Goal: Task Accomplishment & Management: Use online tool/utility

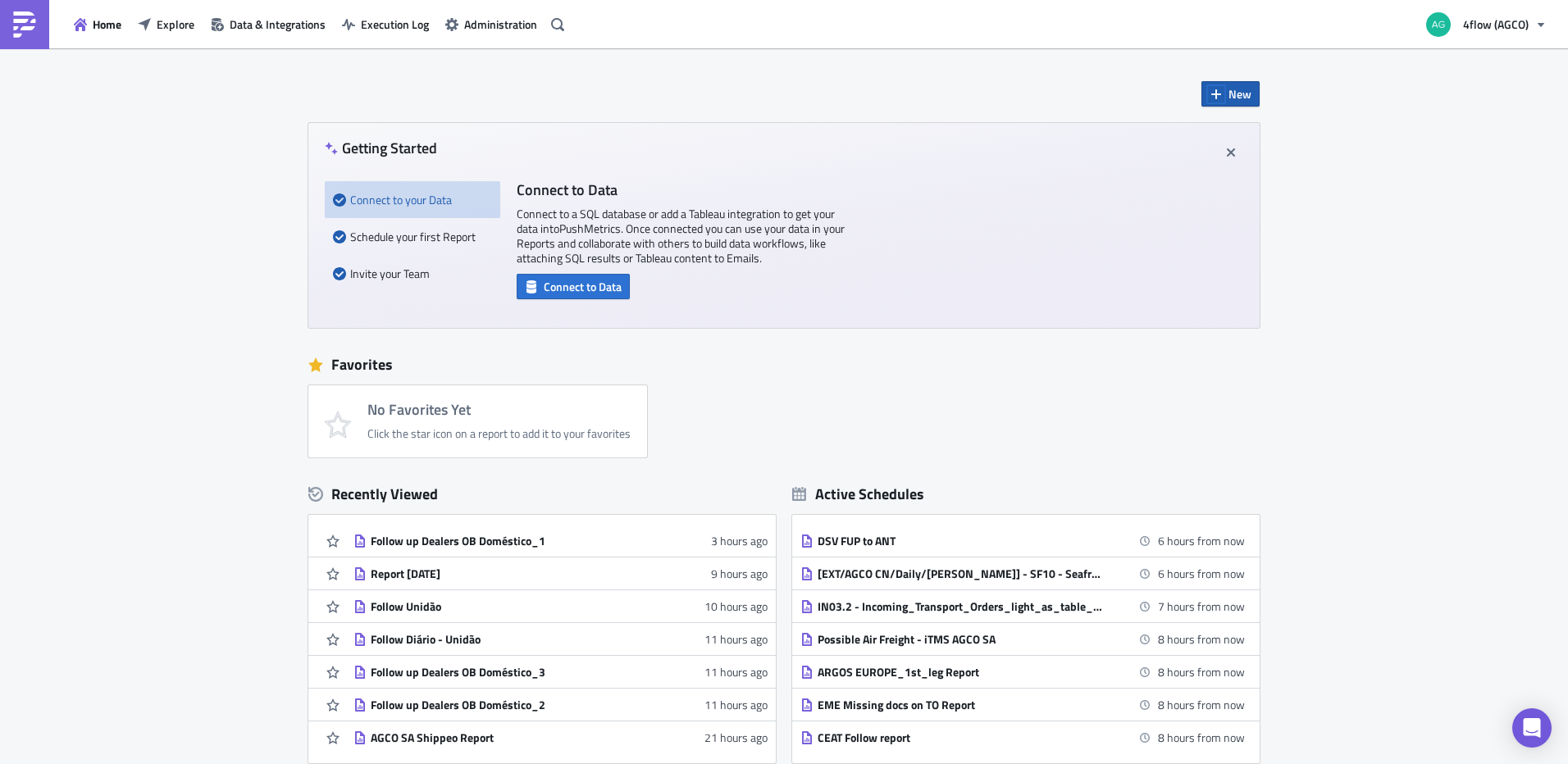
click at [1212, 95] on icon "button" at bounding box center [1216, 95] width 10 height 10
click at [1233, 135] on div "Report" at bounding box center [1278, 135] width 109 height 16
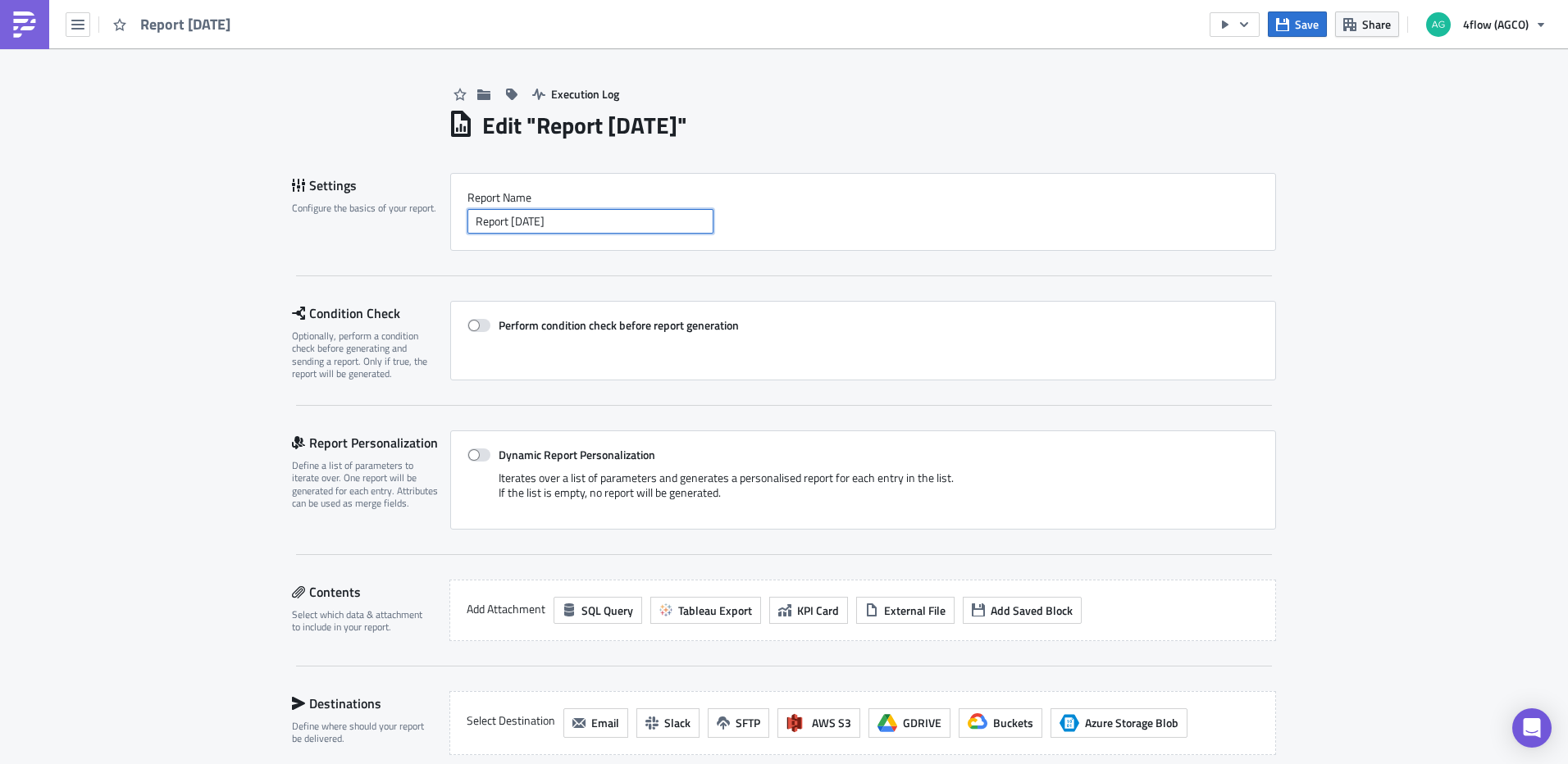
click at [561, 218] on input "Report [DATE]" at bounding box center [590, 220] width 246 height 24
click at [578, 214] on input "Report [DATE]" at bounding box center [590, 220] width 246 height 24
type input "Follow Sirius"
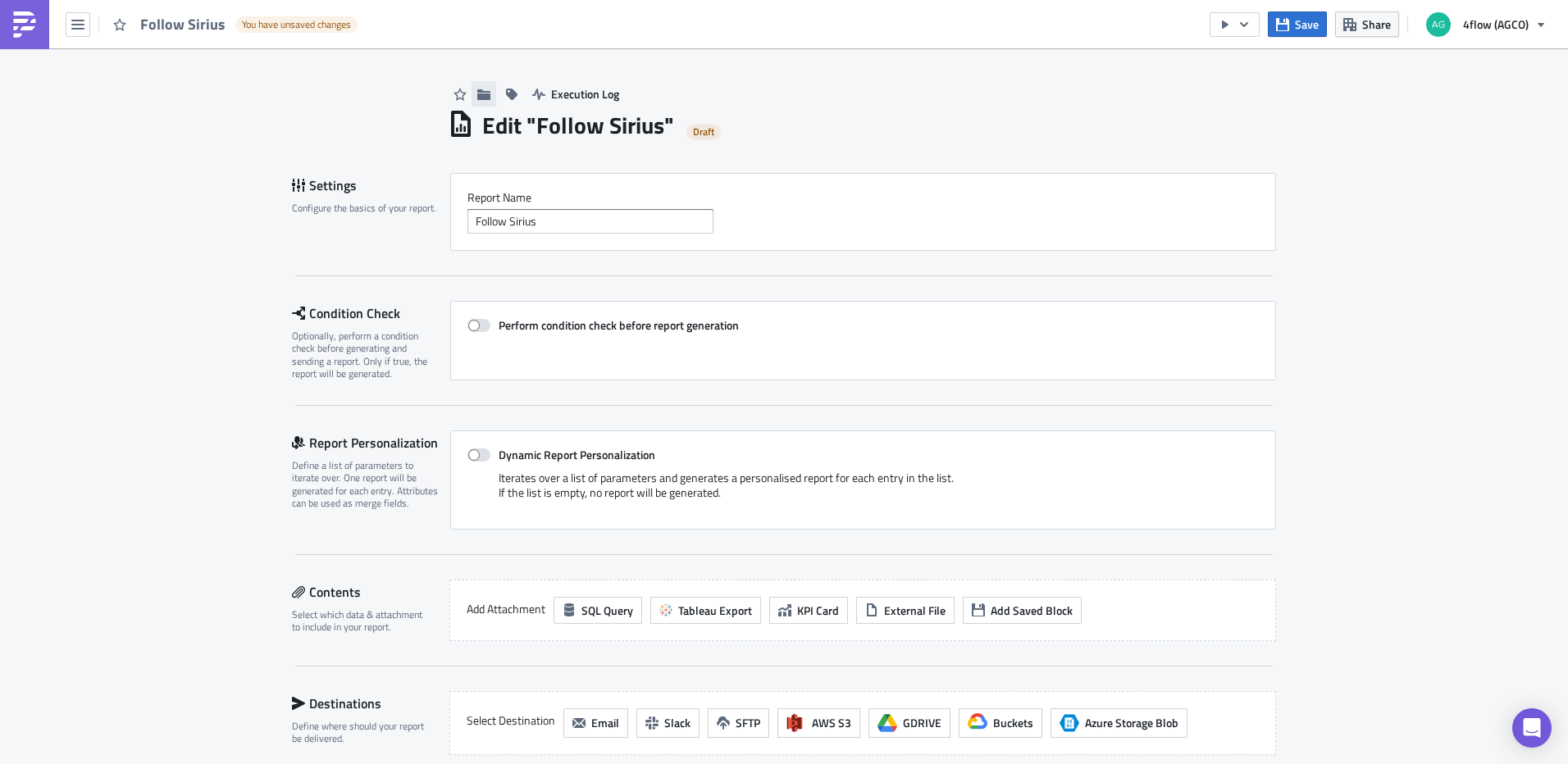
click at [482, 93] on icon "button" at bounding box center [484, 95] width 14 height 14
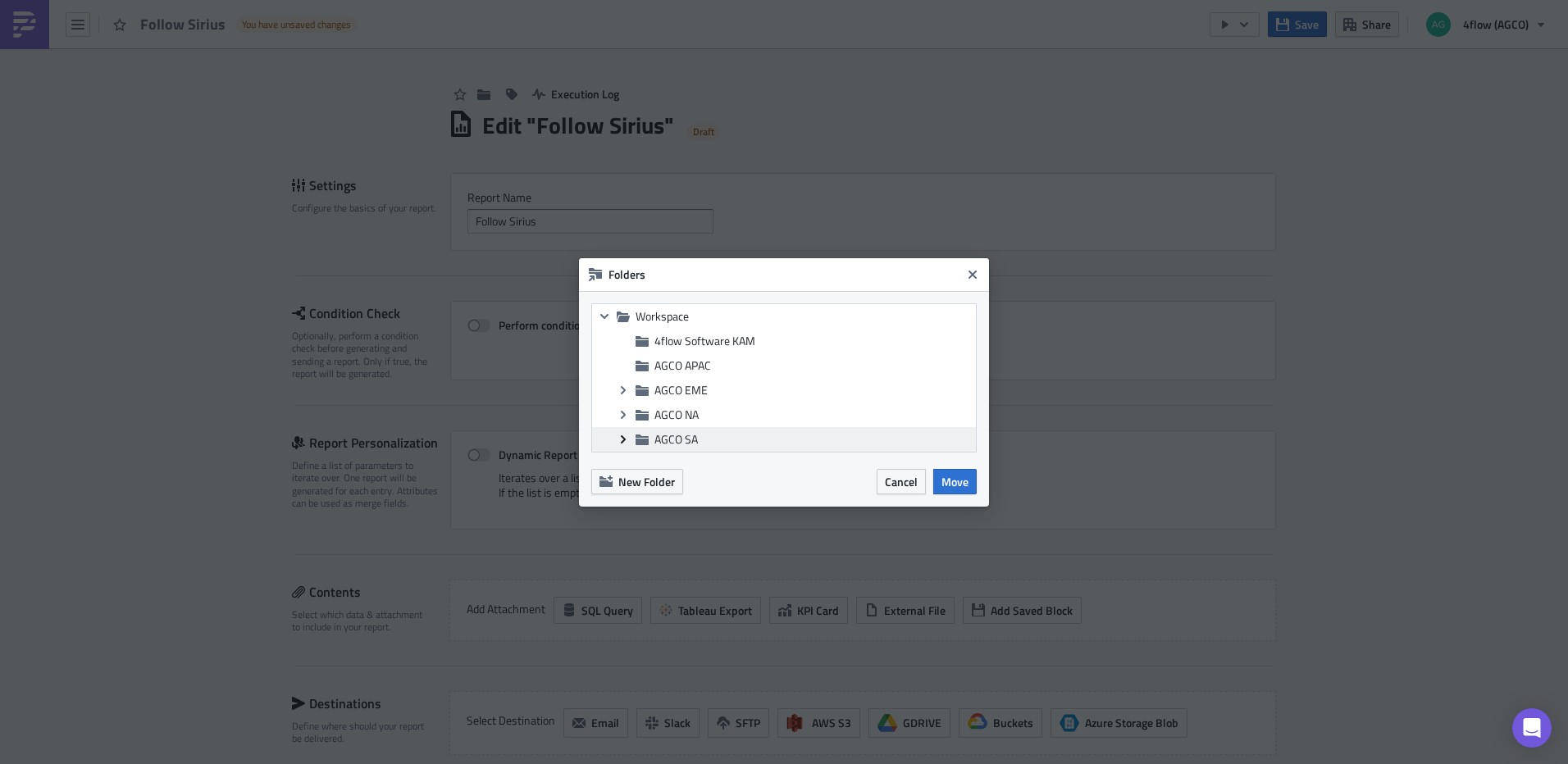
click at [624, 435] on icon "Expand group" at bounding box center [623, 439] width 14 height 14
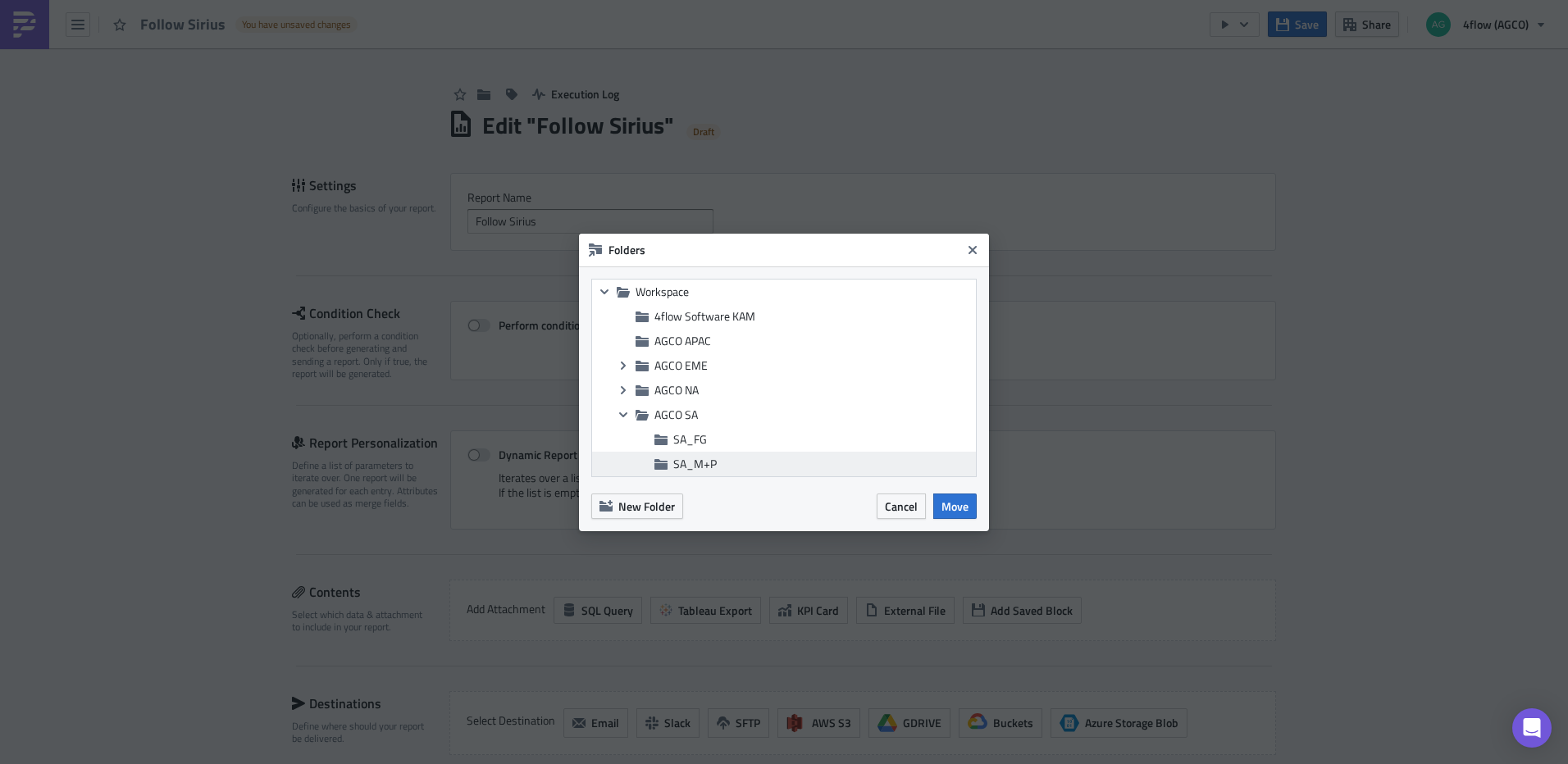
click at [727, 470] on span "SA_M+P" at bounding box center [822, 464] width 299 height 14
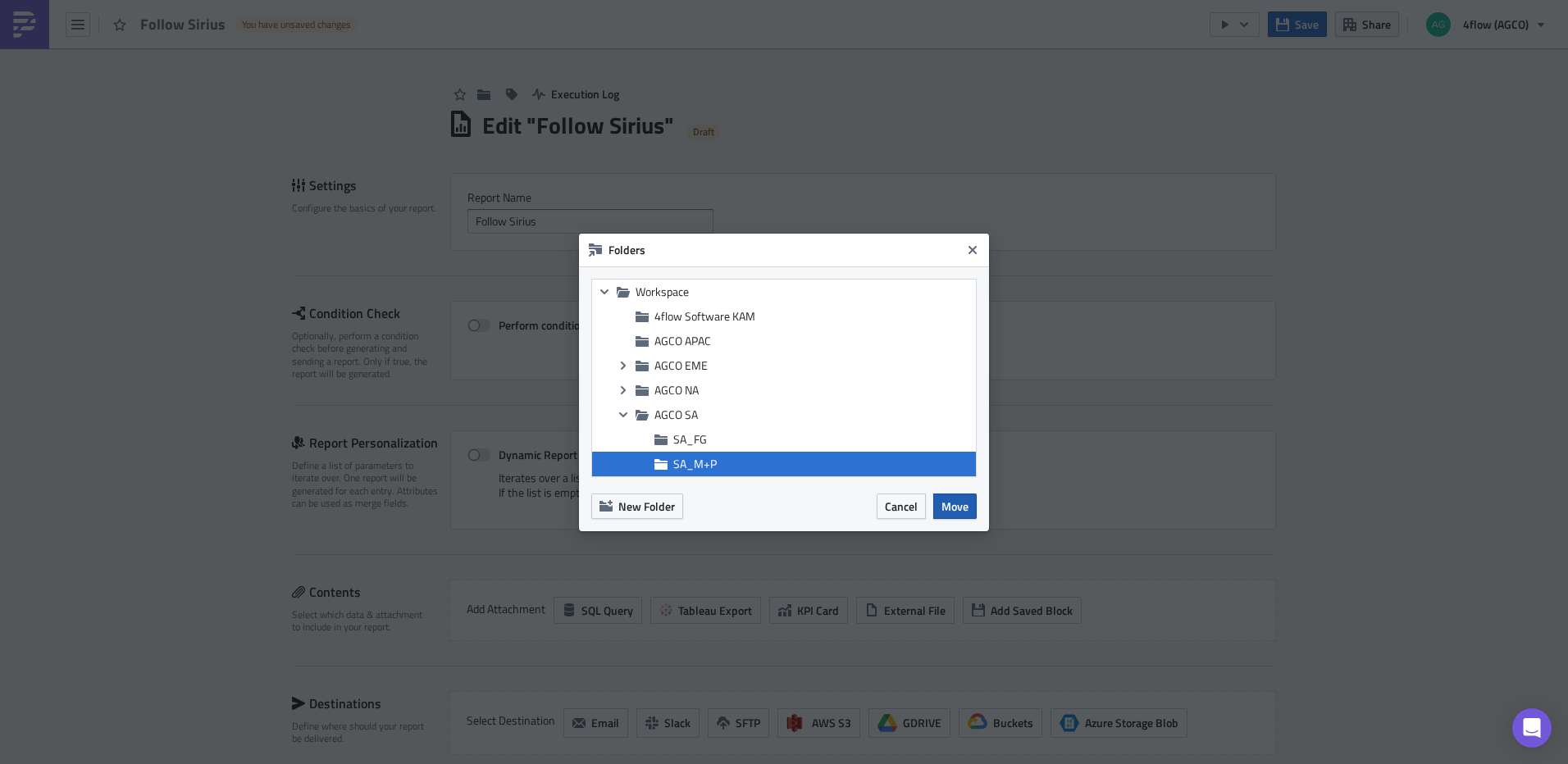
click at [963, 513] on span "Move" at bounding box center [955, 506] width 27 height 17
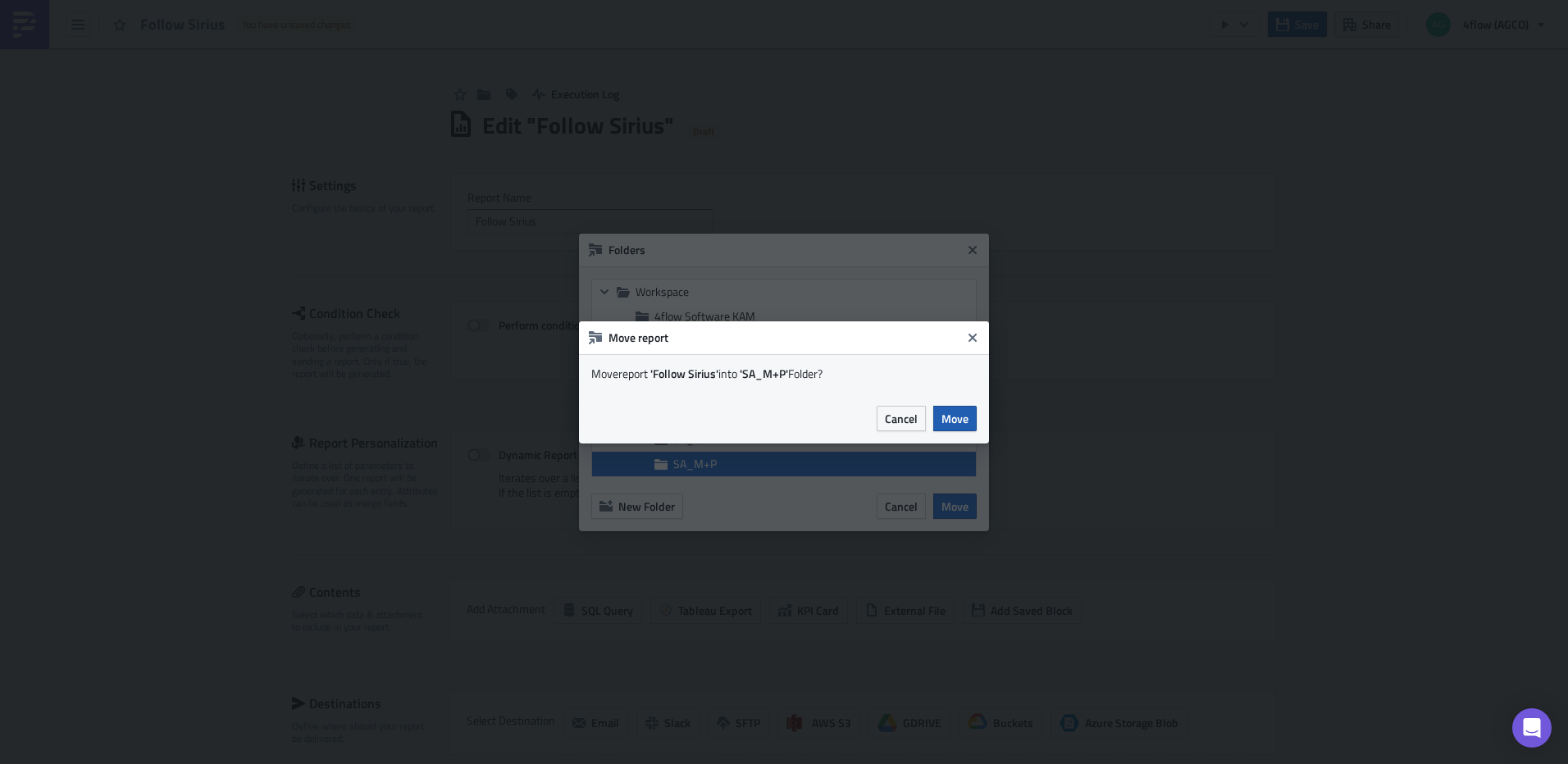
click at [969, 420] on button "Move" at bounding box center [955, 418] width 43 height 25
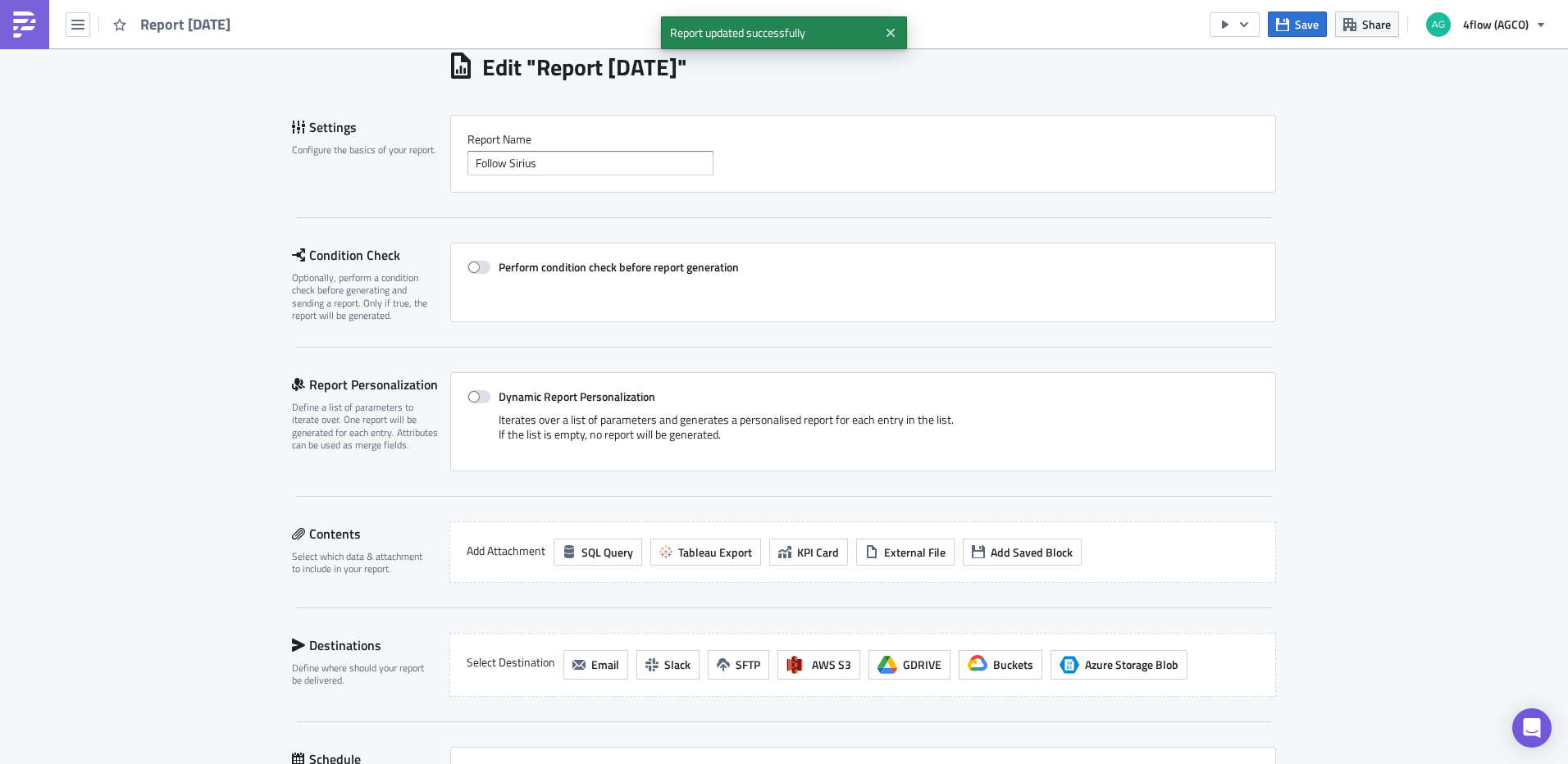
scroll to position [246, 0]
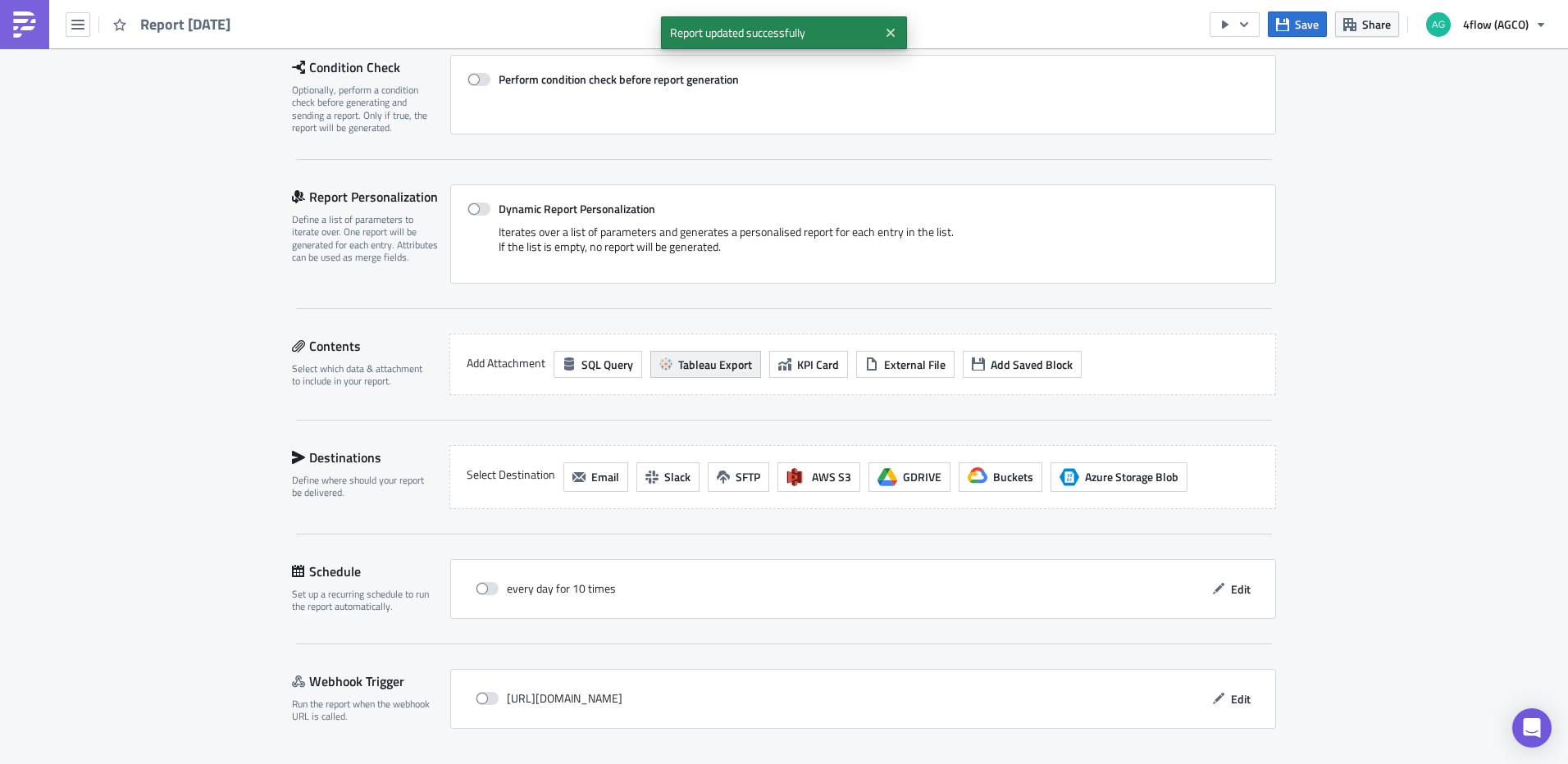
click at [721, 371] on span "Tableau Export" at bounding box center [715, 364] width 73 height 17
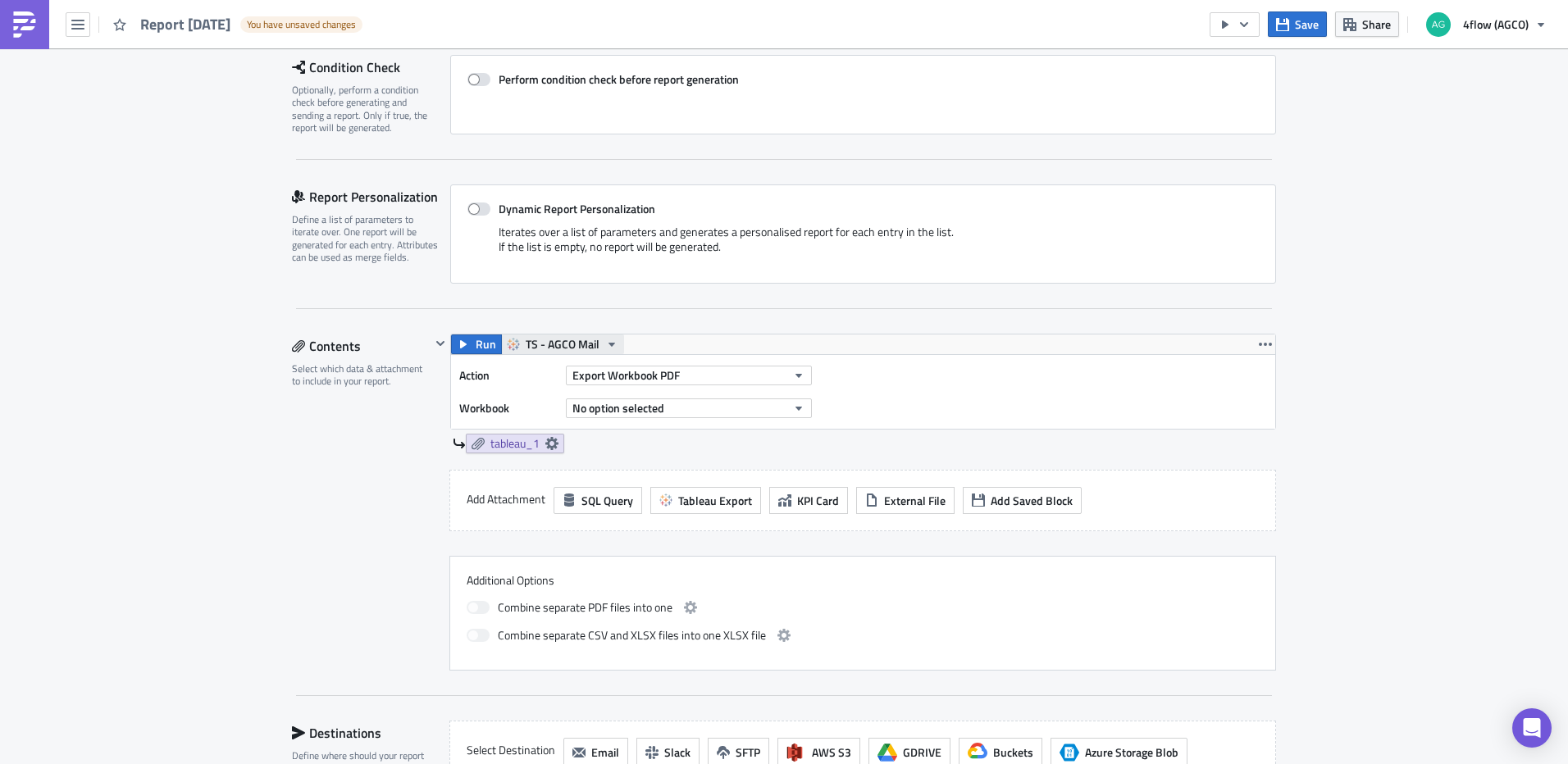
click at [547, 336] on span "TS - AGCO Mail" at bounding box center [562, 344] width 73 height 19
click at [597, 440] on div "TS - AGCO SA Mail" at bounding box center [581, 444] width 117 height 16
click at [1318, 32] on span "Save" at bounding box center [1306, 24] width 24 height 17
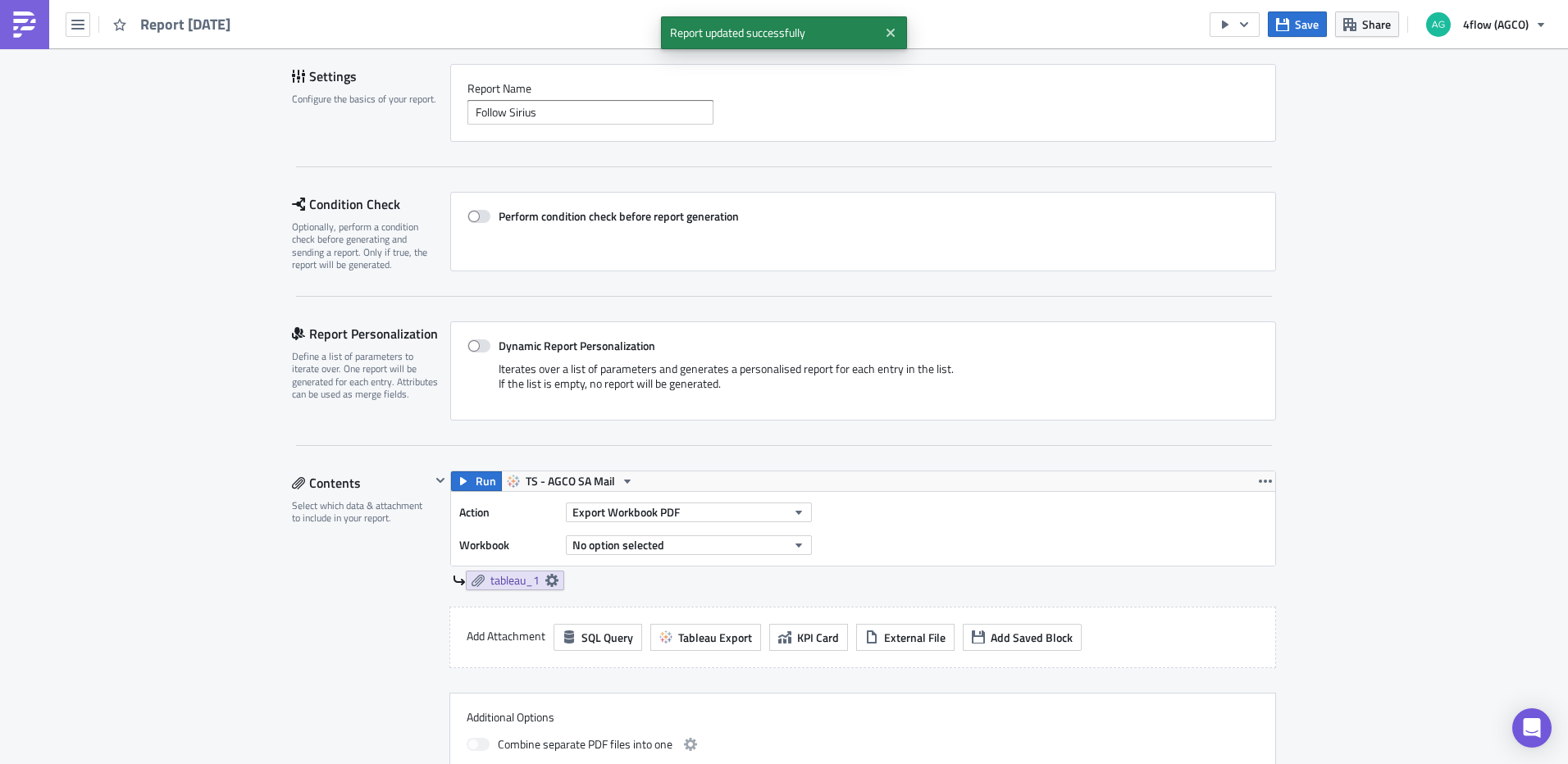
scroll to position [0, 0]
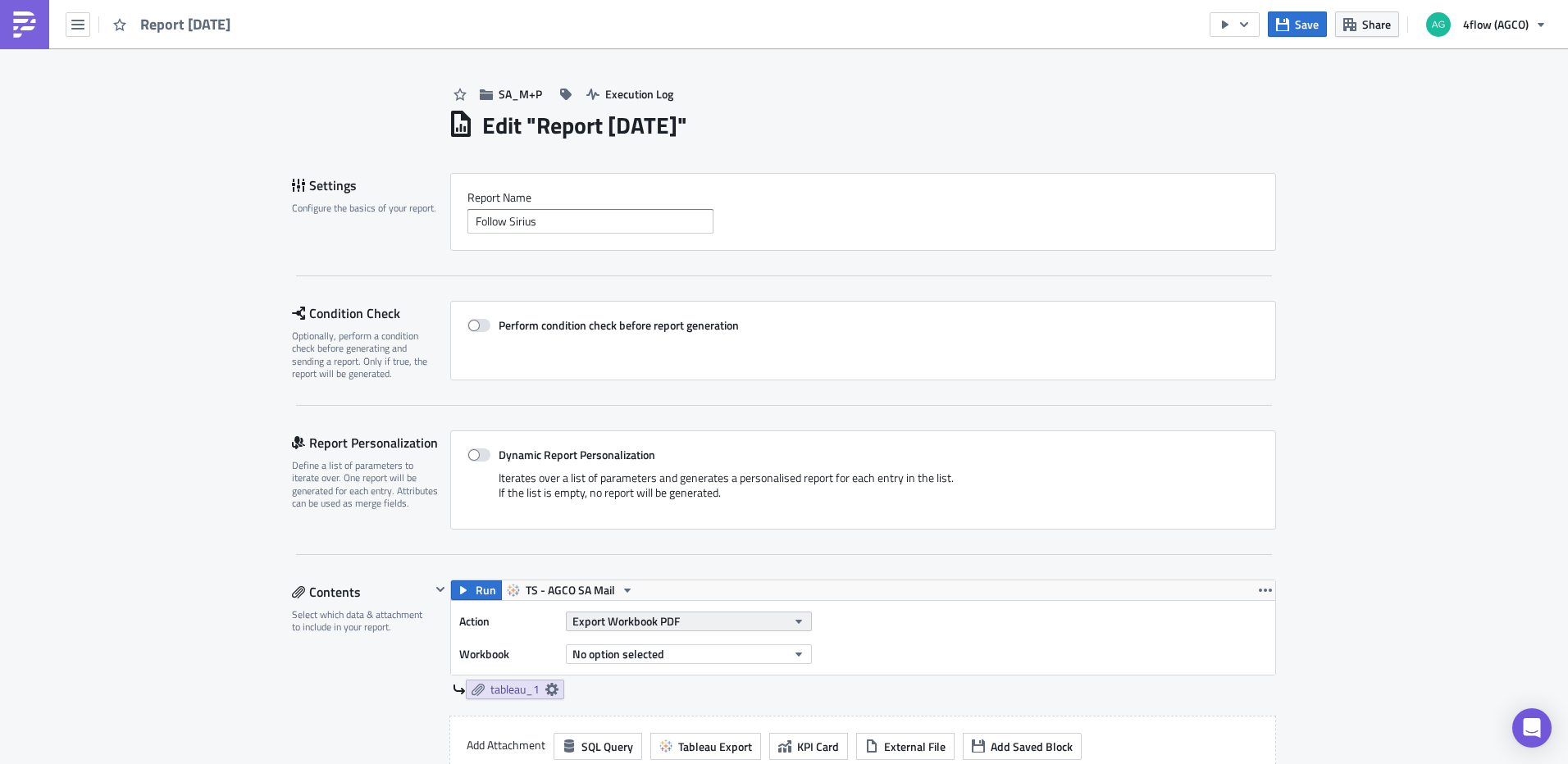
click at [641, 616] on span "Export Workbook PDF" at bounding box center [626, 621] width 107 height 17
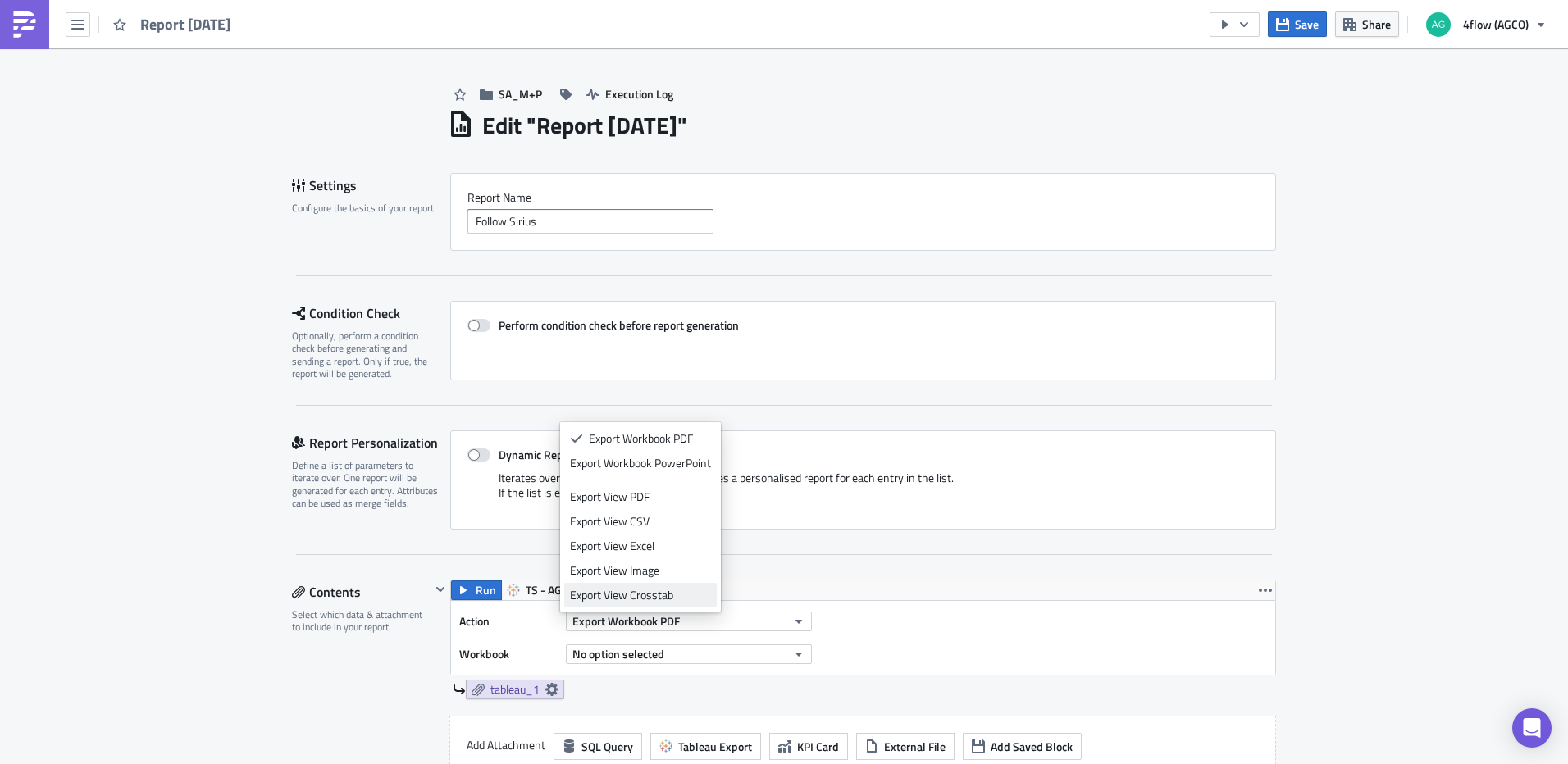
click at [663, 594] on div "Export View Crosstab" at bounding box center [641, 595] width 141 height 16
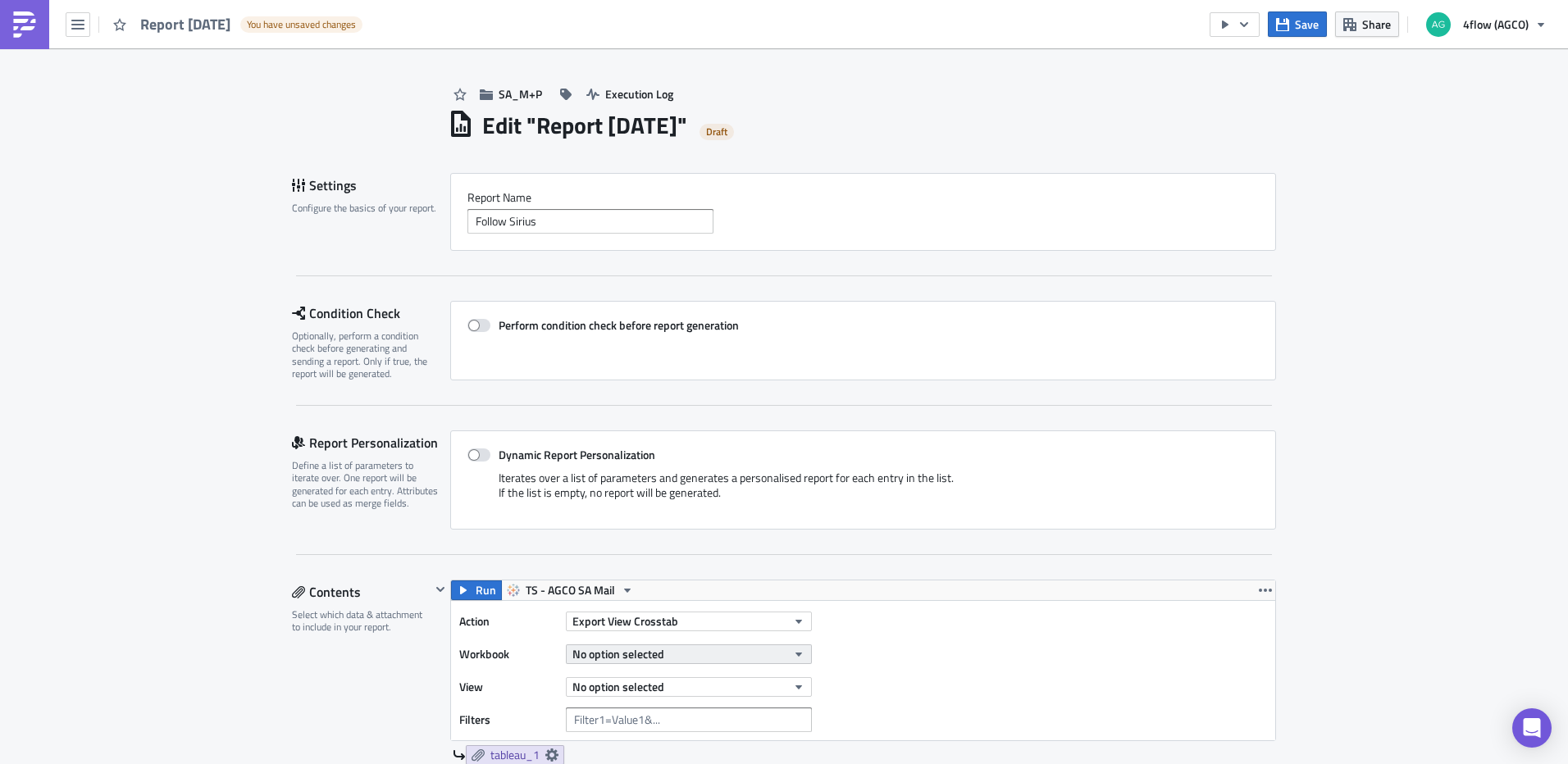
click at [738, 650] on button "No option selected" at bounding box center [689, 654] width 246 height 19
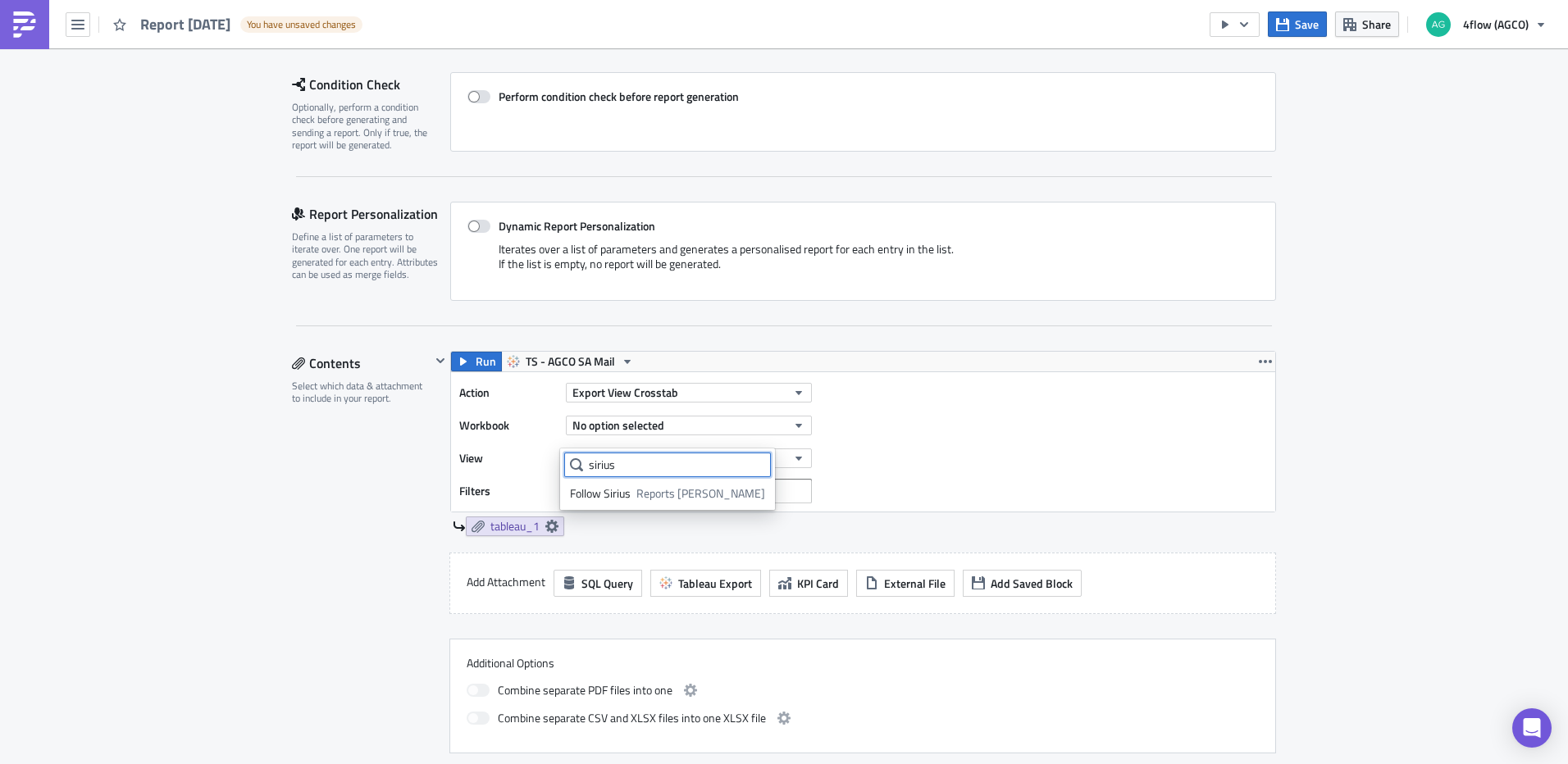
scroll to position [246, 0]
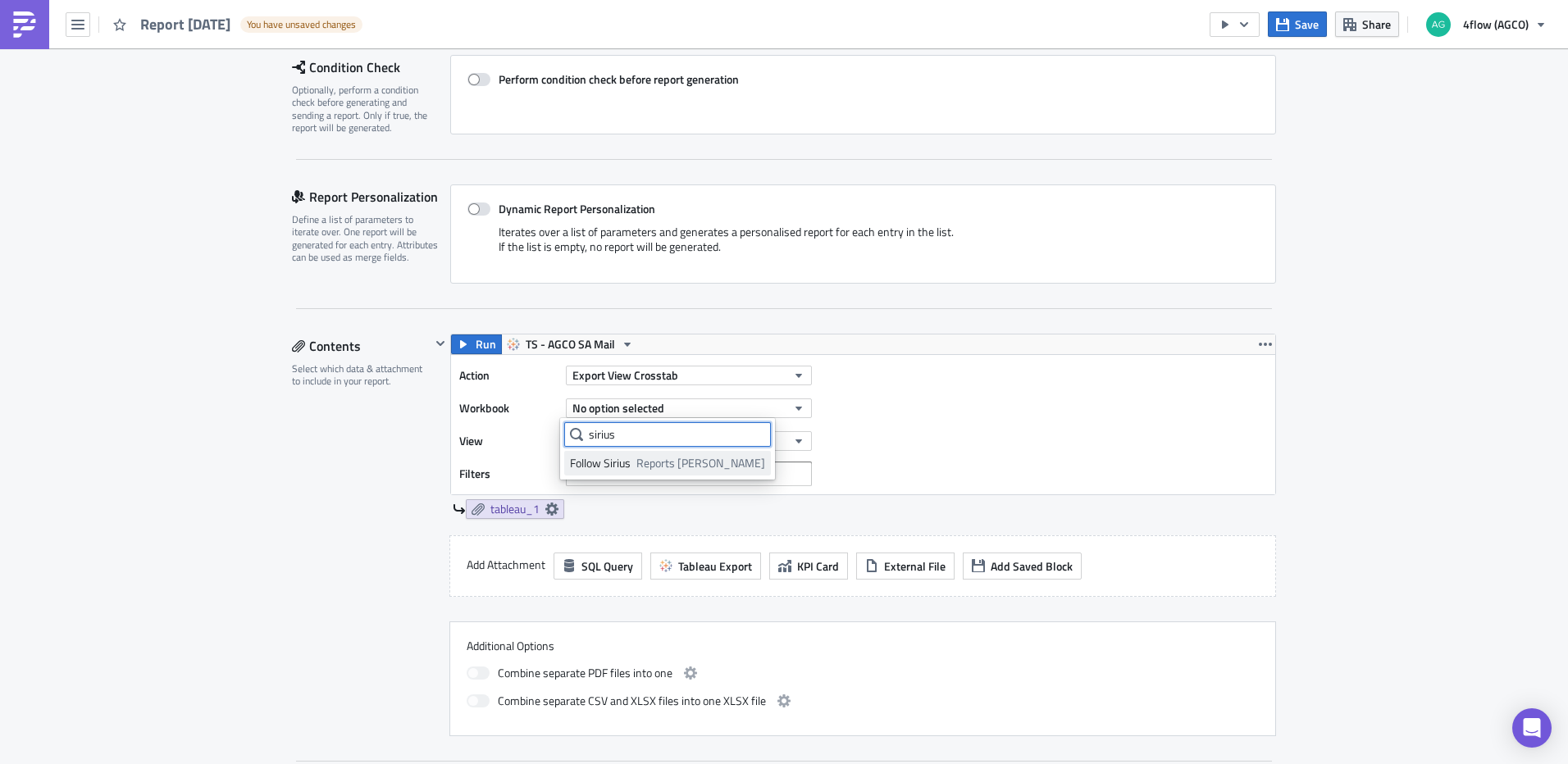
type input "sirius"
click at [645, 469] on span "Reports Carol" at bounding box center [700, 463] width 128 height 16
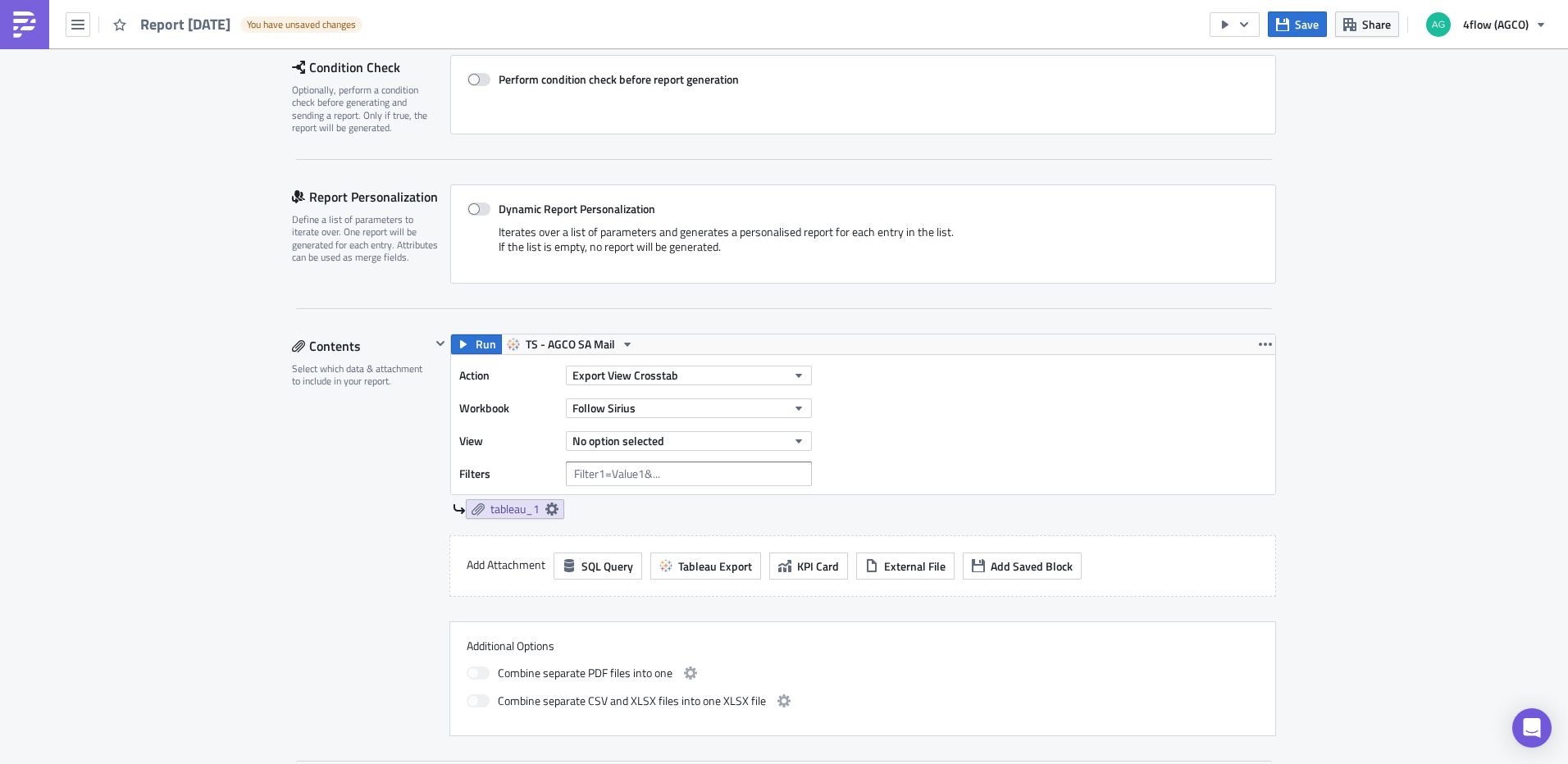
click at [746, 423] on div "Action Export View Crosstab Workbook Follow Sirius View No option selected Filt…" at bounding box center [640, 424] width 361 height 123
click at [749, 437] on button "No option selected" at bounding box center [689, 441] width 246 height 19
click at [655, 497] on div "Follow Sirius" at bounding box center [642, 495] width 145 height 16
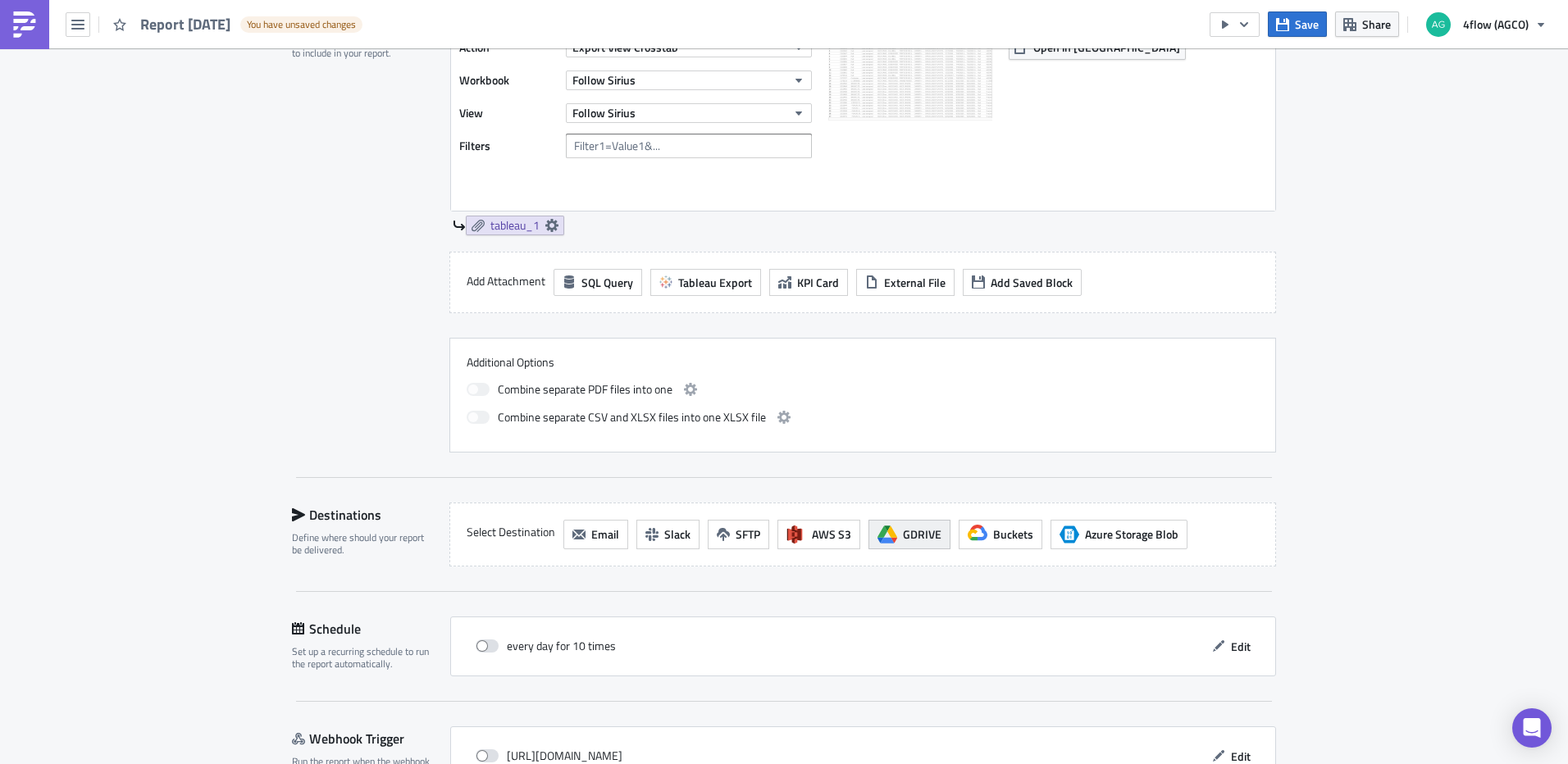
scroll to position [656, 0]
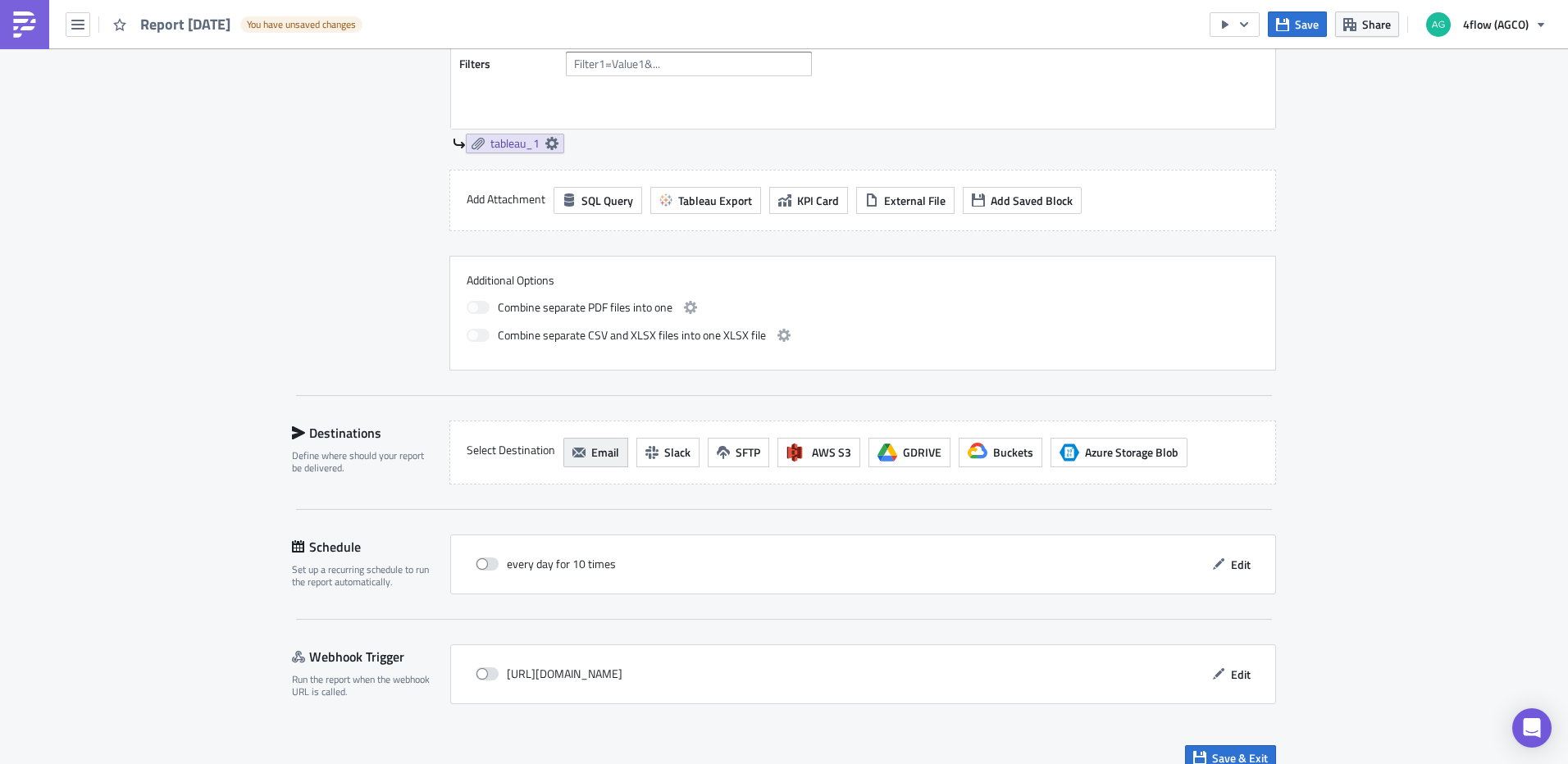
click at [594, 451] on span "Email" at bounding box center [605, 452] width 28 height 17
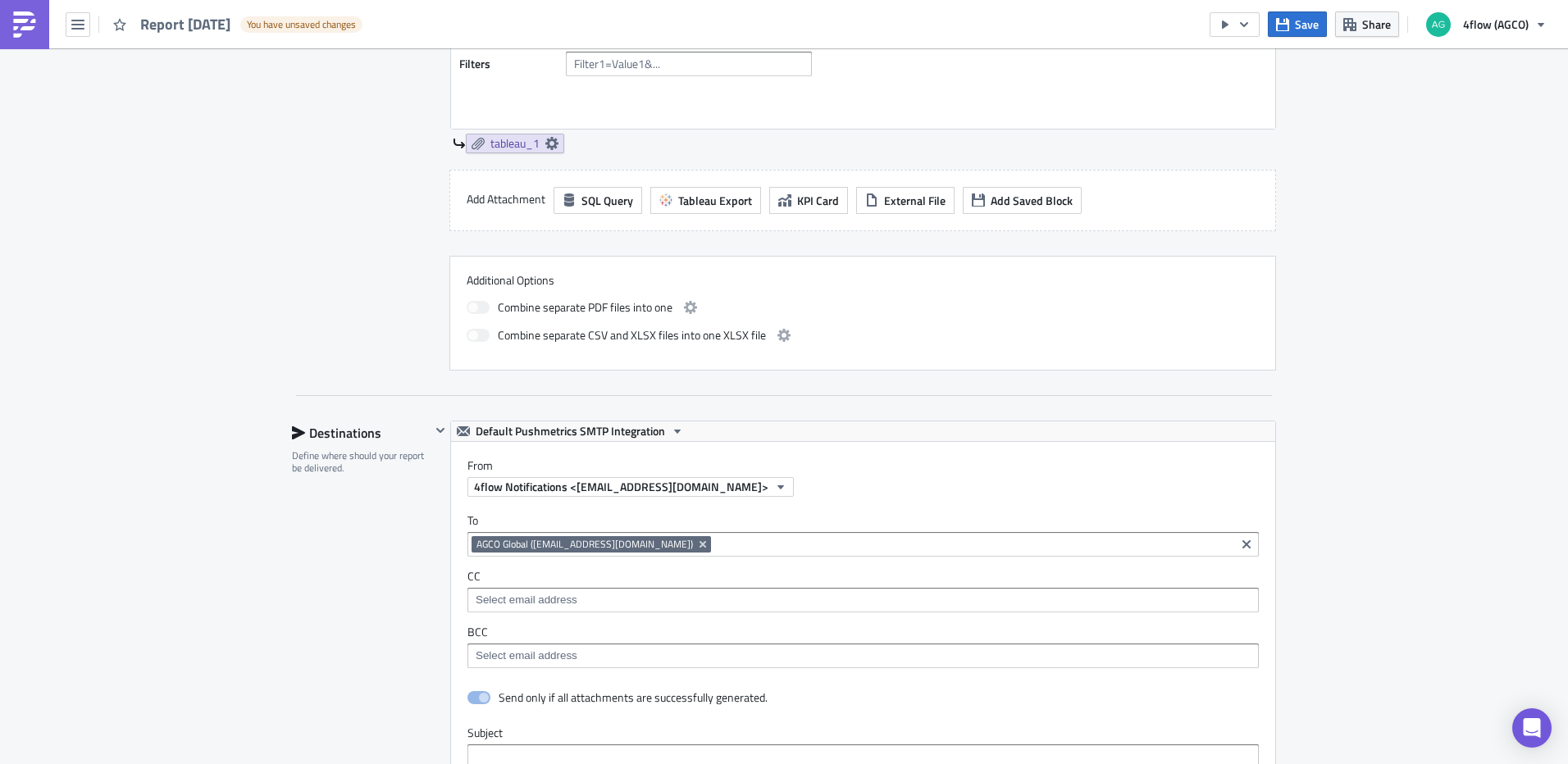
scroll to position [0, 0]
click at [700, 549] on icon "Remove Tag" at bounding box center [703, 545] width 14 height 14
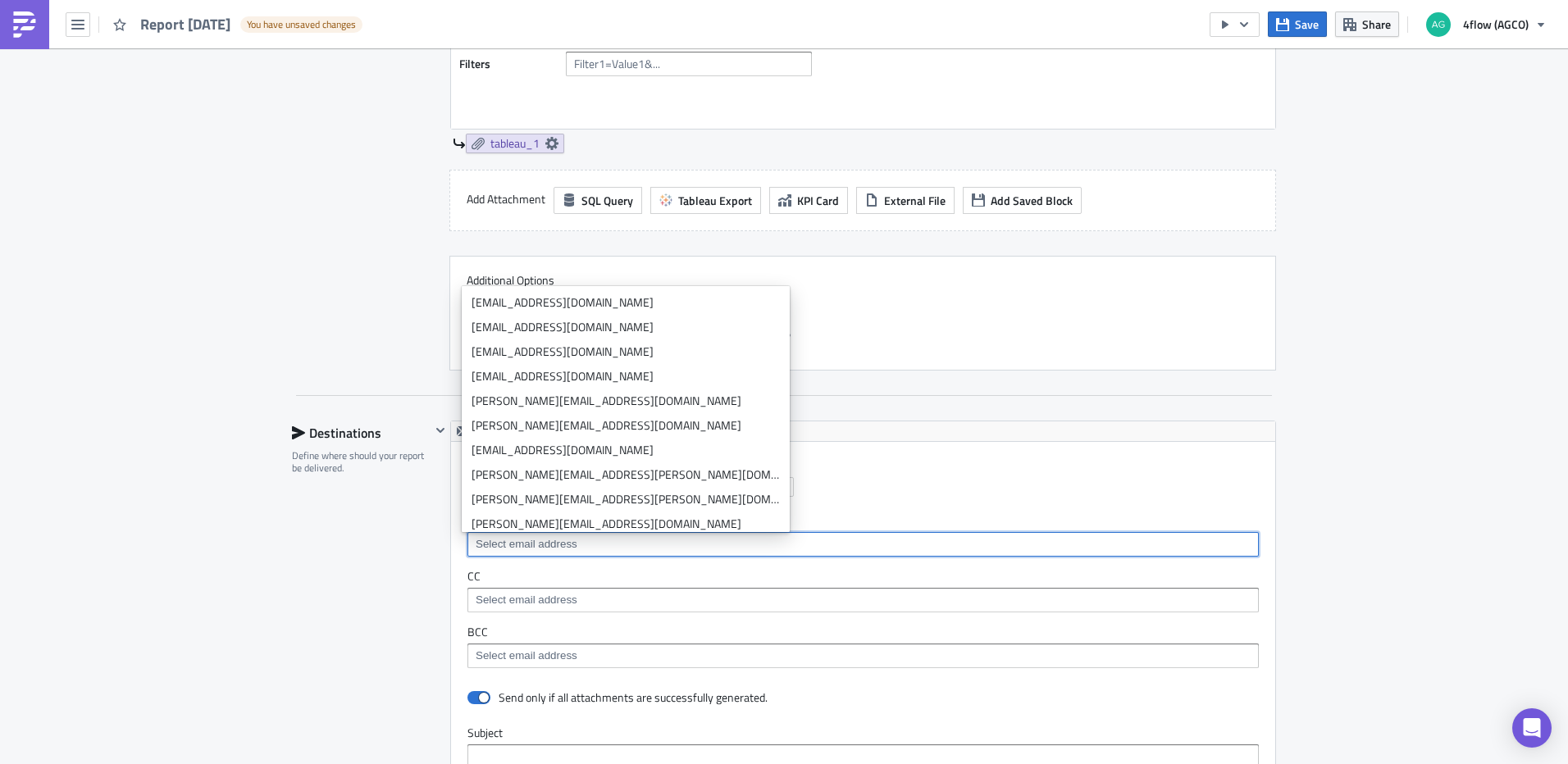
click at [927, 469] on label "From" at bounding box center [871, 466] width 808 height 14
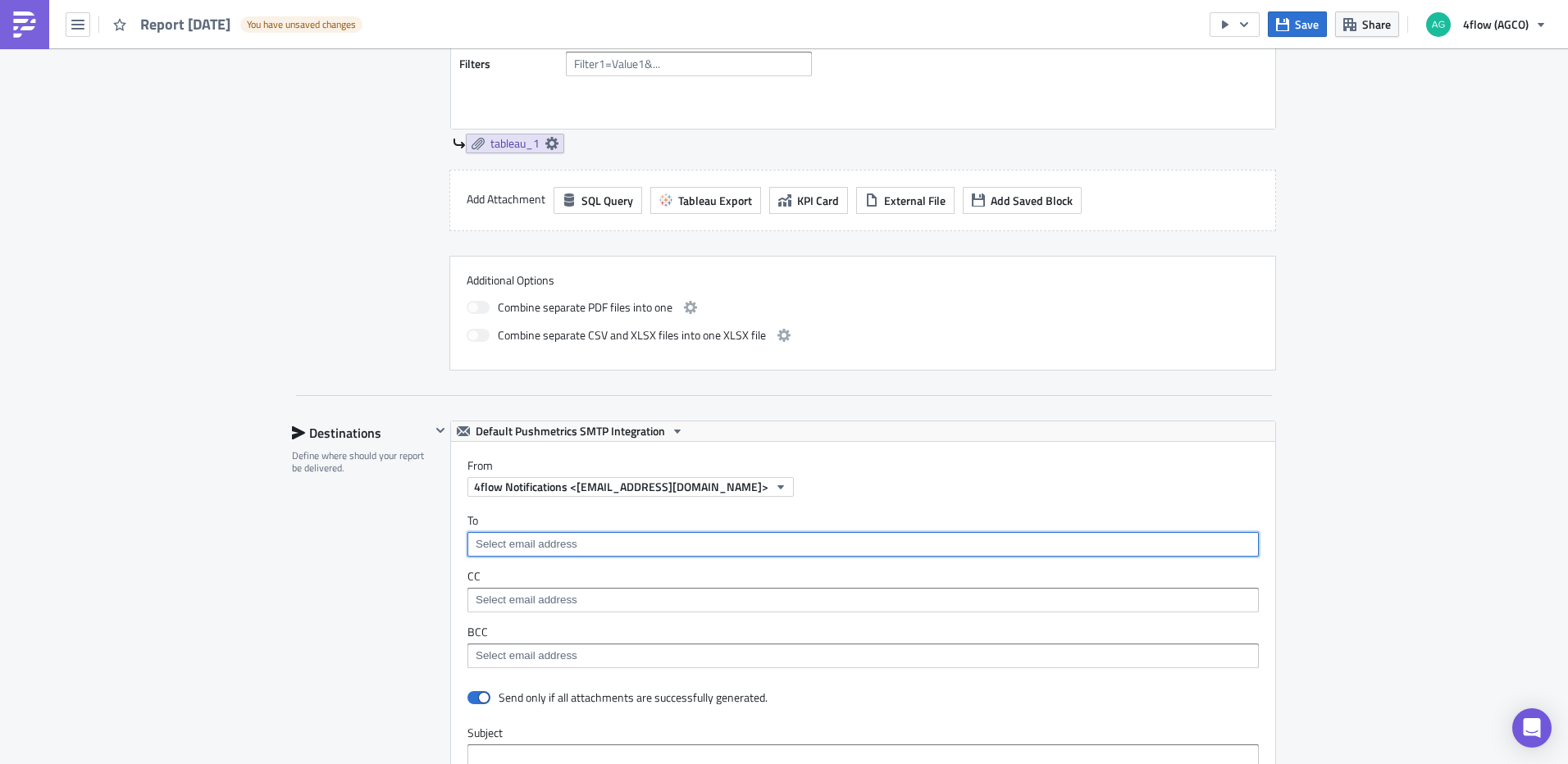
click at [543, 550] on input at bounding box center [862, 544] width 782 height 16
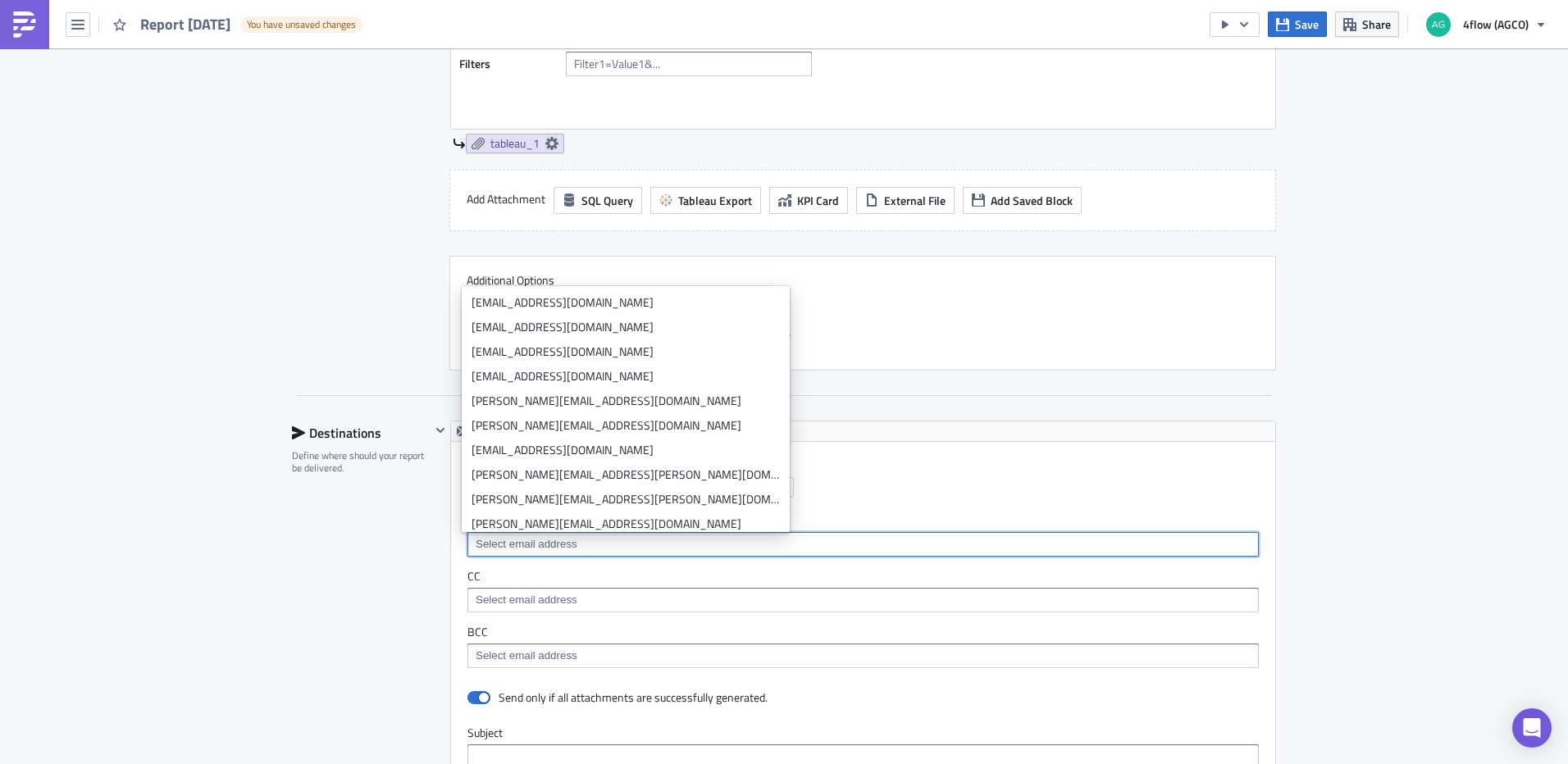
paste input "mailto:evandro@siriuslog.com.br"
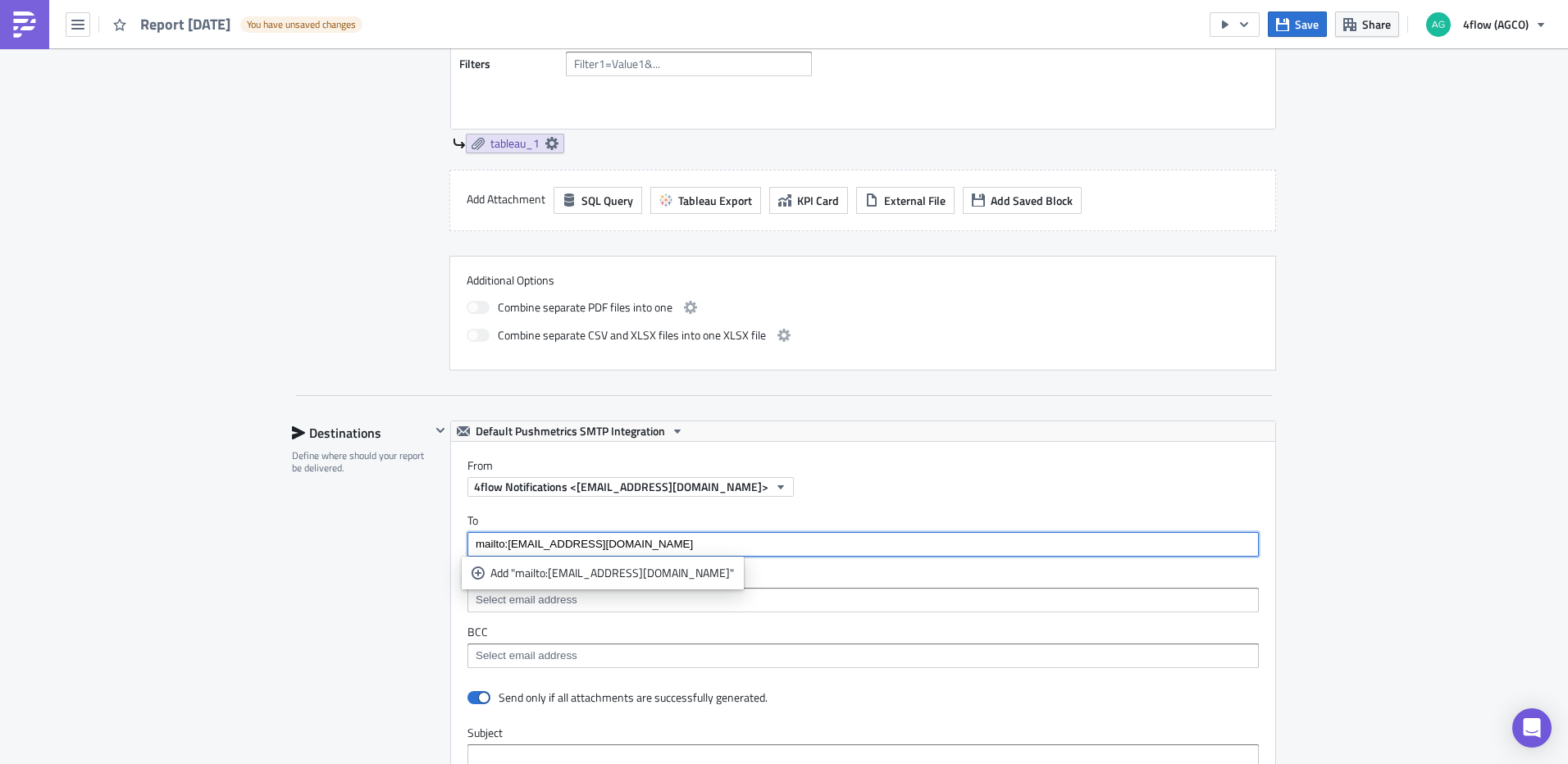
drag, startPoint x: 502, startPoint y: 545, endPoint x: 393, endPoint y: 556, distance: 109.6
type input "[EMAIL_ADDRESS][DOMAIN_NAME]"
click at [547, 580] on div "Add "evandro@siriuslog.com.br"" at bounding box center [596, 573] width 211 height 16
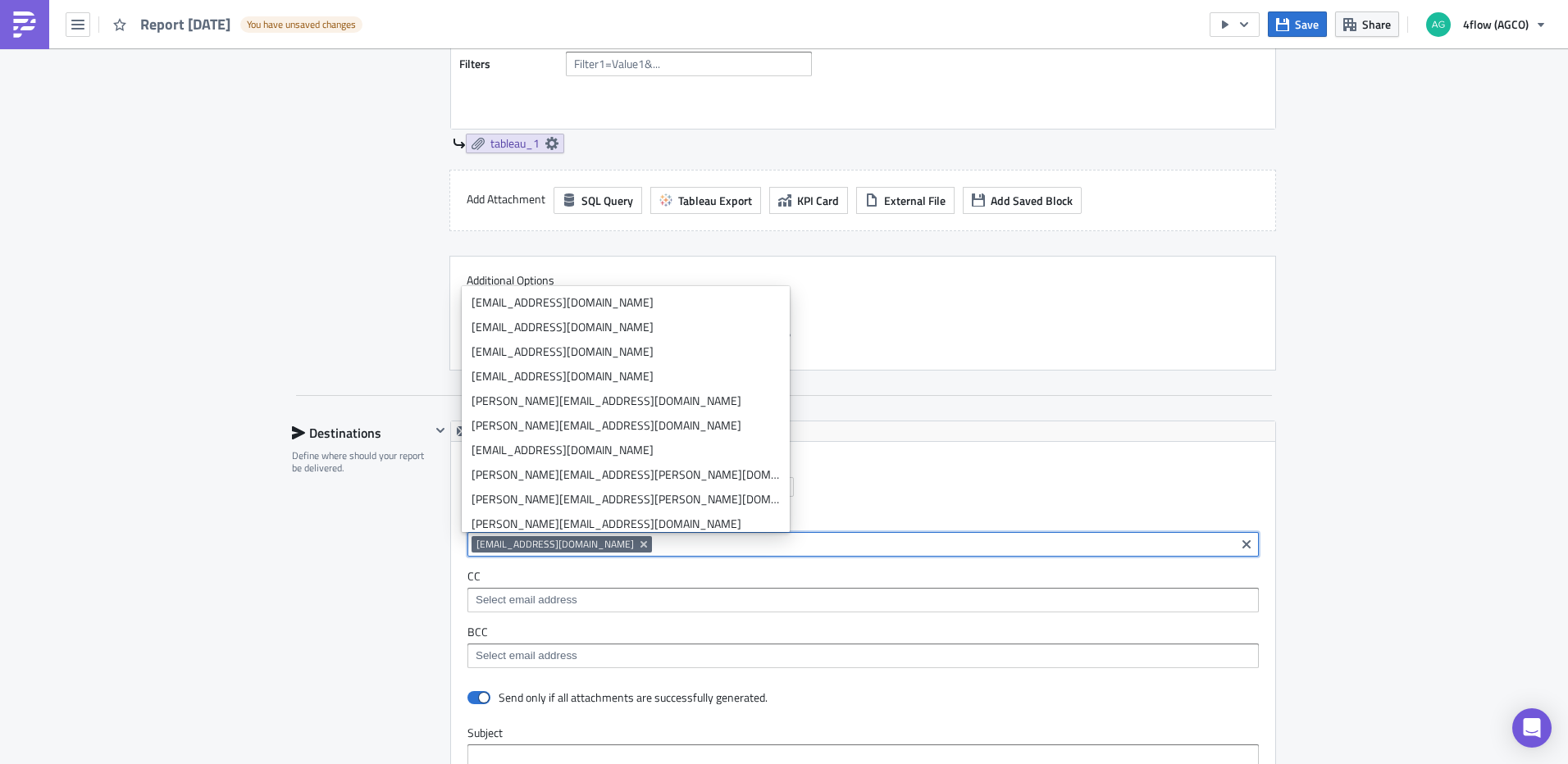
click at [669, 537] on input at bounding box center [943, 544] width 575 height 16
paste input "mailto:marcio@siriuslog.com.br"
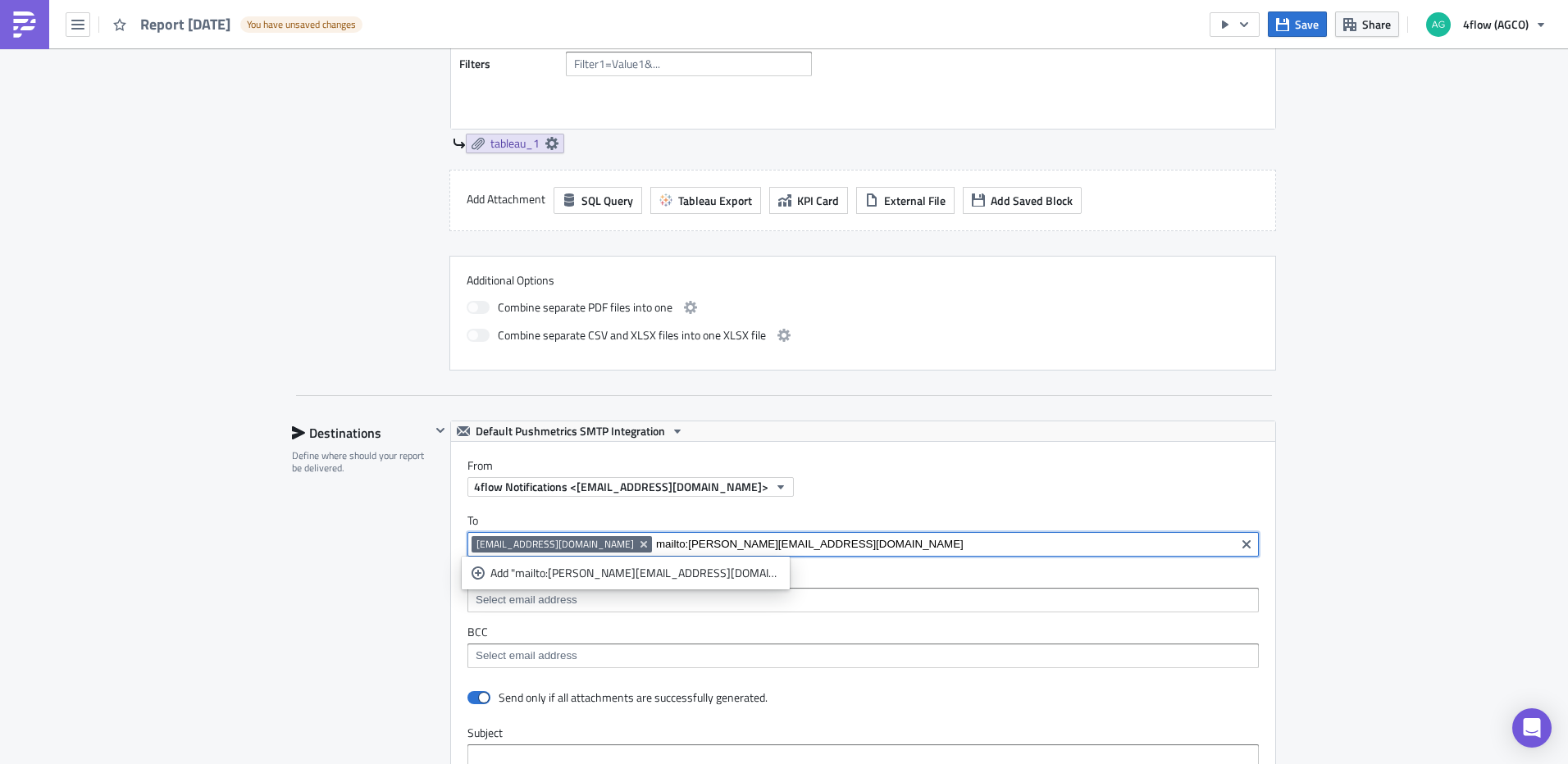
drag, startPoint x: 633, startPoint y: 546, endPoint x: 600, endPoint y: 553, distance: 33.7
click at [600, 553] on div "evandro@siriuslog.com.br mailto:marcio@siriuslog.com.br" at bounding box center [851, 546] width 759 height 20
type input "[EMAIL_ADDRESS][DOMAIN_NAME]"
click at [589, 582] on link "Add "marcio@siriuslog.com.br"" at bounding box center [586, 573] width 242 height 24
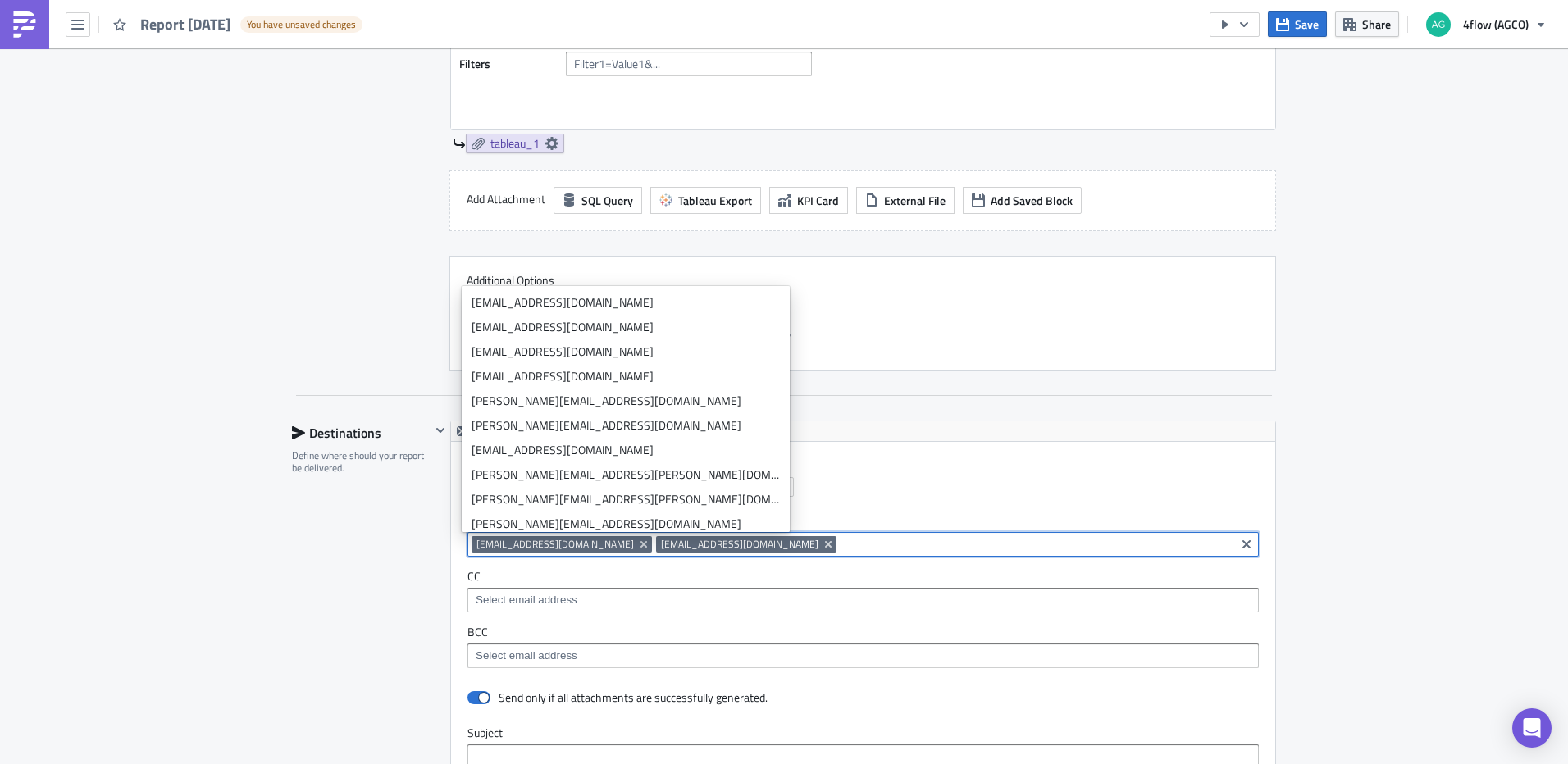
click at [814, 562] on div "To evandro@siriuslog.com.br marcio@siriuslog.com.br evandro@siriuslog.com.br ma…" at bounding box center [863, 590] width 824 height 187
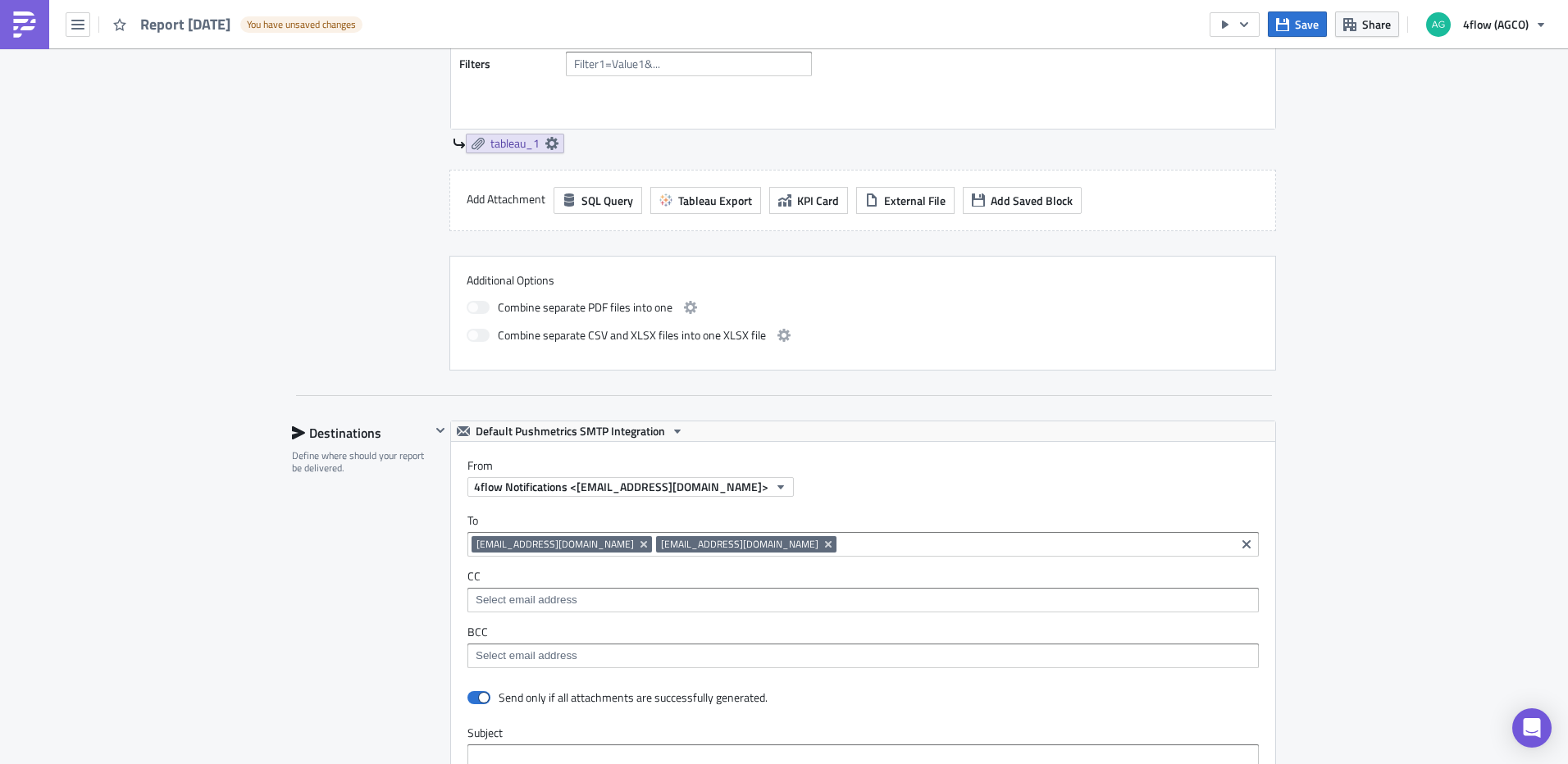
click at [814, 556] on div "evandro@siriuslog.com.br marcio@siriuslog.com.br" at bounding box center [851, 546] width 759 height 20
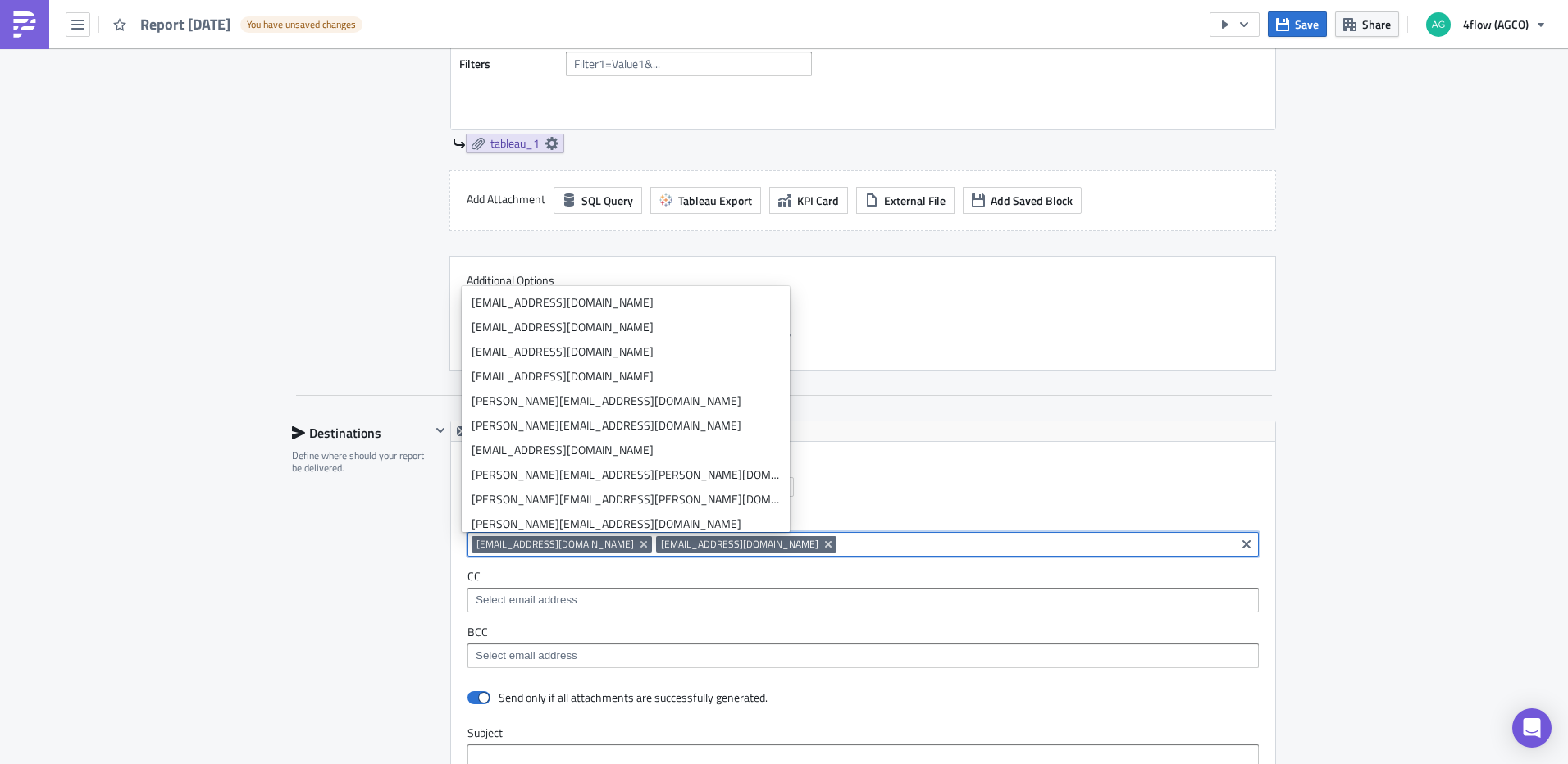
click at [841, 545] on input at bounding box center [1036, 544] width 390 height 16
paste input "mailto:gustavo@siriuslog.com.br"
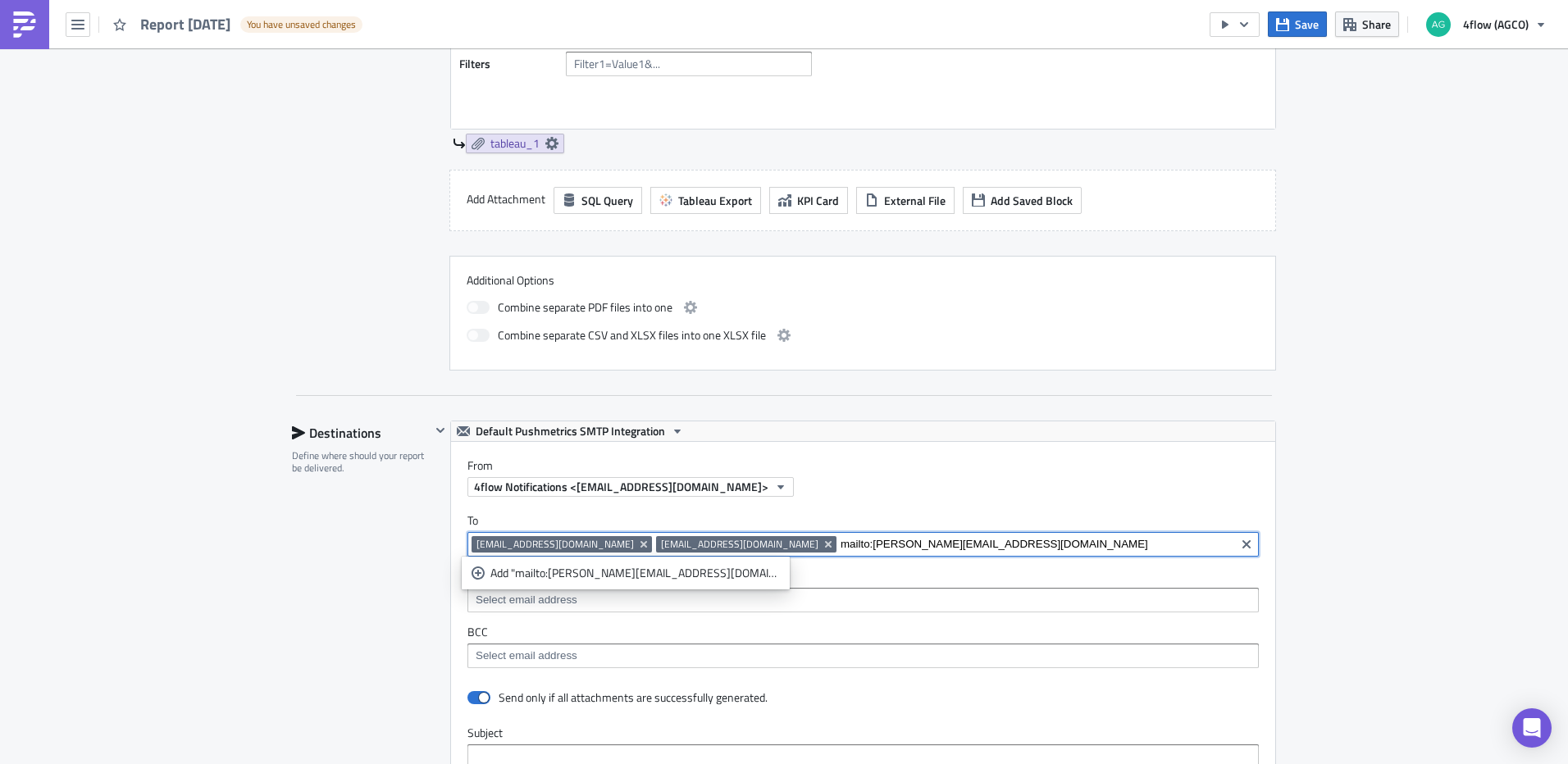
drag, startPoint x: 764, startPoint y: 547, endPoint x: 722, endPoint y: 555, distance: 42.8
click at [722, 555] on div "evandro@siriuslog.com.br marcio@siriuslog.com.br mailto:gustavo@siriuslog.com.br" at bounding box center [851, 546] width 759 height 20
type input "[PERSON_NAME][EMAIL_ADDRESS][DOMAIN_NAME]"
click at [620, 572] on div "Add "gustavo@siriuslog.com.br"" at bounding box center [636, 573] width 290 height 16
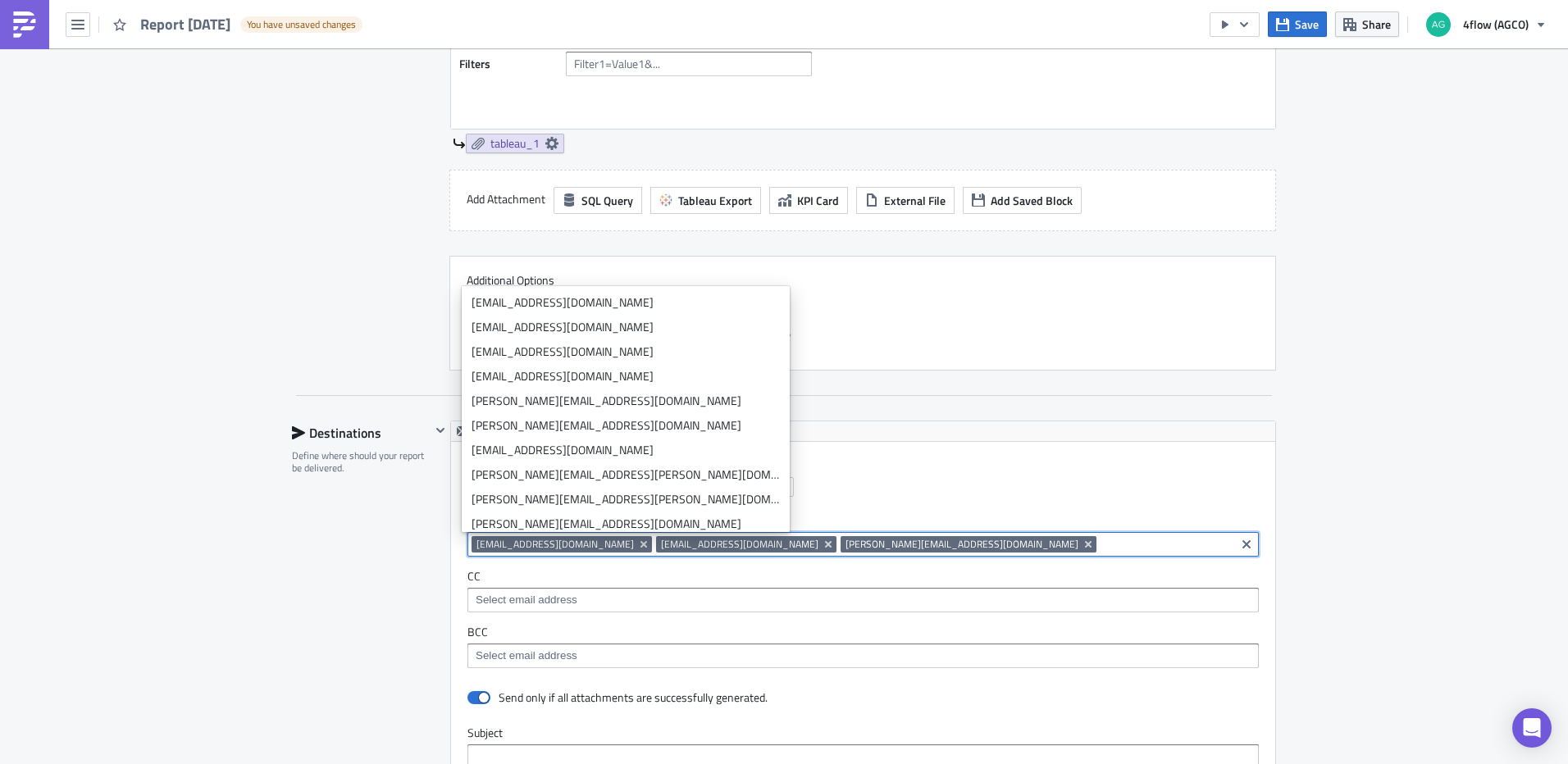
click at [1100, 549] on input at bounding box center [1165, 544] width 130 height 16
paste input "mailto:edson.berti@siriuslog.com.br"
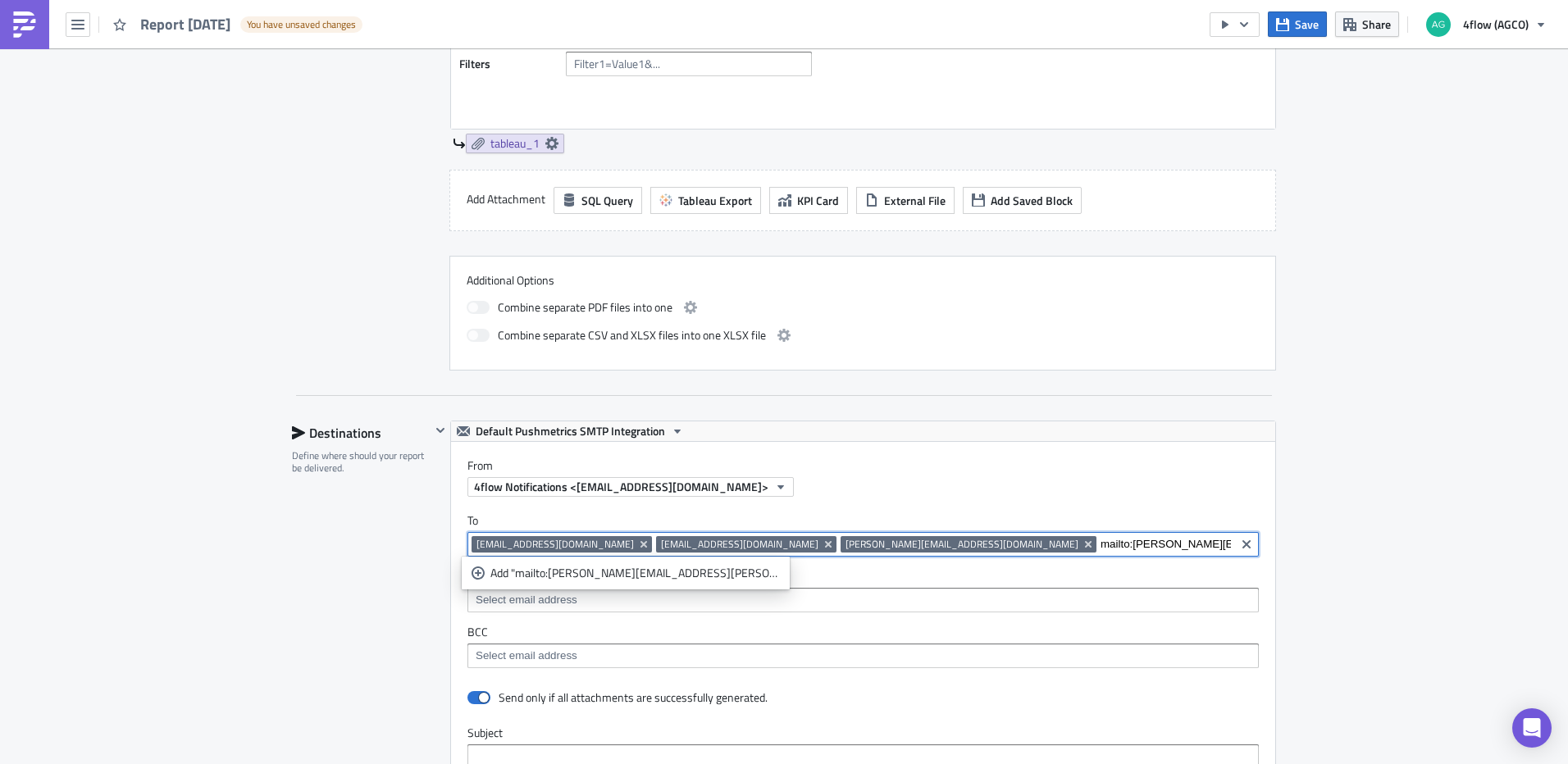
drag, startPoint x: 899, startPoint y: 546, endPoint x: 858, endPoint y: 552, distance: 41.4
click at [858, 552] on div "evandro@siriuslog.com.br marcio@siriuslog.com.br gustavo@siriuslog.com.br mailt…" at bounding box center [851, 546] width 759 height 20
type input "[PERSON_NAME][EMAIL_ADDRESS][PERSON_NAME][DOMAIN_NAME]"
click at [588, 572] on div "Add "edson.berti@siriuslog.com.br"" at bounding box center [636, 573] width 290 height 16
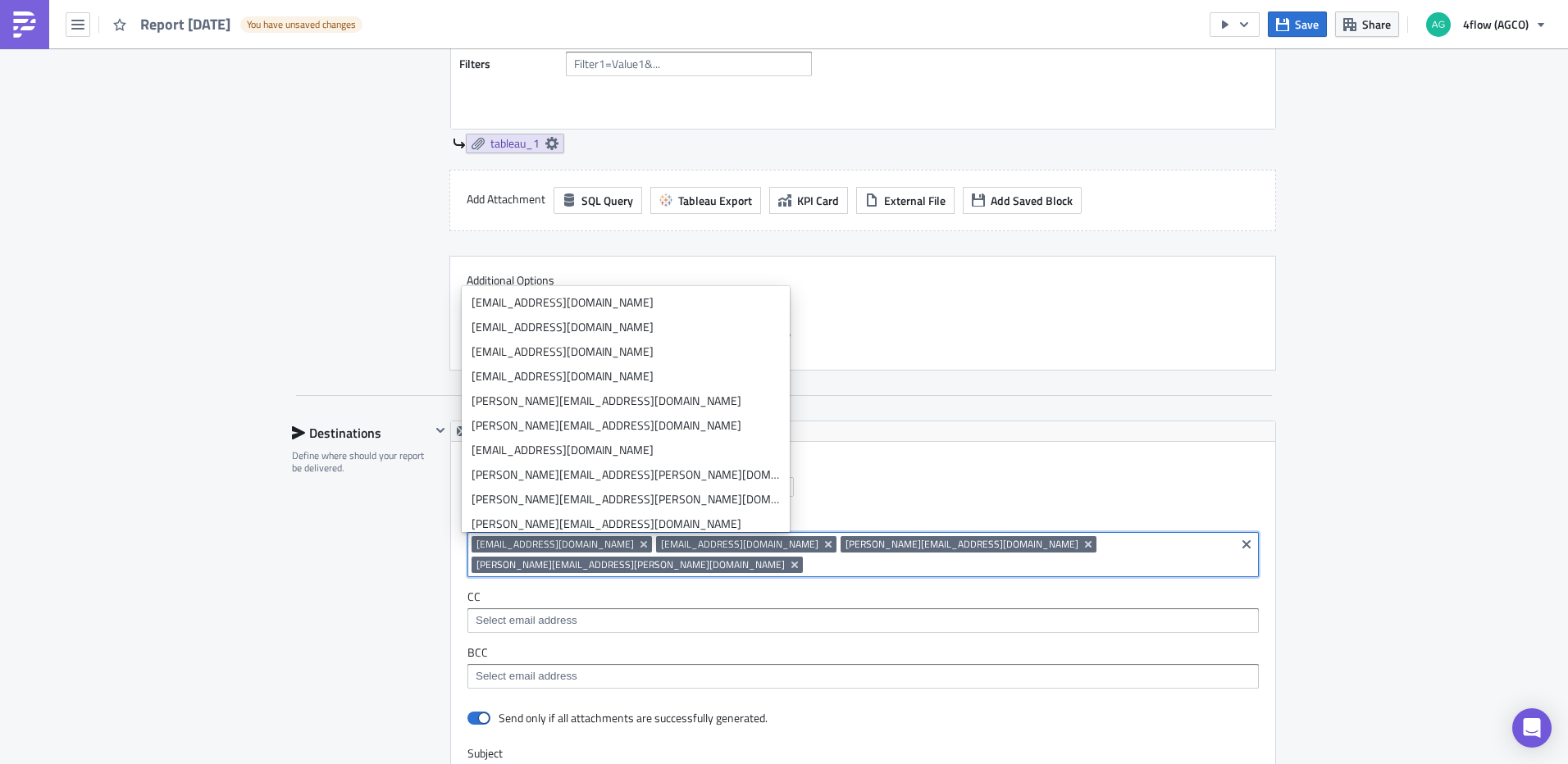
click at [1097, 556] on input at bounding box center [1018, 564] width 424 height 16
paste input "mailto:operacional.rg@siriuslog.com.br"
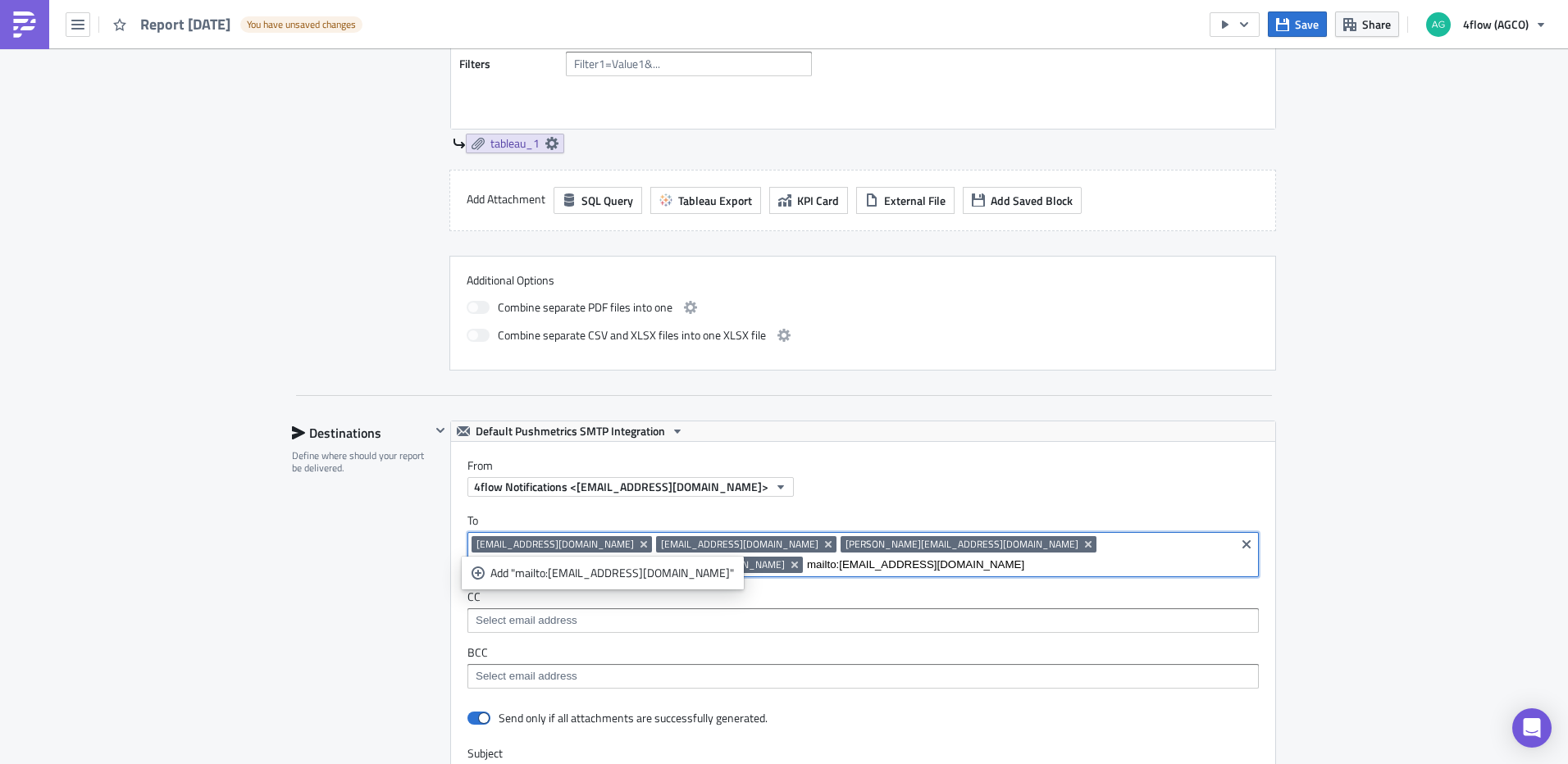
drag, startPoint x: 1045, startPoint y: 545, endPoint x: 1018, endPoint y: 549, distance: 27.3
click at [1018, 556] on input "mailto:operacional.rg@siriuslog.com.br" at bounding box center [1018, 564] width 424 height 16
type input "[EMAIL_ADDRESS][DOMAIN_NAME]"
click at [607, 579] on div "Add "operacional.rg@siriuslog.com.br"" at bounding box center [596, 573] width 211 height 16
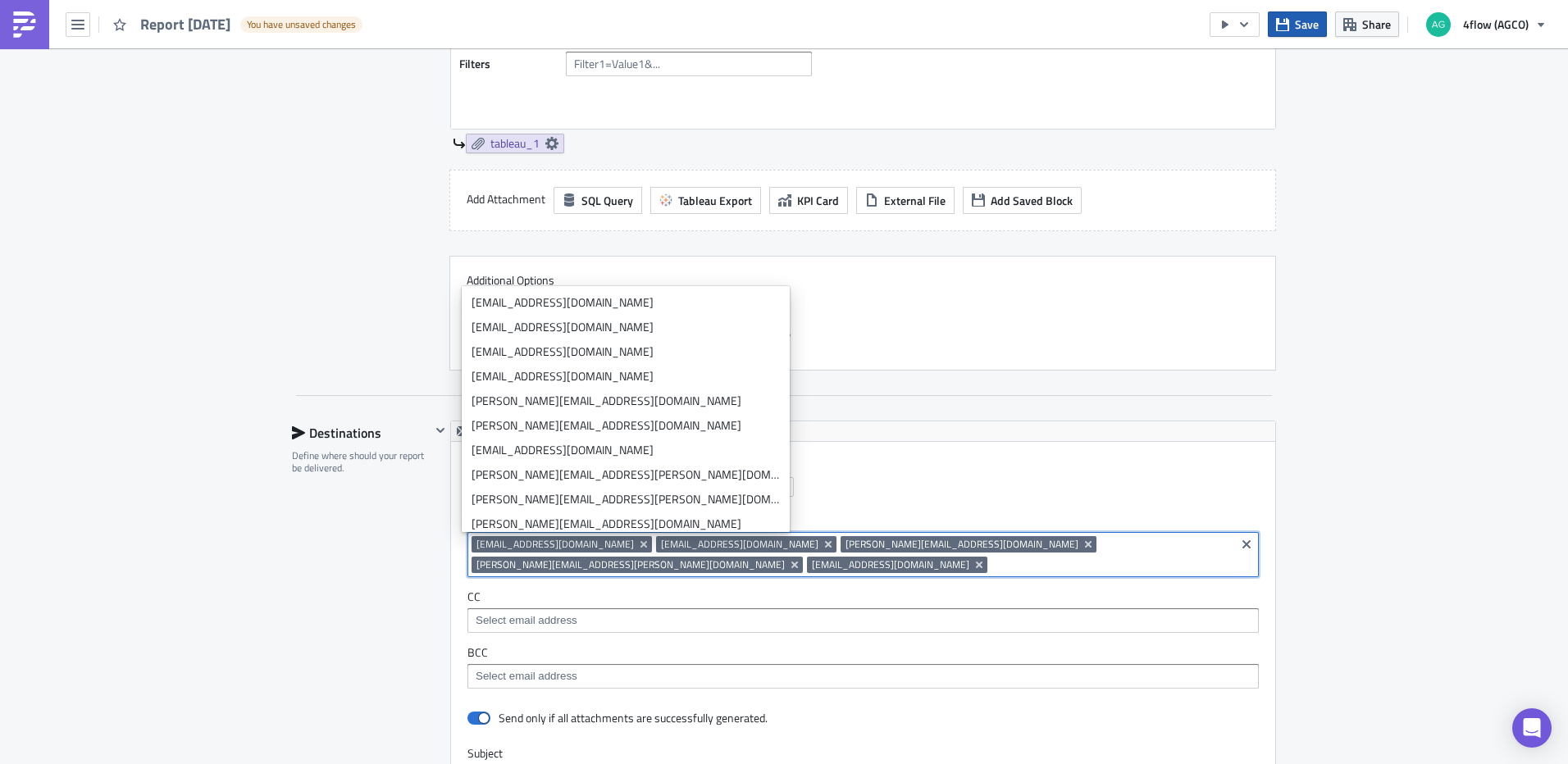
click at [1299, 28] on span "Save" at bounding box center [1306, 24] width 24 height 17
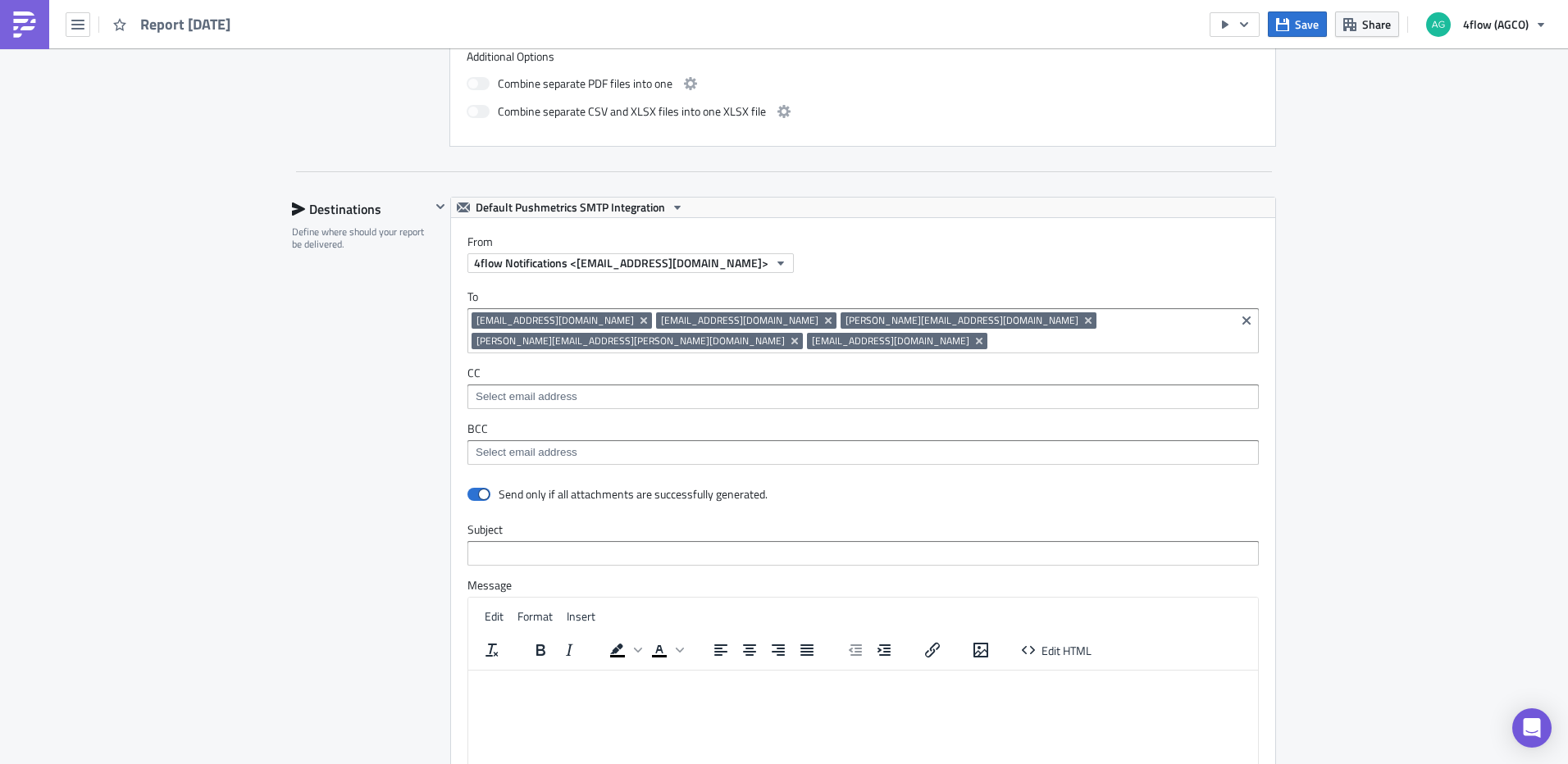
scroll to position [984, 0]
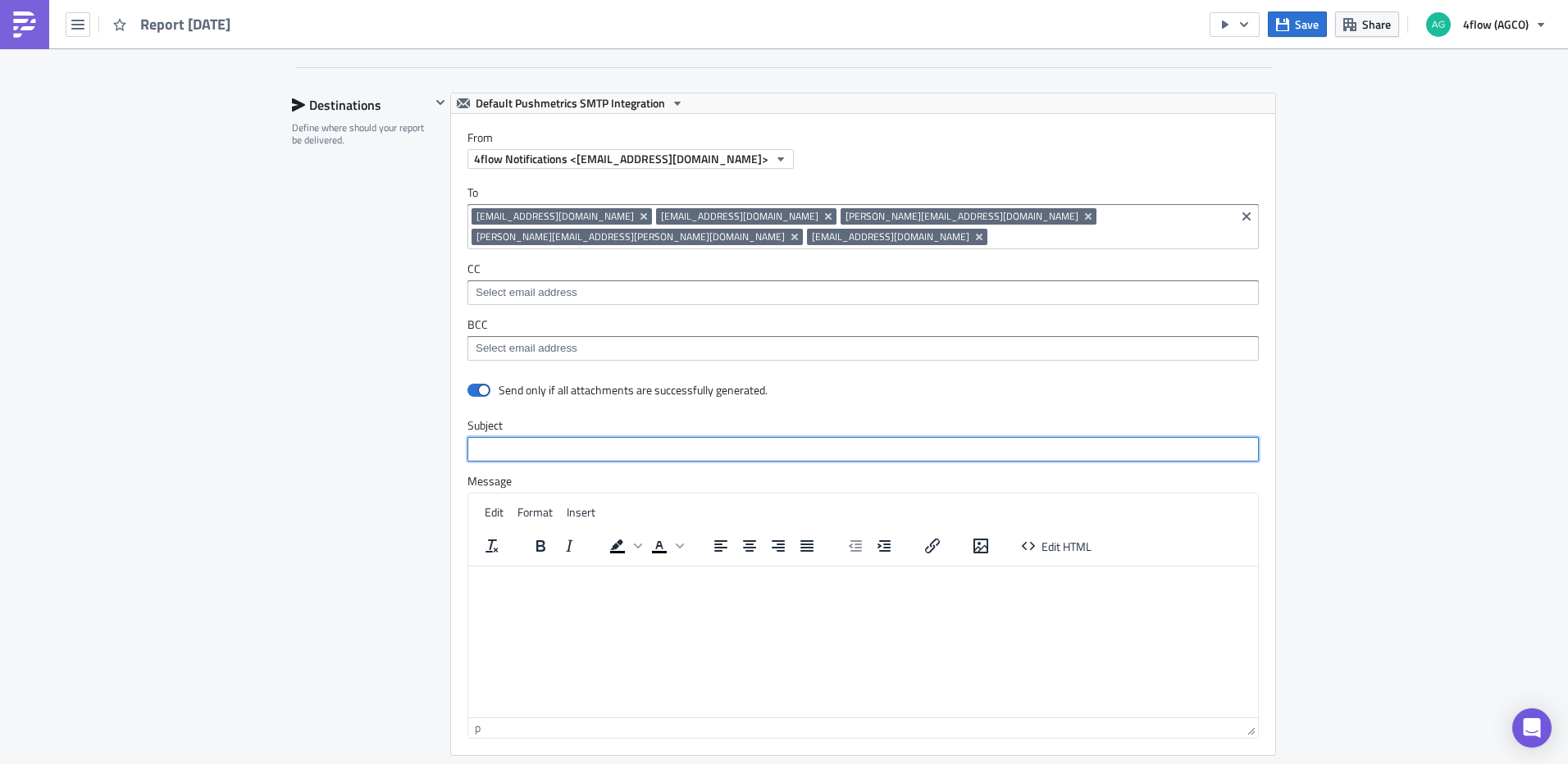
click at [556, 447] on input "text" at bounding box center [863, 448] width 791 height 24
type input "G"
type input "Follow Sirius"
click at [589, 577] on p "Rich Text Area. Press ALT-0 for help." at bounding box center [864, 580] width 777 height 14
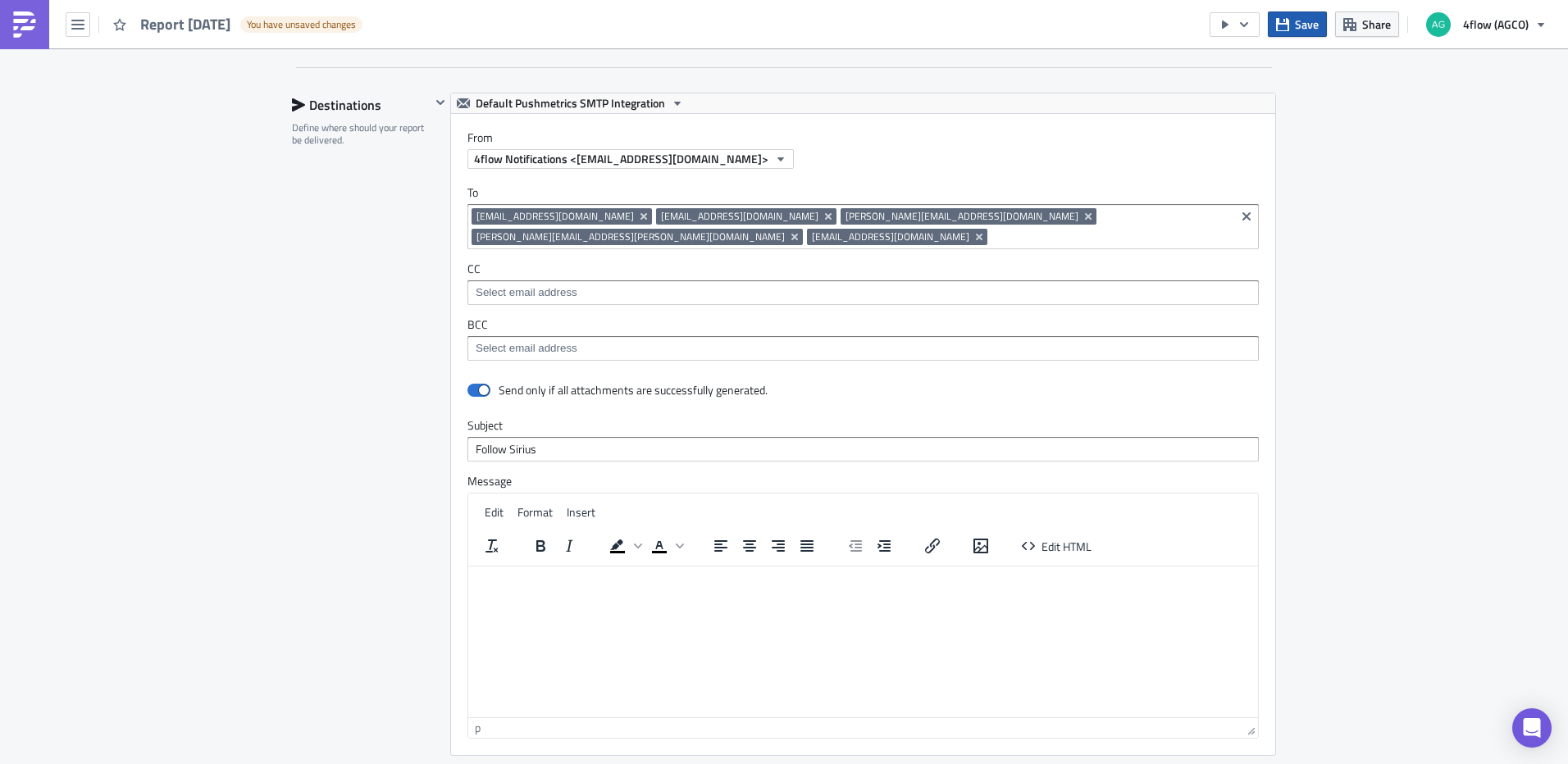
click at [1325, 19] on button "Save" at bounding box center [1297, 24] width 59 height 25
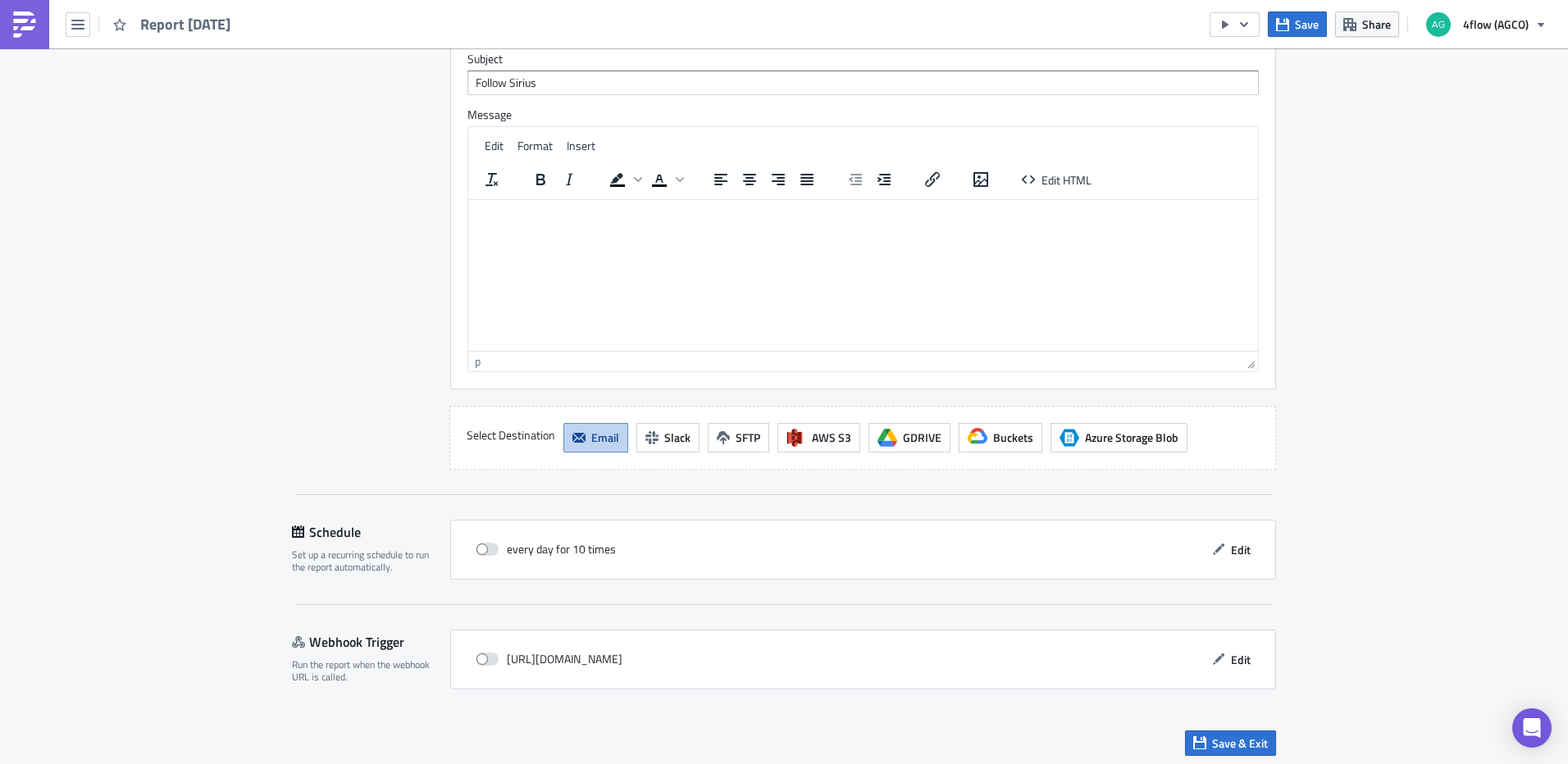
scroll to position [1356, 0]
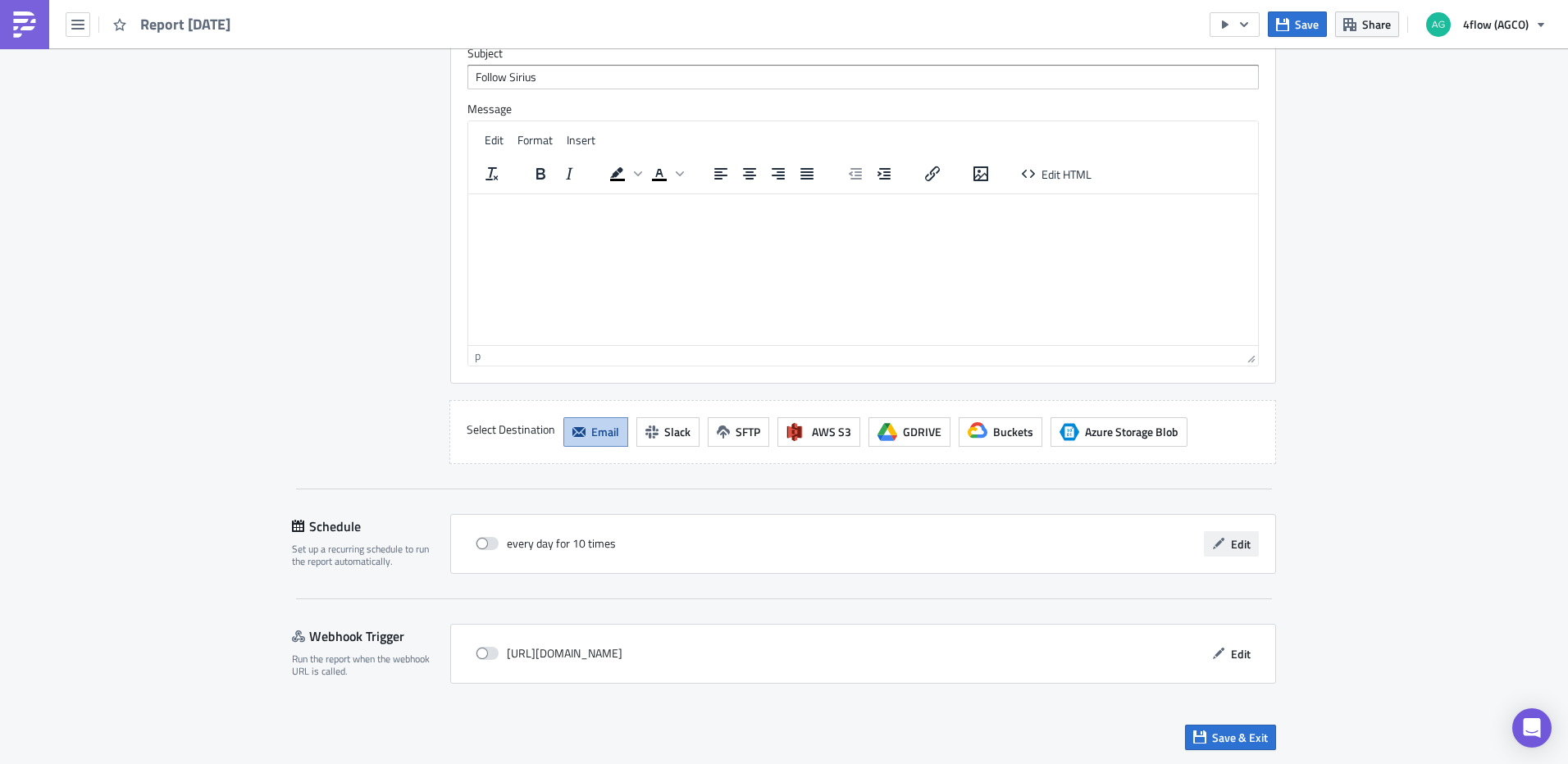
click at [1215, 538] on icon "button" at bounding box center [1219, 544] width 14 height 14
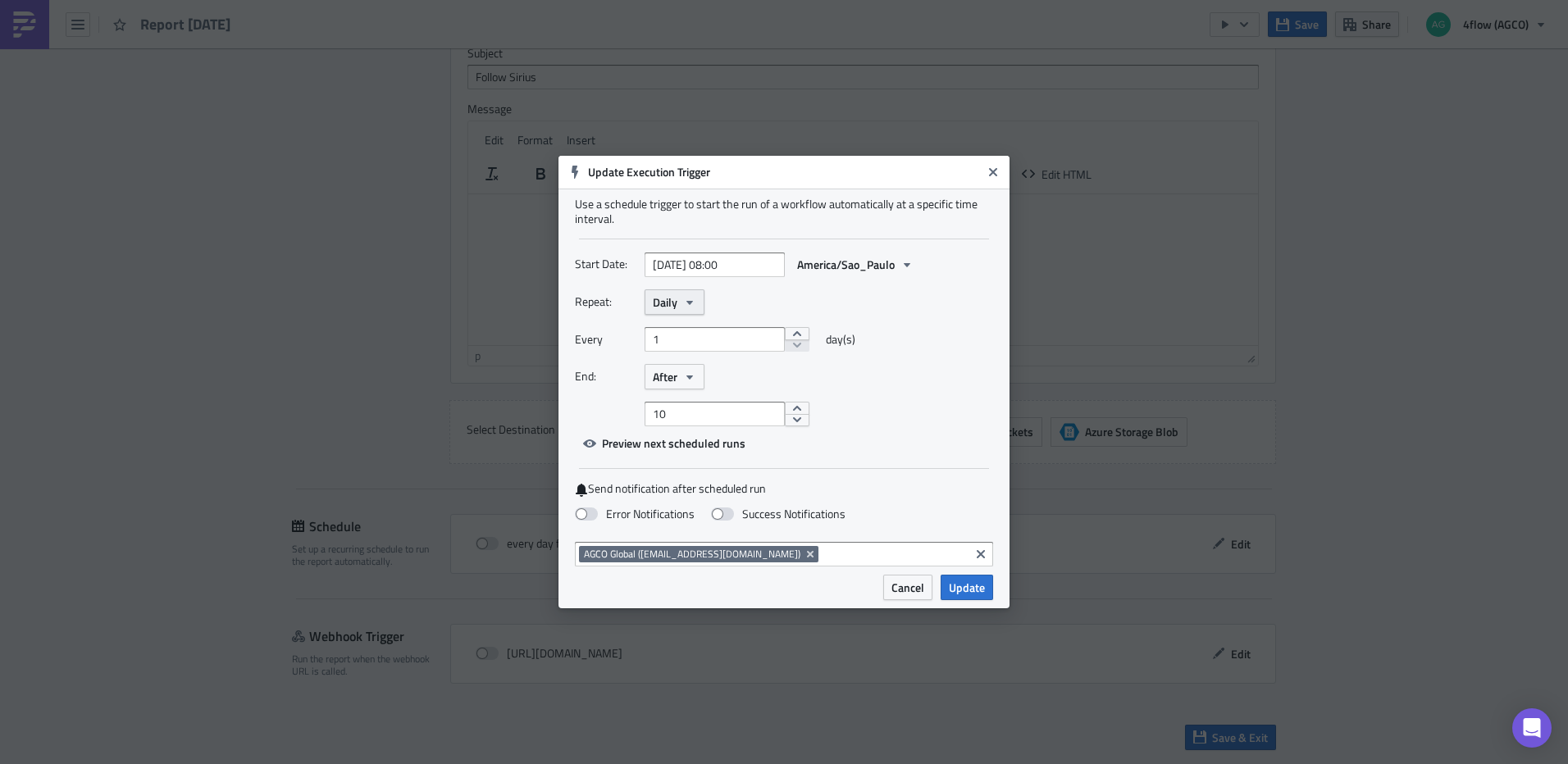
click at [691, 301] on icon "button" at bounding box center [690, 302] width 7 height 4
click at [692, 382] on div "Weekly" at bounding box center [722, 380] width 136 height 16
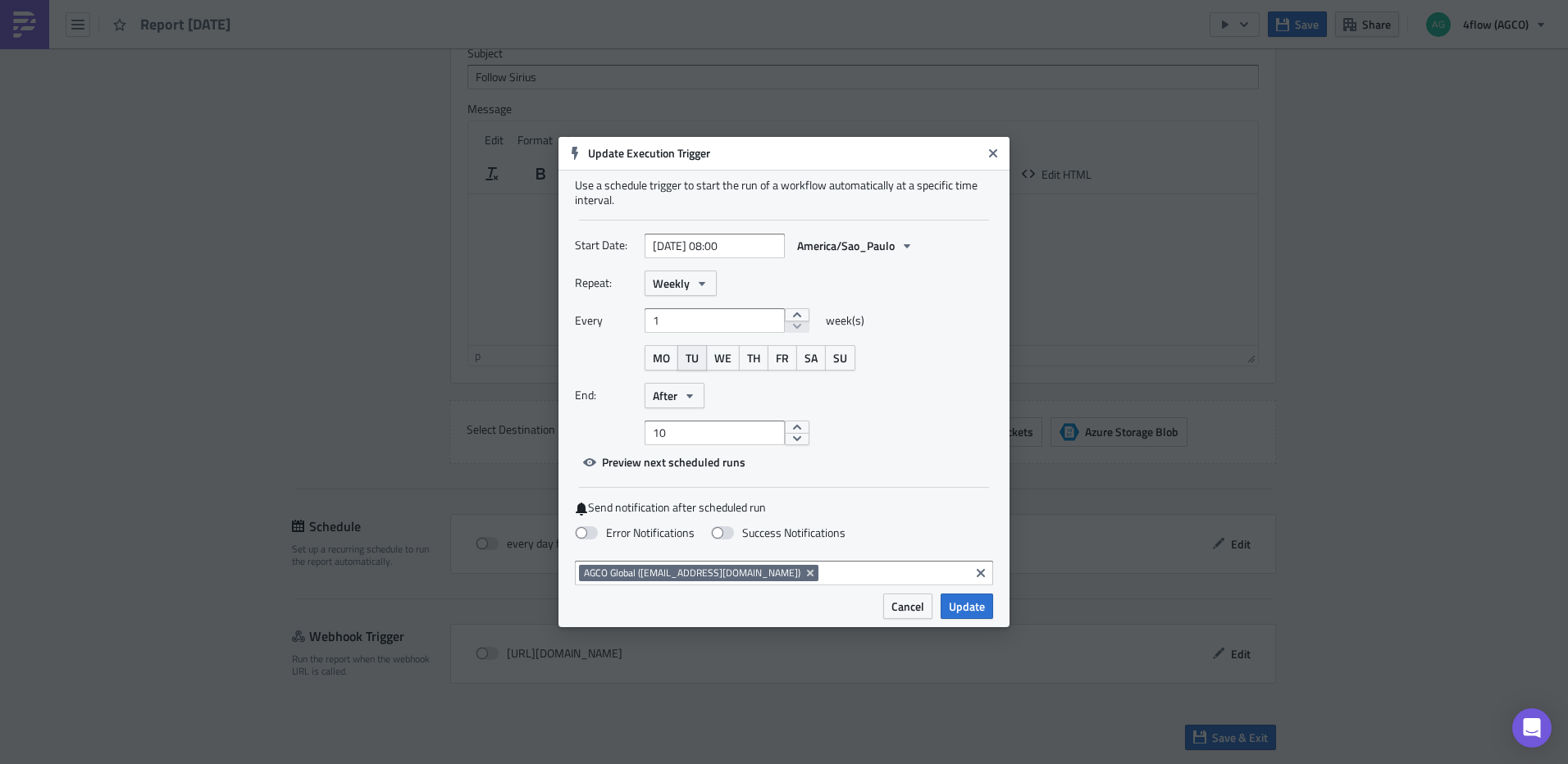
drag, startPoint x: 662, startPoint y: 352, endPoint x: 692, endPoint y: 353, distance: 30.0
click at [662, 353] on span "MO" at bounding box center [662, 358] width 17 height 17
click at [694, 353] on span "TU" at bounding box center [693, 358] width 14 height 17
click at [727, 355] on span "WE" at bounding box center [723, 358] width 17 height 17
click at [759, 358] on span "TH" at bounding box center [754, 358] width 14 height 17
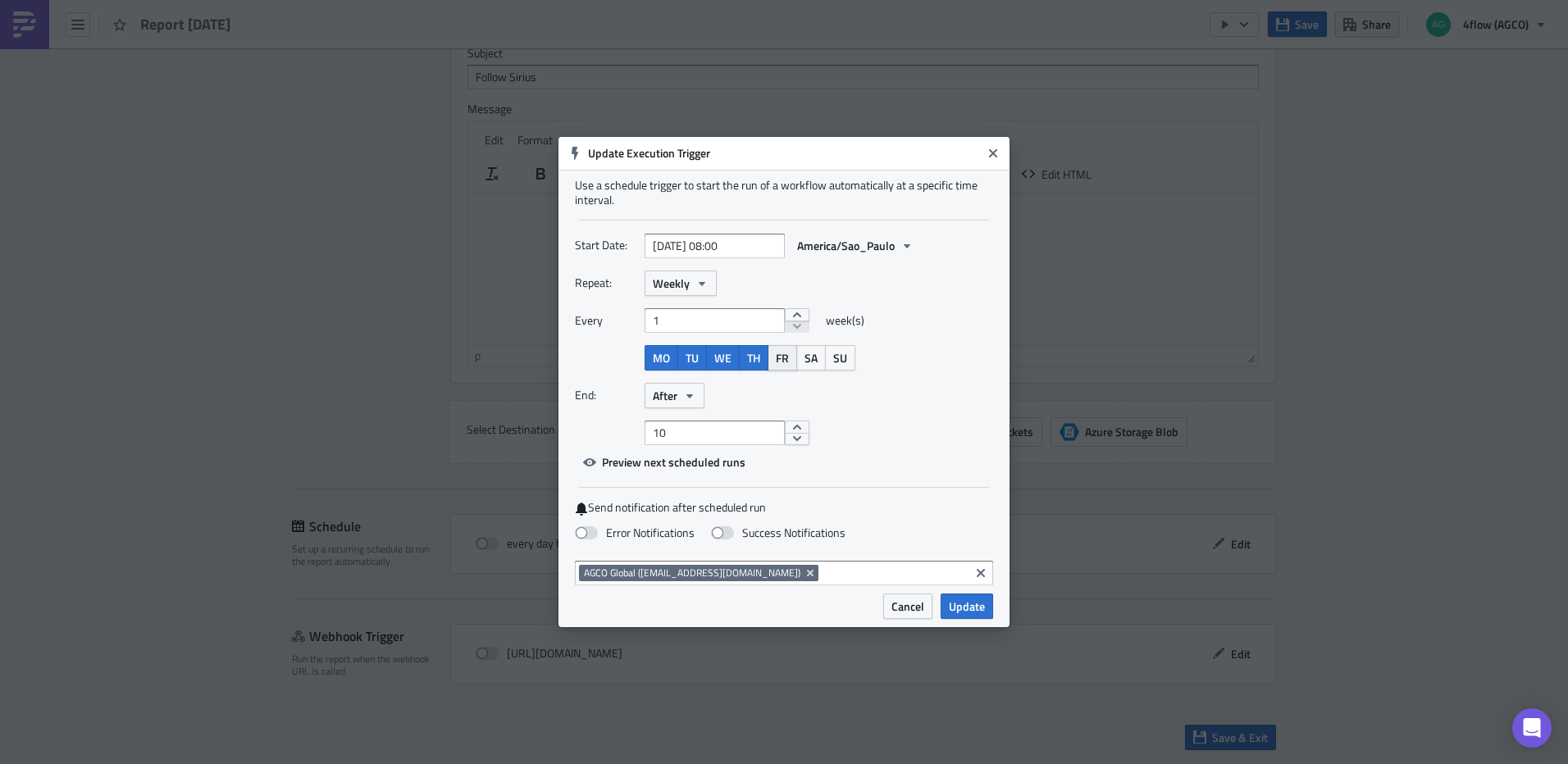
click at [784, 357] on span "FR" at bounding box center [783, 358] width 14 height 17
click at [689, 394] on icon "button" at bounding box center [690, 395] width 7 height 4
click at [694, 420] on div "Never" at bounding box center [722, 424] width 136 height 16
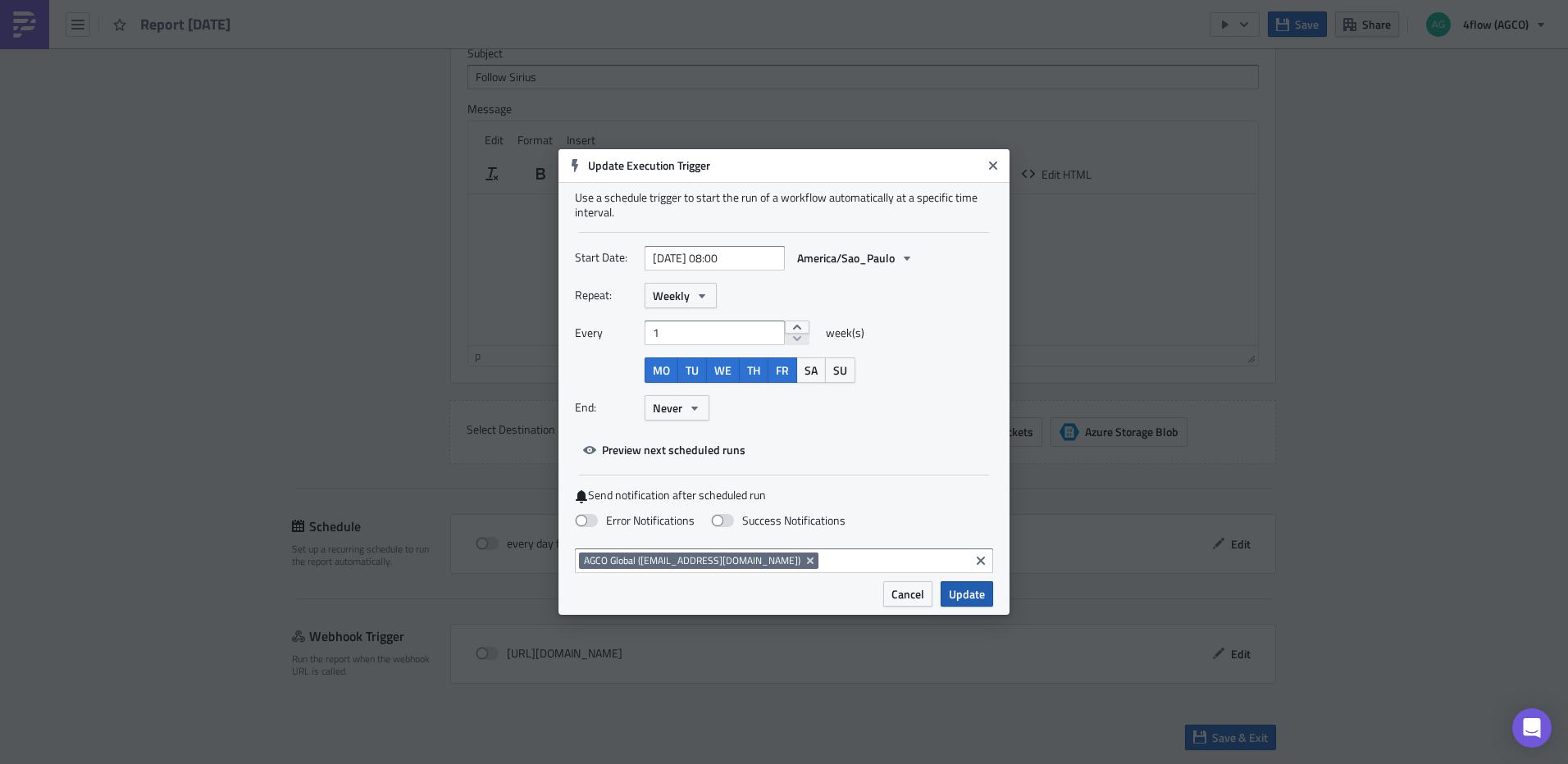
click at [981, 596] on span "Update" at bounding box center [966, 594] width 36 height 17
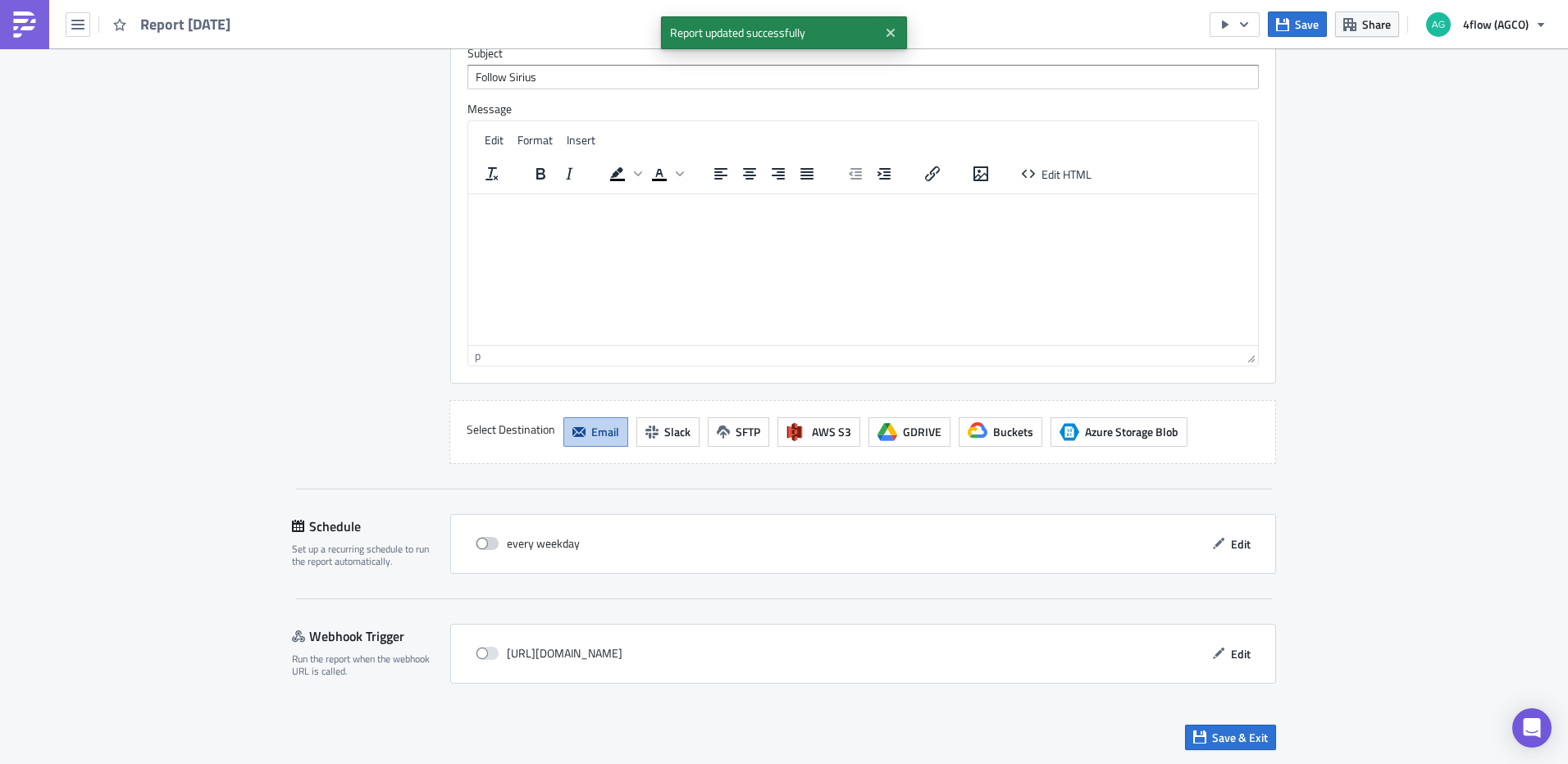
click at [488, 541] on span at bounding box center [487, 544] width 23 height 14
click at [488, 541] on input "checkbox" at bounding box center [484, 544] width 11 height 11
checkbox input "true"
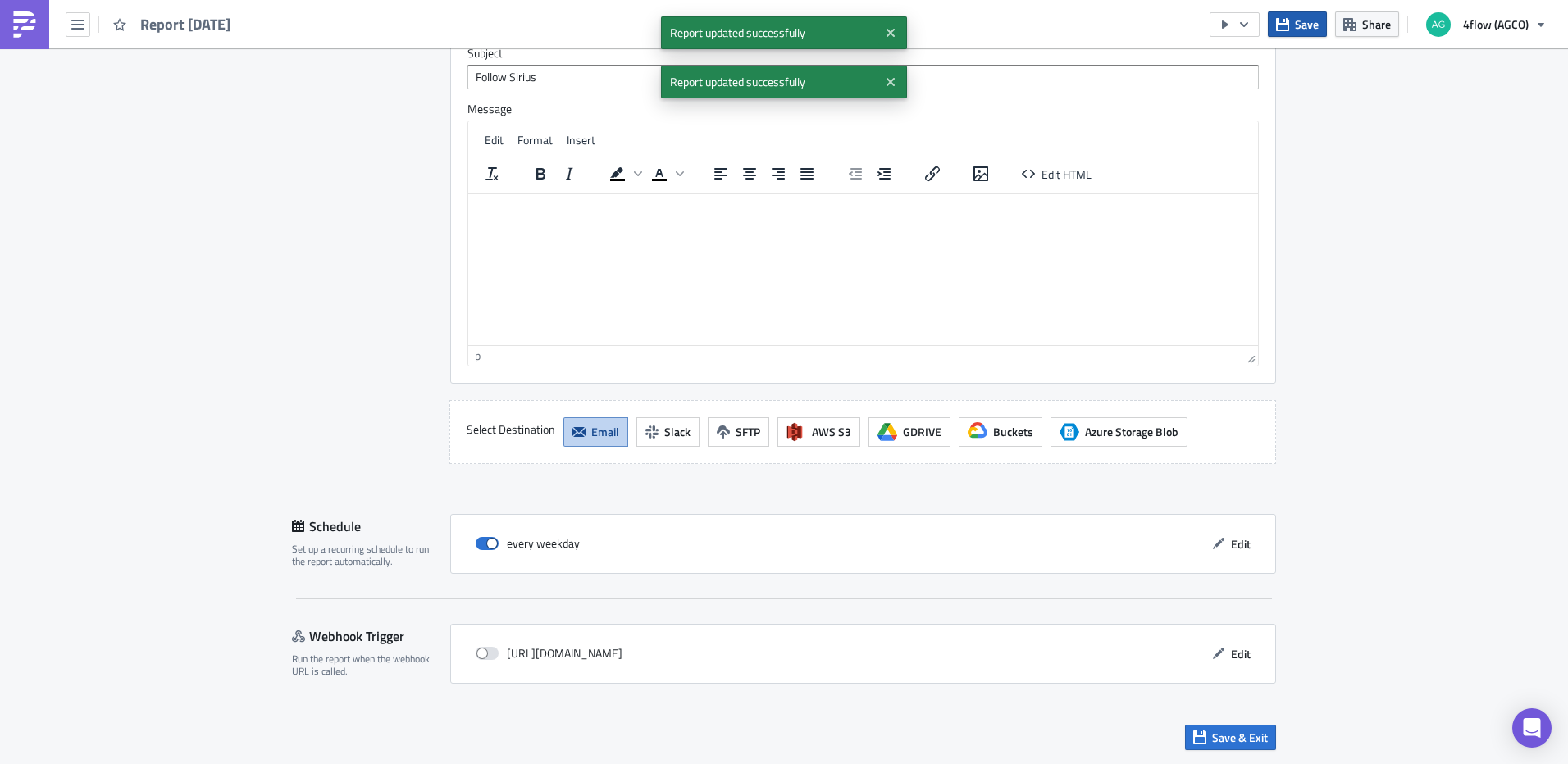
click at [1311, 20] on span "Save" at bounding box center [1306, 24] width 24 height 17
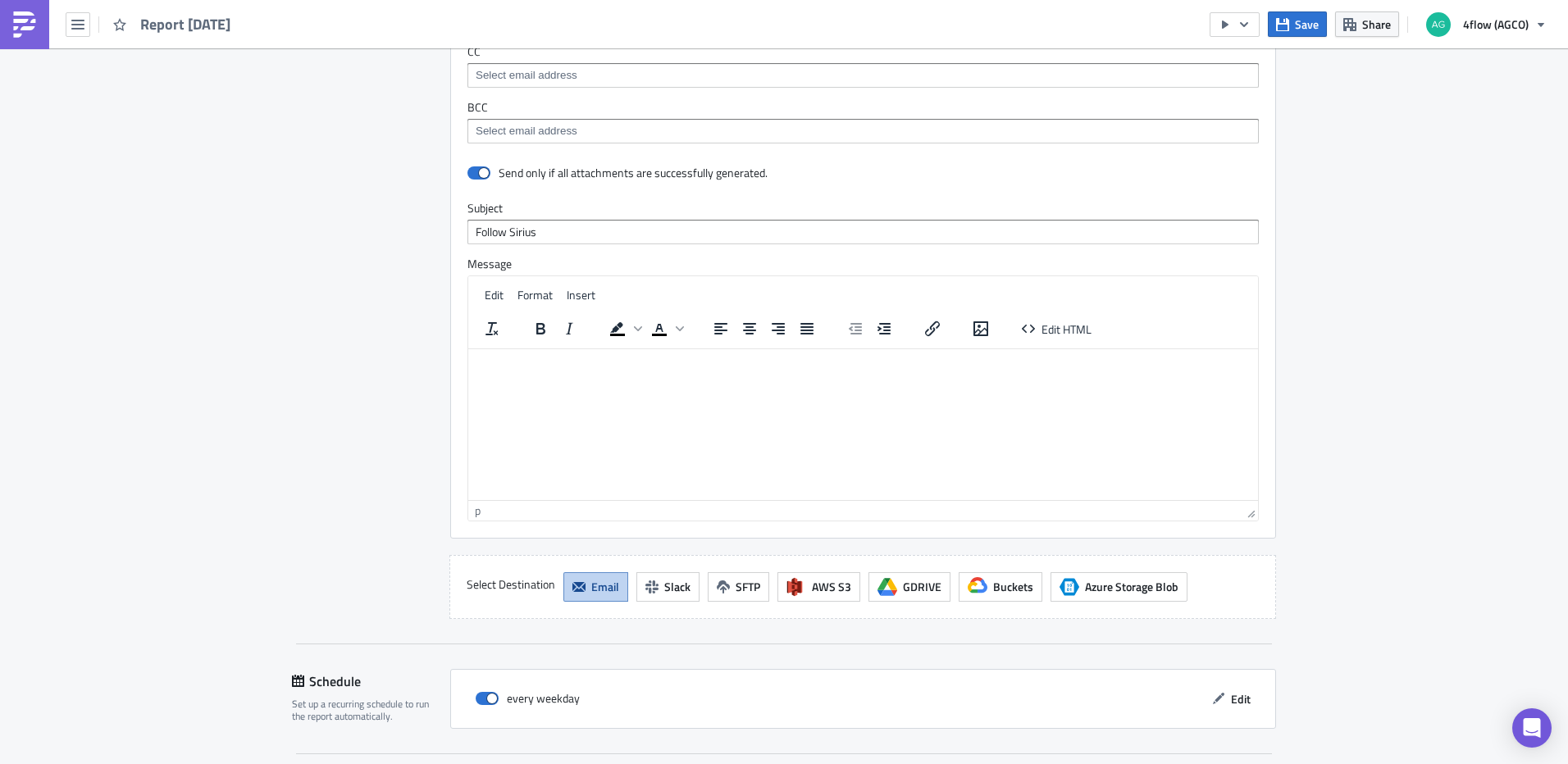
scroll to position [1110, 0]
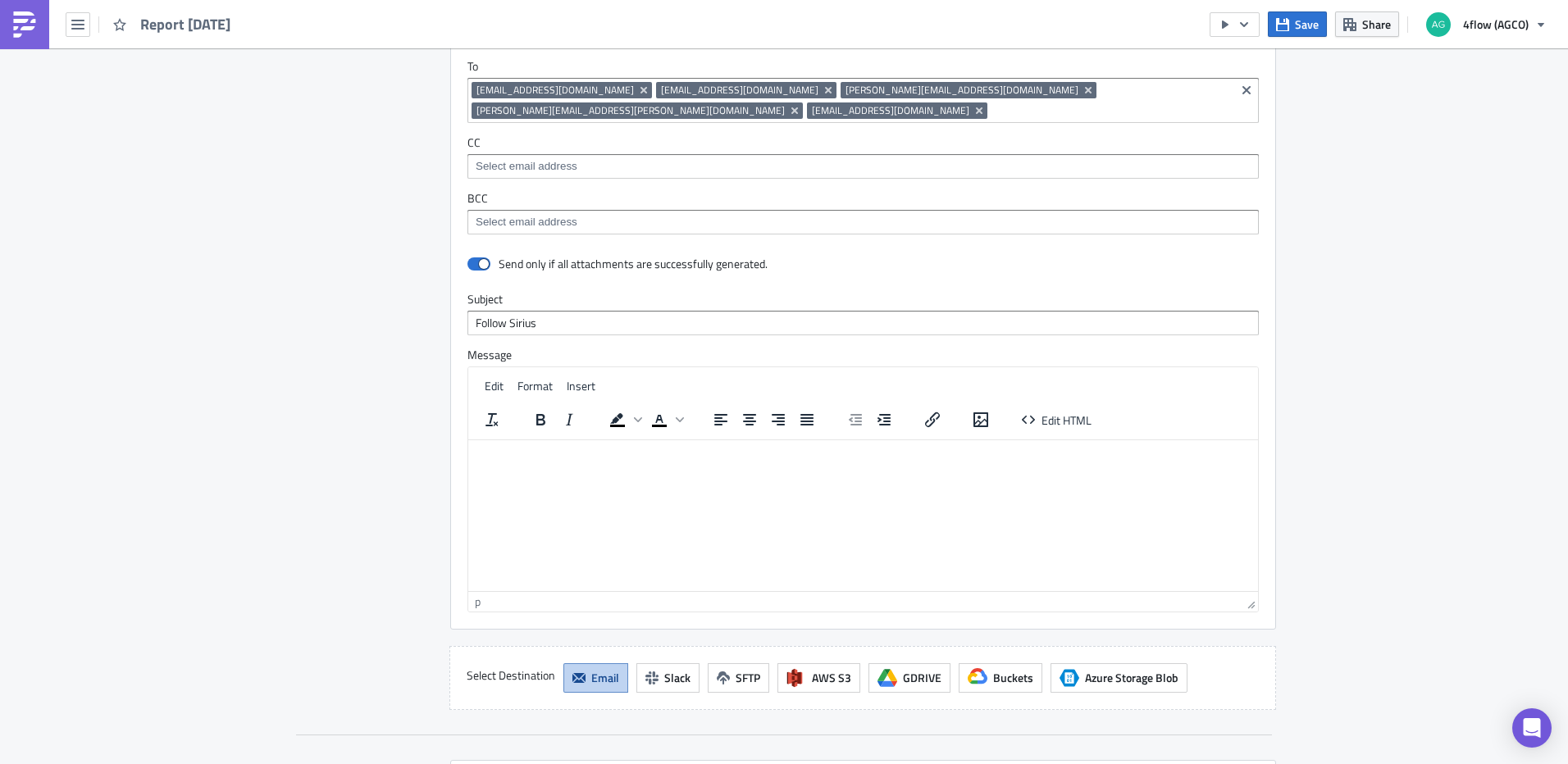
click at [509, 453] on p "Rich Text Area. Press ALT-0 for help." at bounding box center [864, 453] width 777 height 14
click at [1299, 31] on span "Save" at bounding box center [1306, 24] width 24 height 17
click at [83, 23] on icon "button" at bounding box center [78, 25] width 14 height 14
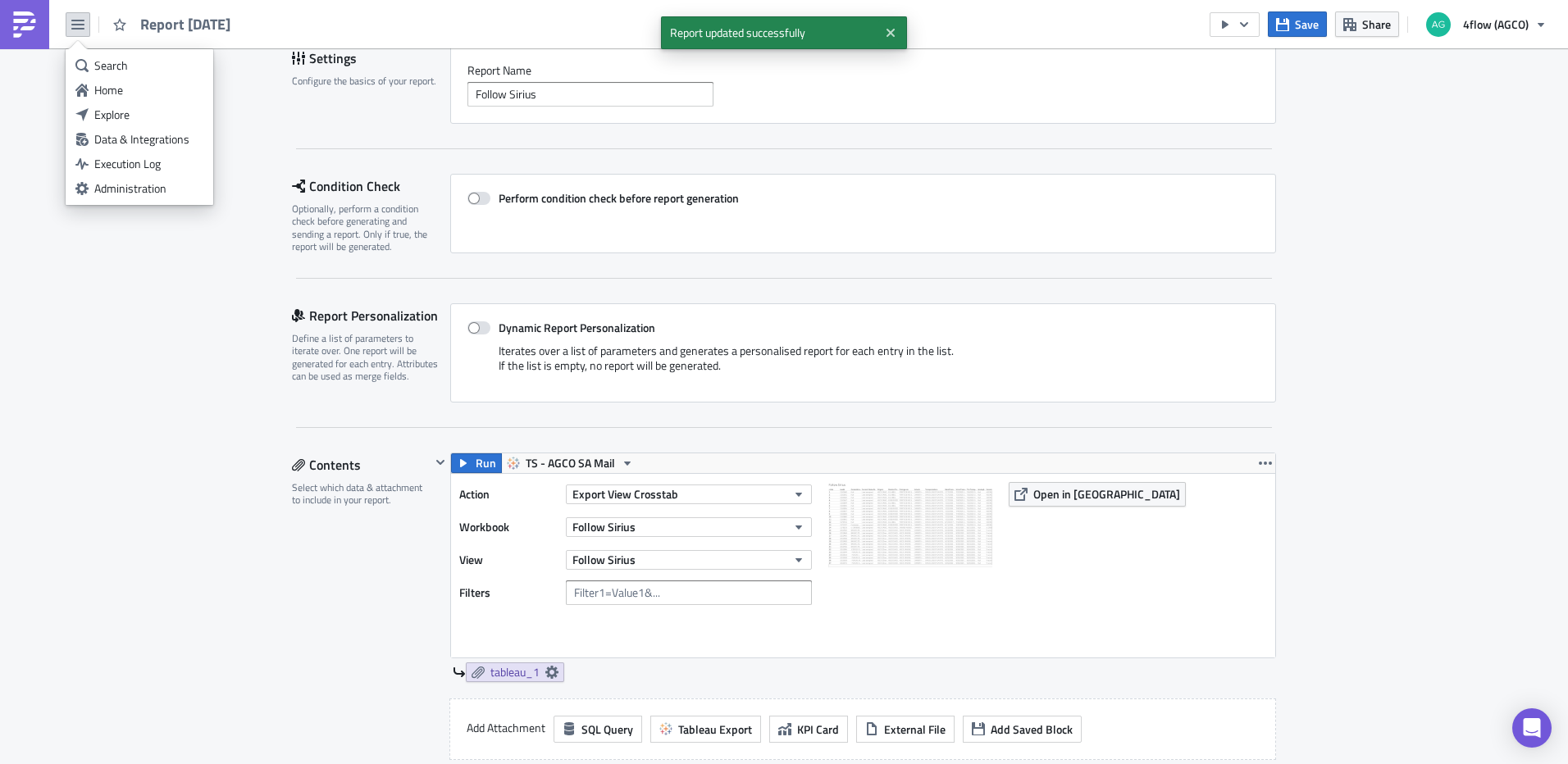
scroll to position [0, 0]
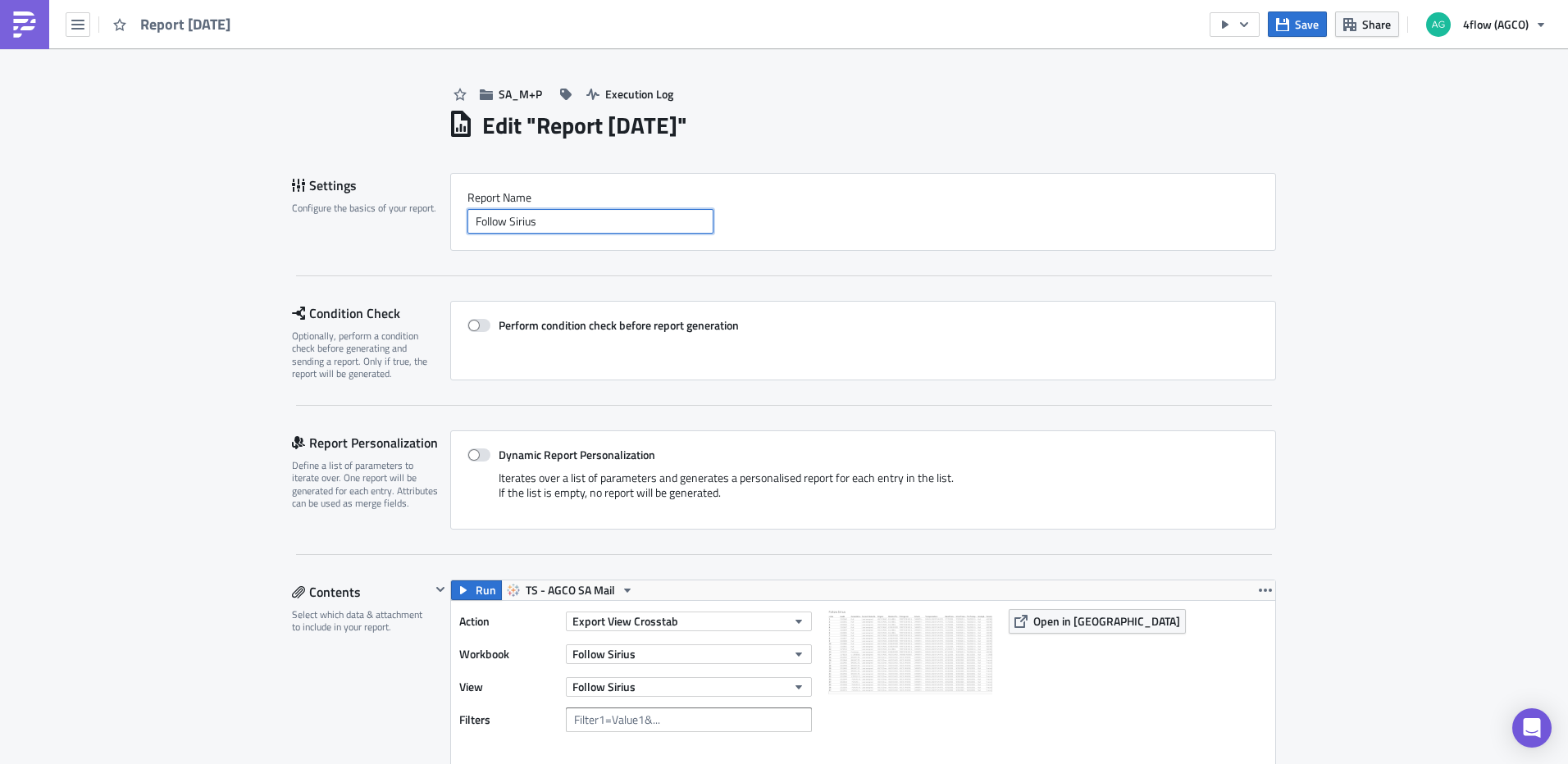
click at [577, 230] on input "Follow Sirius" at bounding box center [590, 220] width 246 height 24
click at [1294, 29] on button "Save" at bounding box center [1297, 24] width 59 height 25
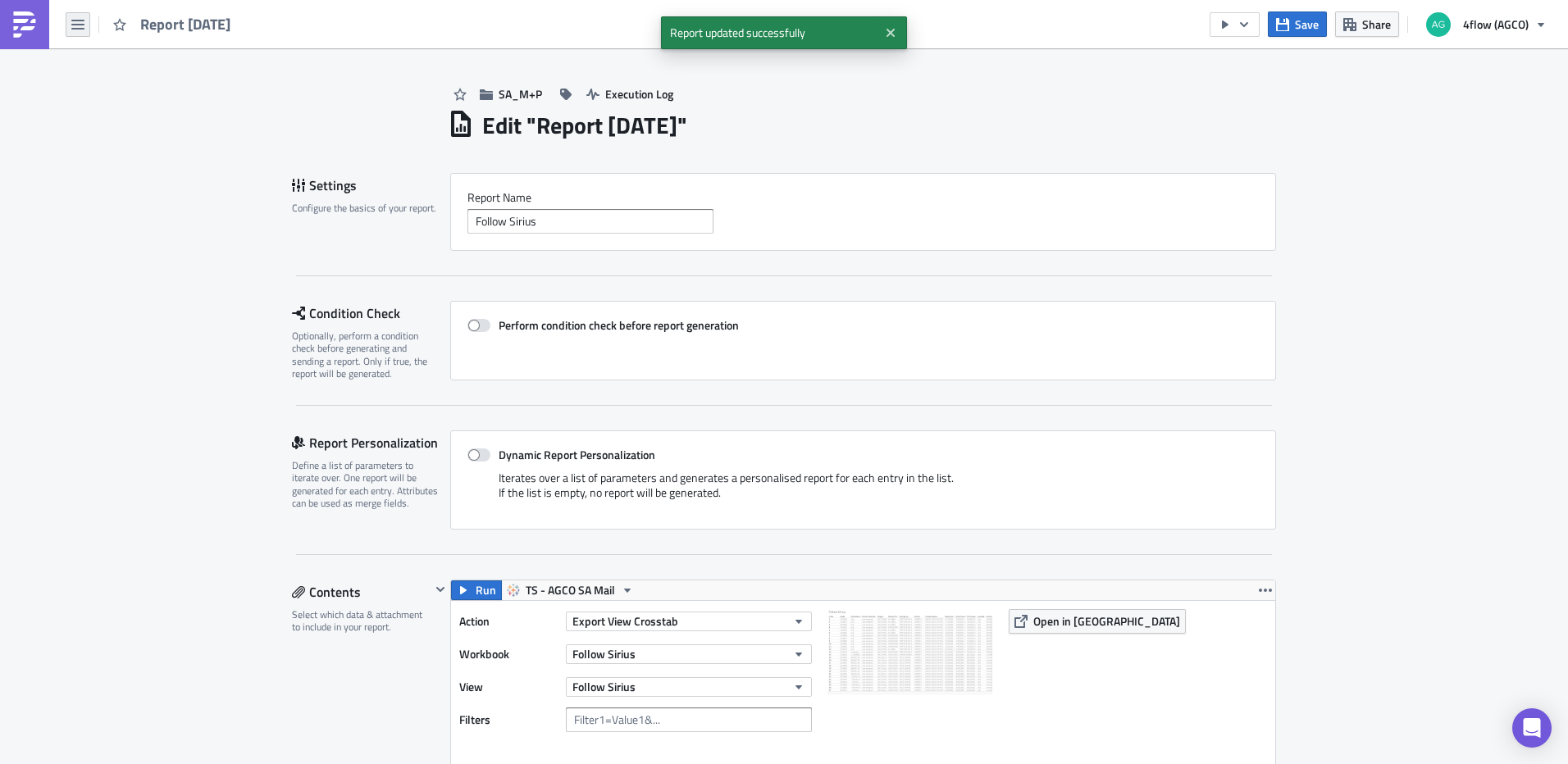
click at [78, 27] on icon "button" at bounding box center [78, 25] width 14 height 14
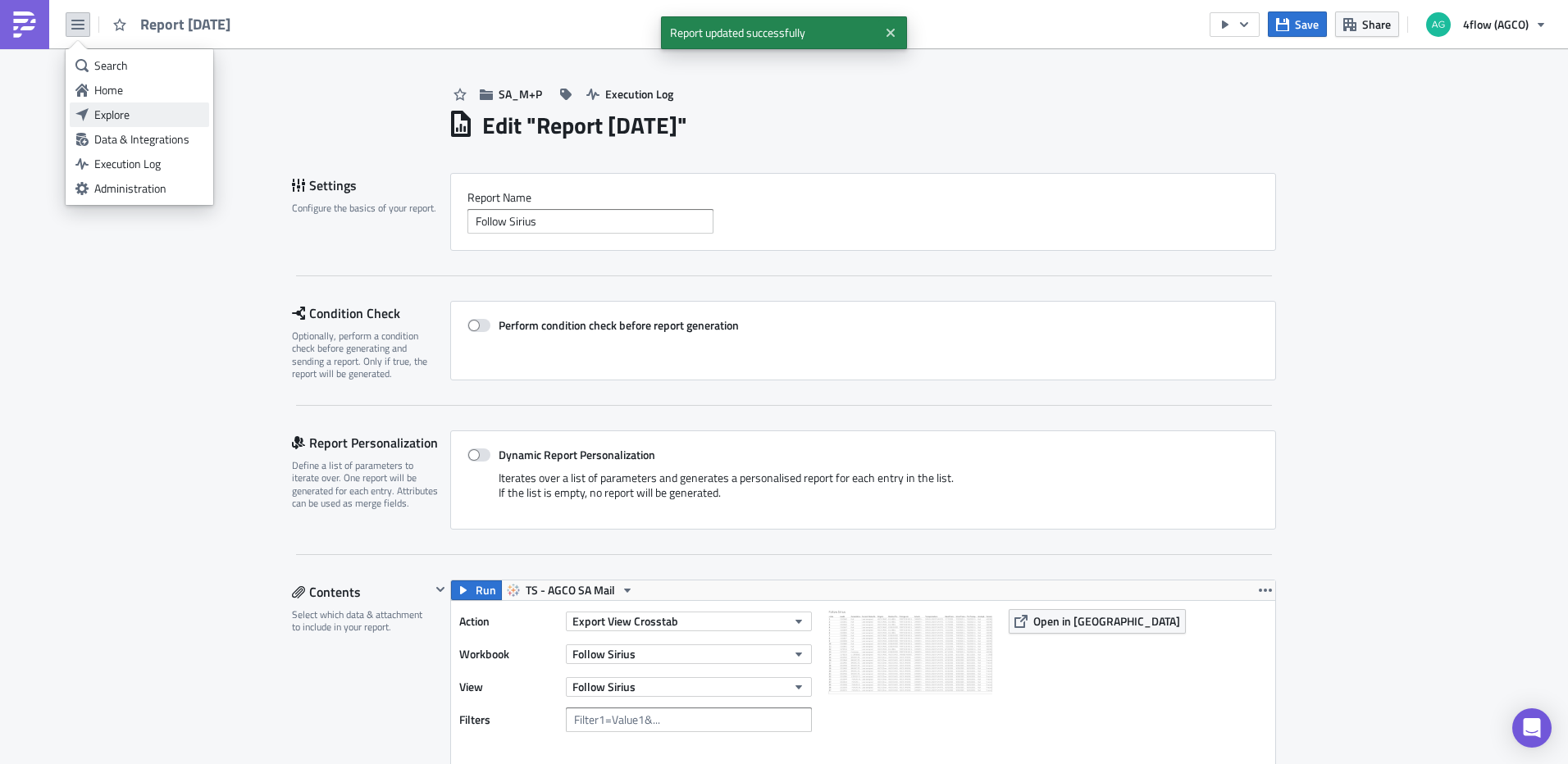
click at [125, 108] on div "Explore" at bounding box center [149, 114] width 109 height 16
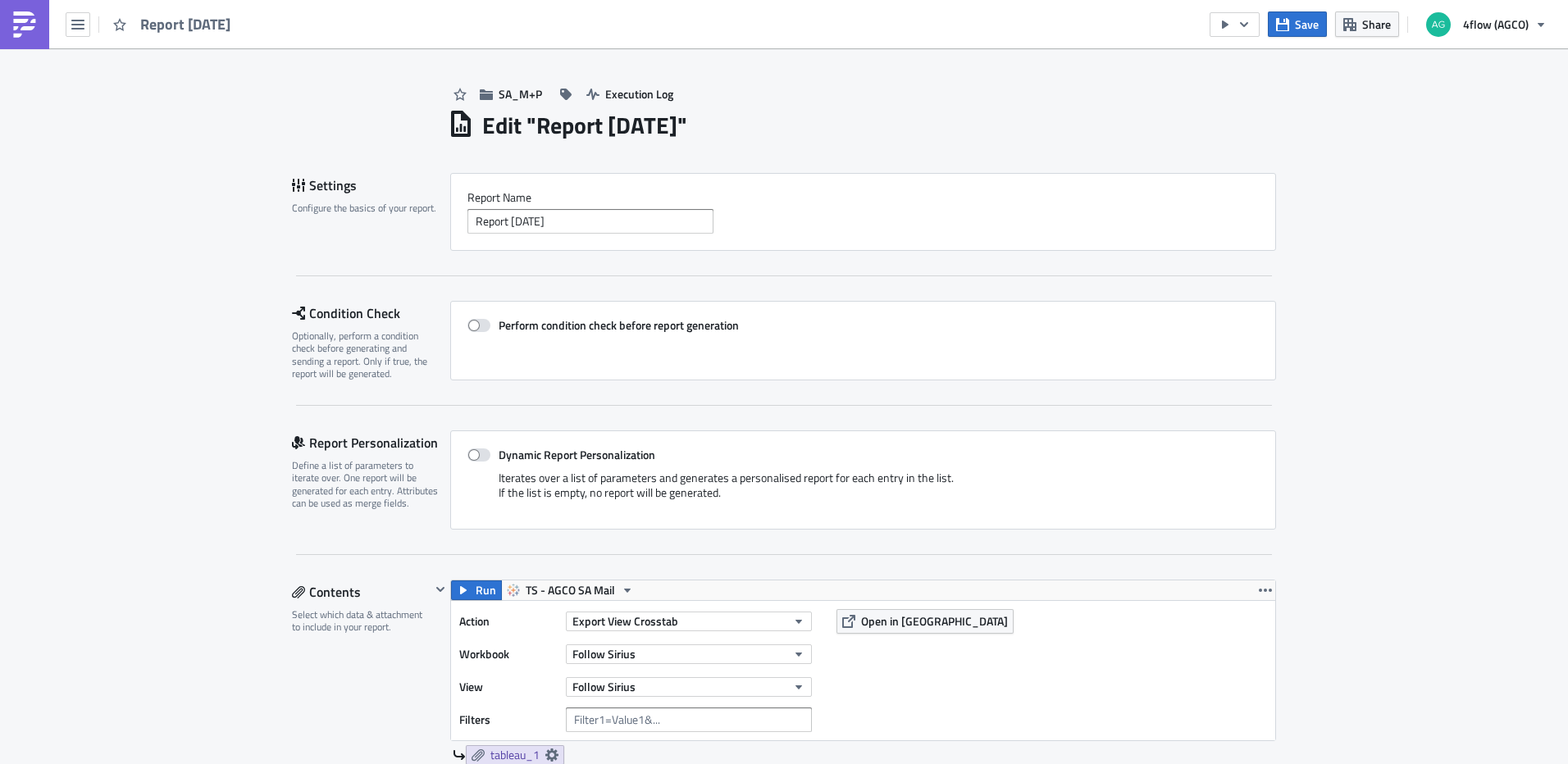
click at [609, 214] on input "Report [DATE]" at bounding box center [590, 220] width 246 height 24
type input "Follow Sirius"
click at [1306, 24] on span "Save" at bounding box center [1306, 24] width 24 height 17
click at [84, 24] on icon "button" at bounding box center [78, 24] width 14 height 10
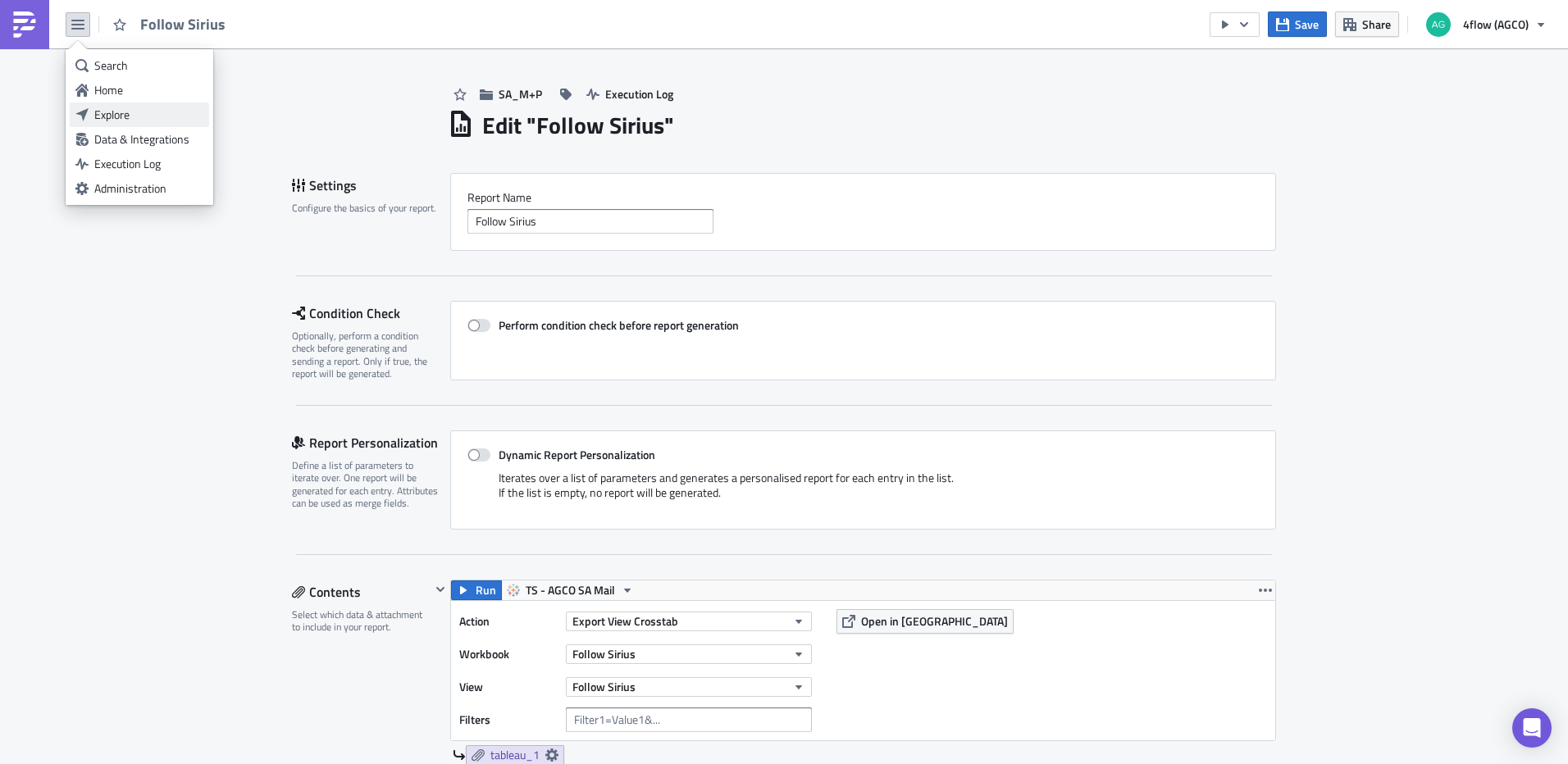
click at [111, 108] on div "Explore" at bounding box center [149, 114] width 109 height 16
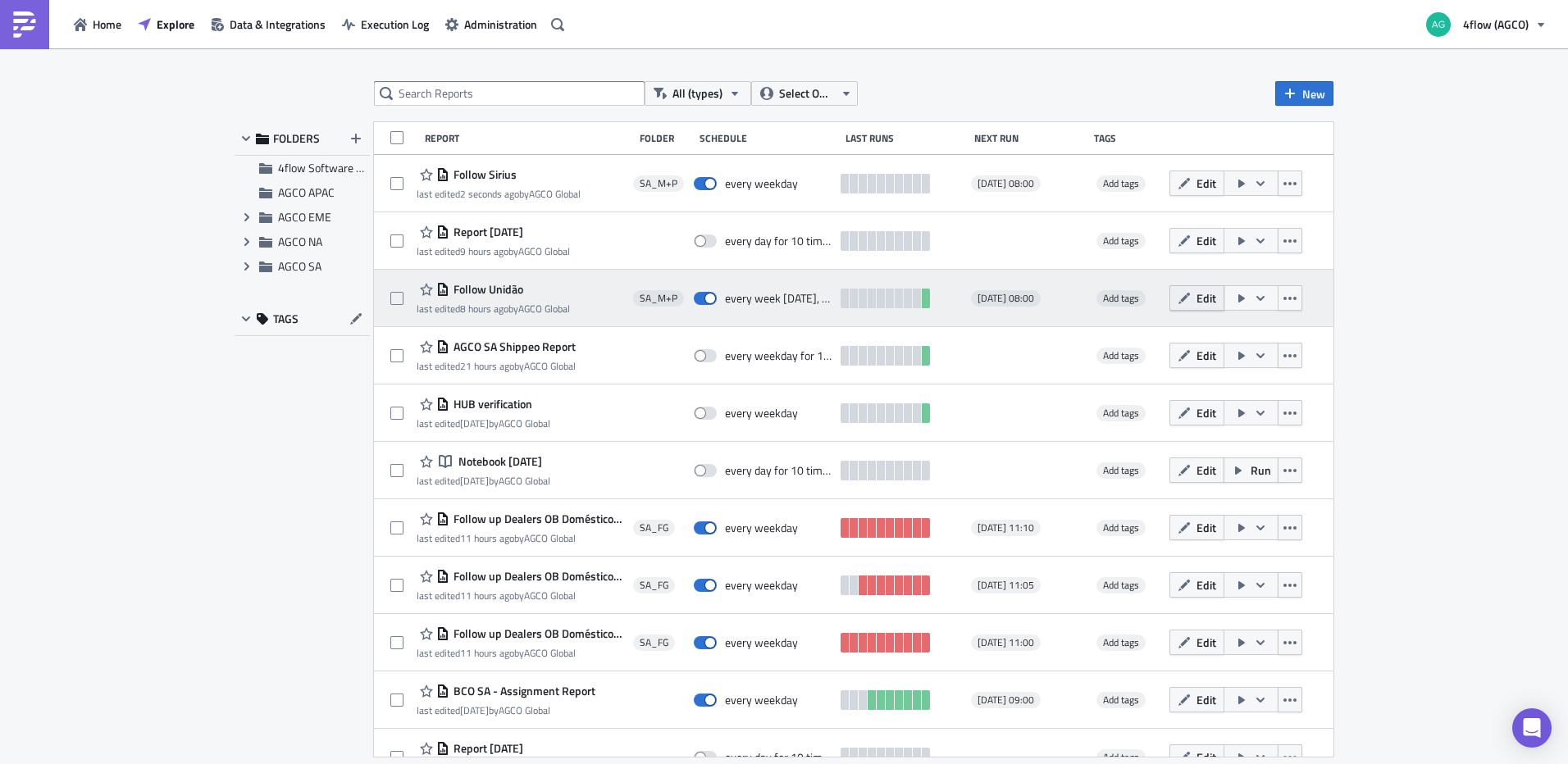
drag, startPoint x: 1214, startPoint y: 307, endPoint x: 1176, endPoint y: 301, distance: 38.5
click at [1175, 301] on div "Edit" at bounding box center [1237, 297] width 133 height 25
click at [1178, 301] on icon "button" at bounding box center [1184, 298] width 14 height 14
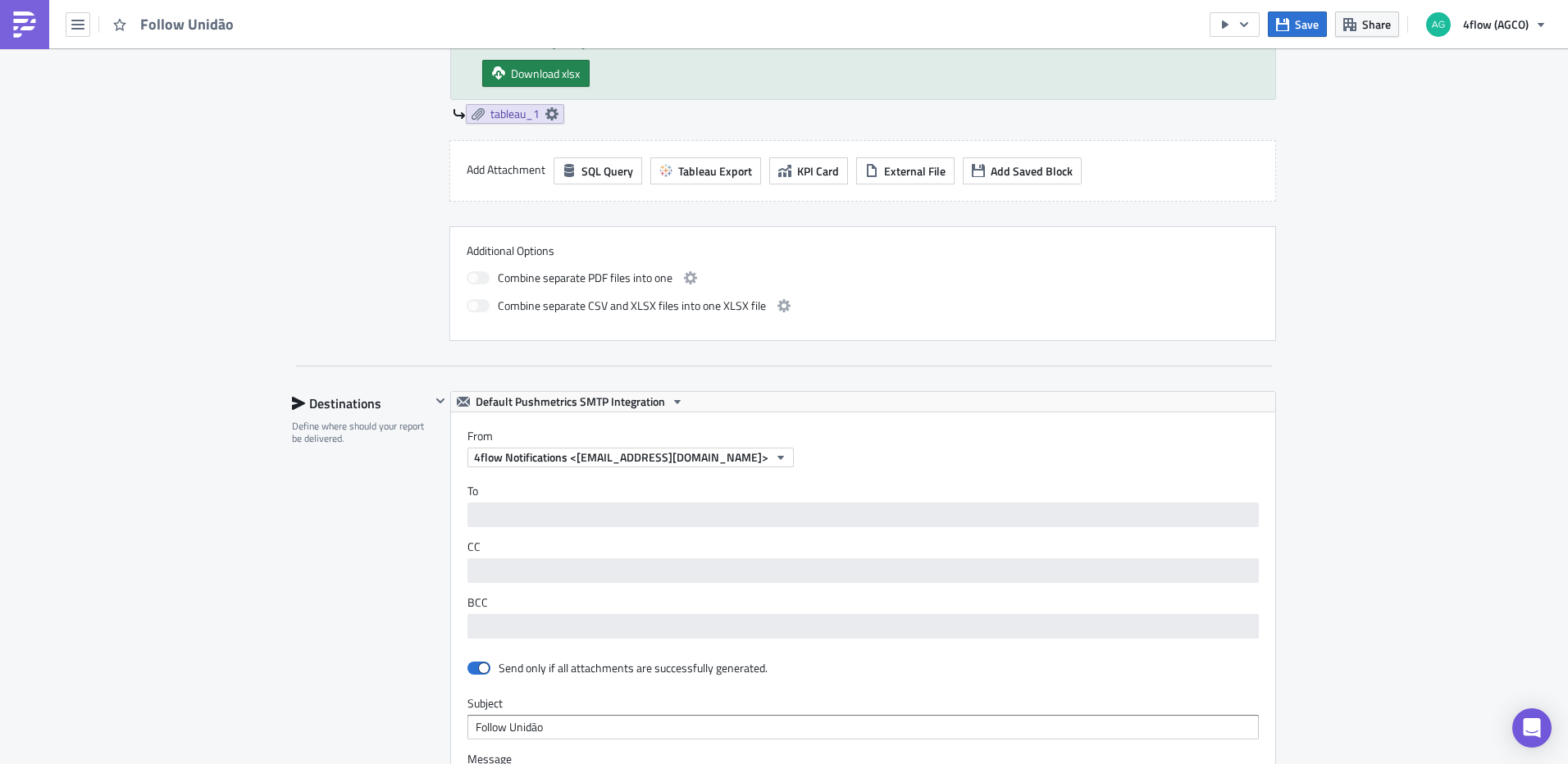
scroll to position [1312, 0]
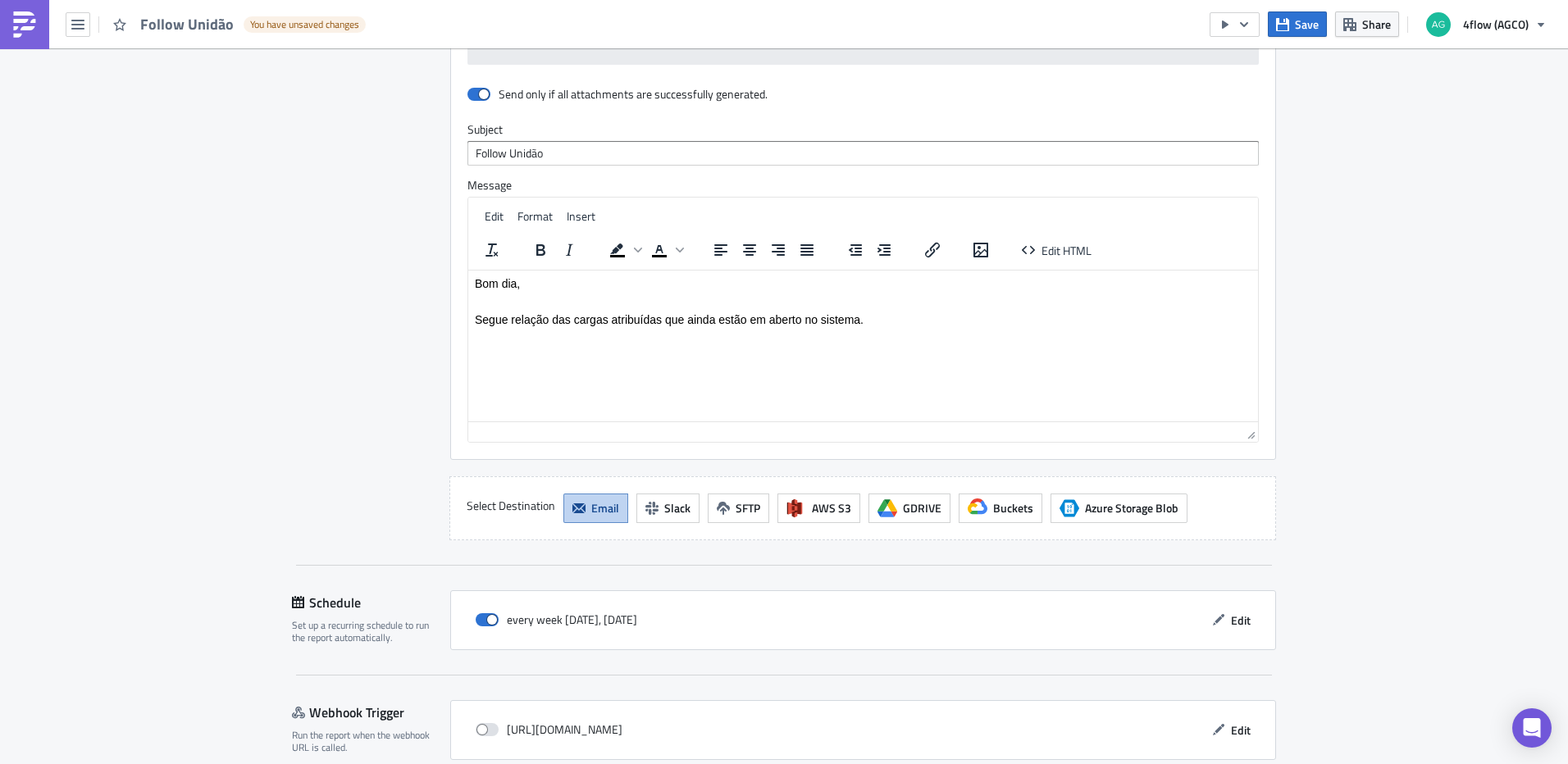
click at [876, 323] on p "Segue relação das cargas atribuídas que ainda estão em aberto no sistema." at bounding box center [864, 319] width 777 height 14
drag, startPoint x: 881, startPoint y: 320, endPoint x: 930, endPoint y: 549, distance: 234.2
click at [469, 278] on html "Bom dia, Segue relação das cargas atribuídas que ainda estão em aberto no siste…" at bounding box center [864, 300] width 790 height 63
copy body "Bom dia, Segue relação das cargas atribuídas que ainda estão em aberto no siste…"
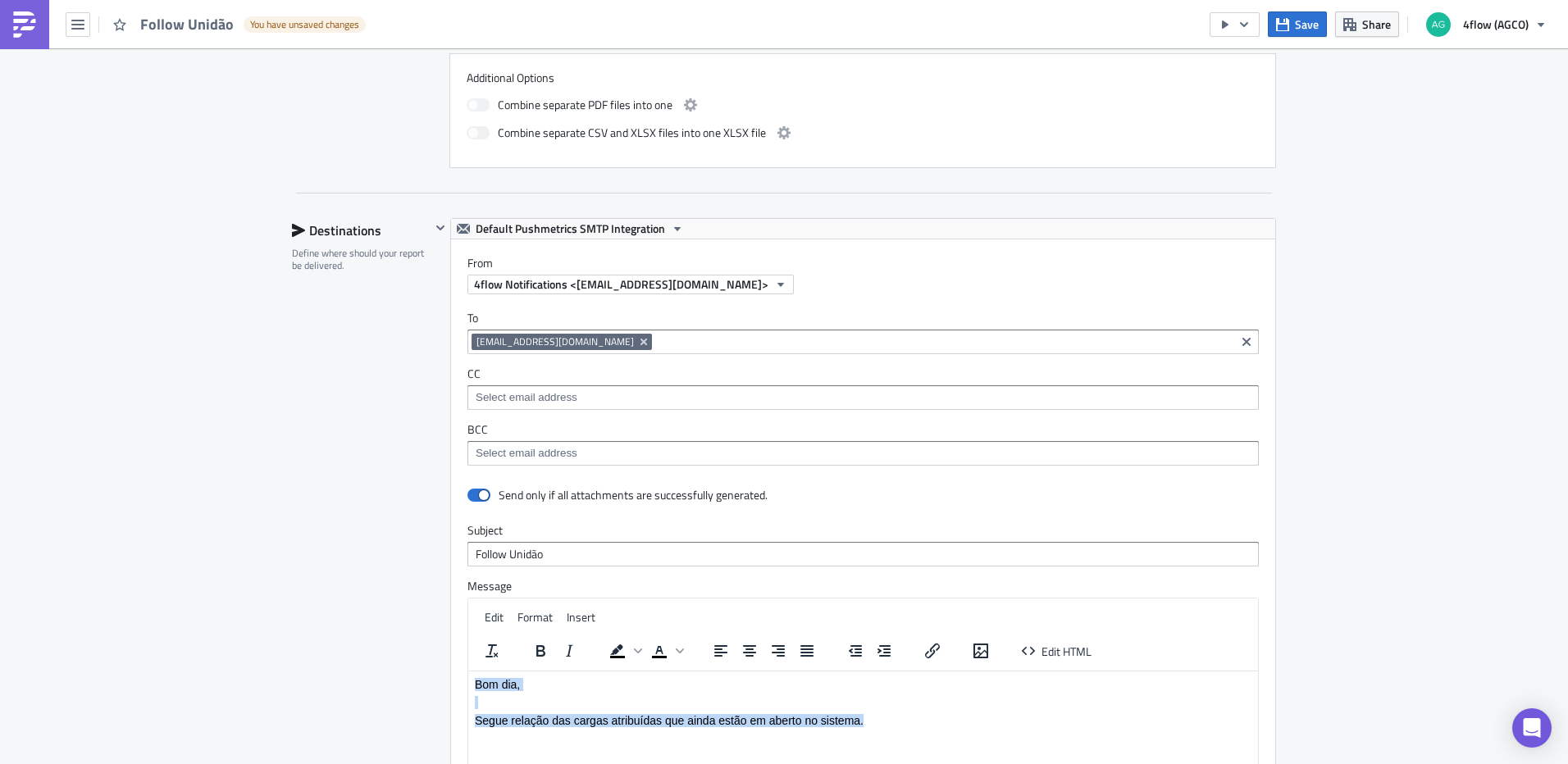
scroll to position [738, 0]
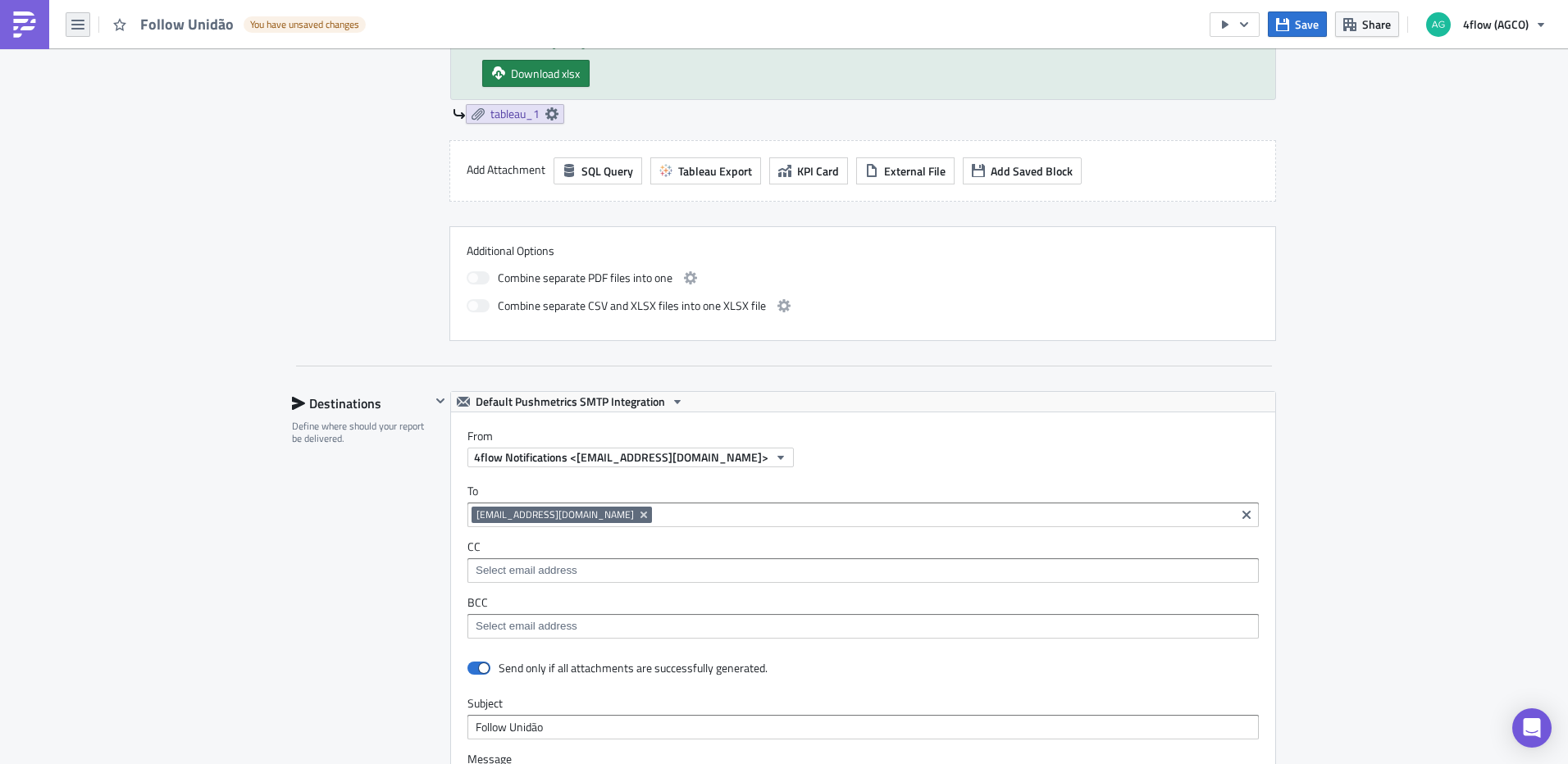
click at [89, 27] on button "button" at bounding box center [77, 24] width 24 height 24
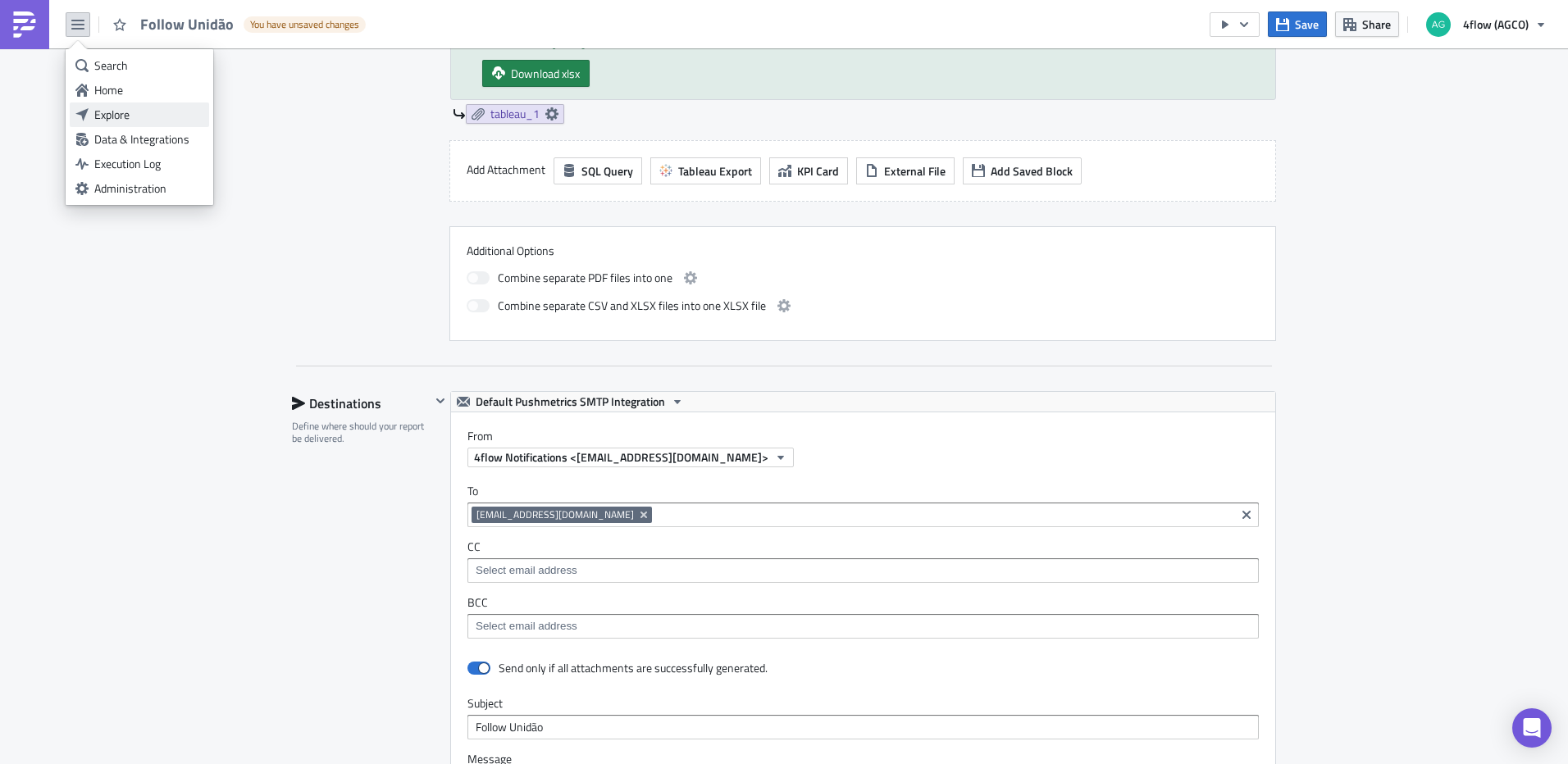
click at [118, 104] on link "Explore" at bounding box center [139, 114] width 139 height 24
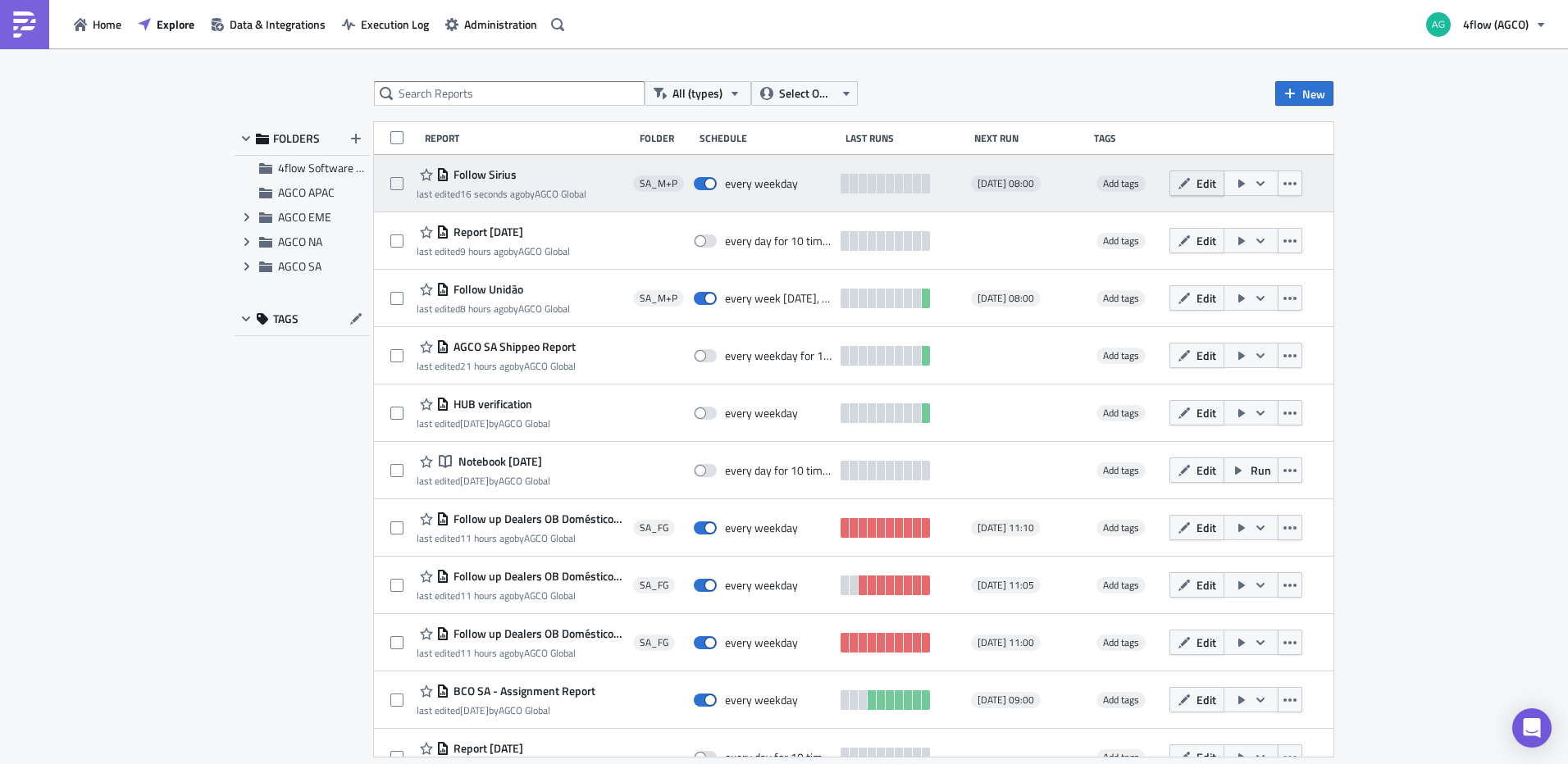
click at [1209, 192] on button "Edit" at bounding box center [1197, 184] width 55 height 25
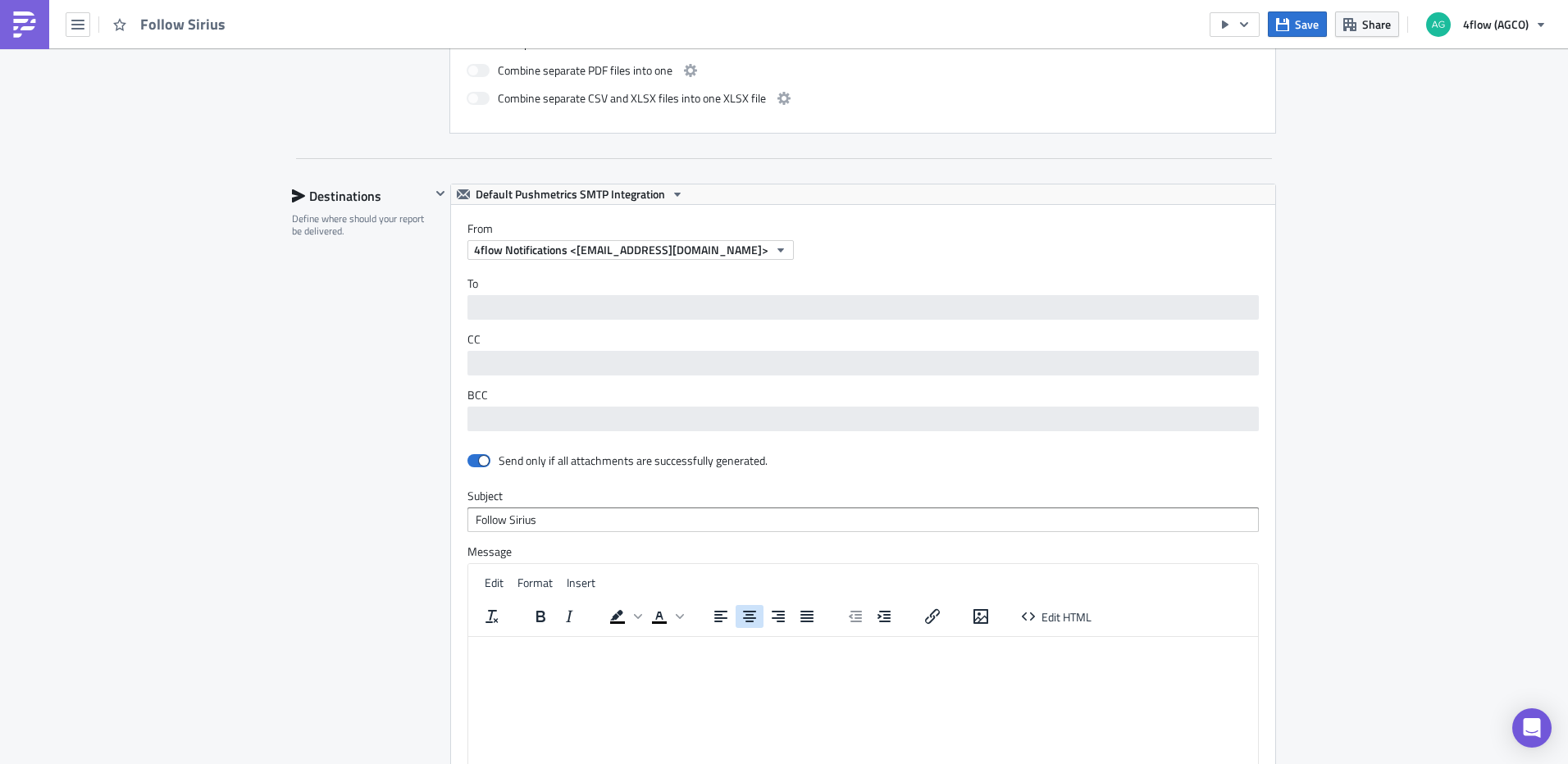
scroll to position [902, 0]
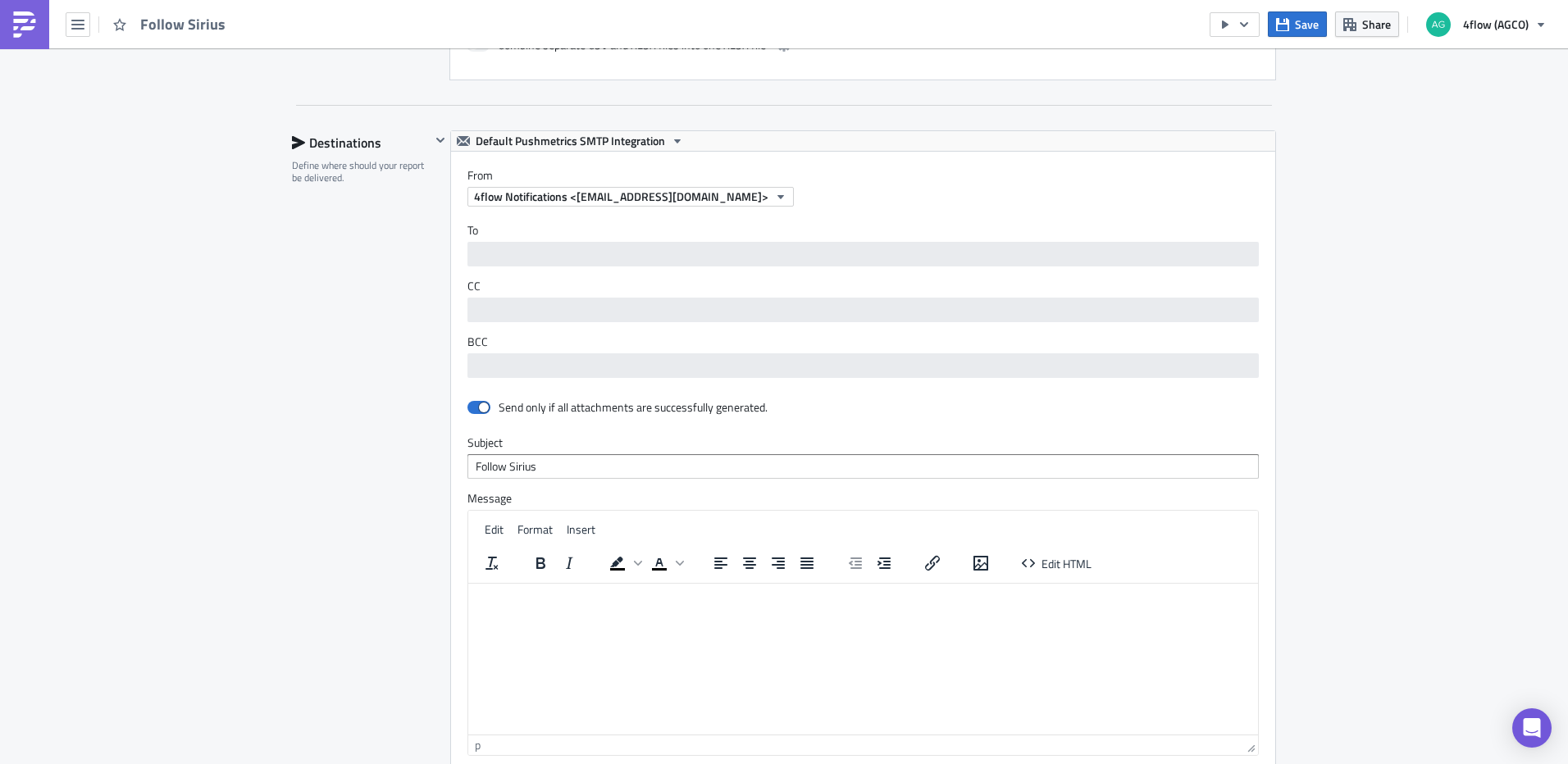
click at [542, 606] on html at bounding box center [864, 596] width 790 height 26
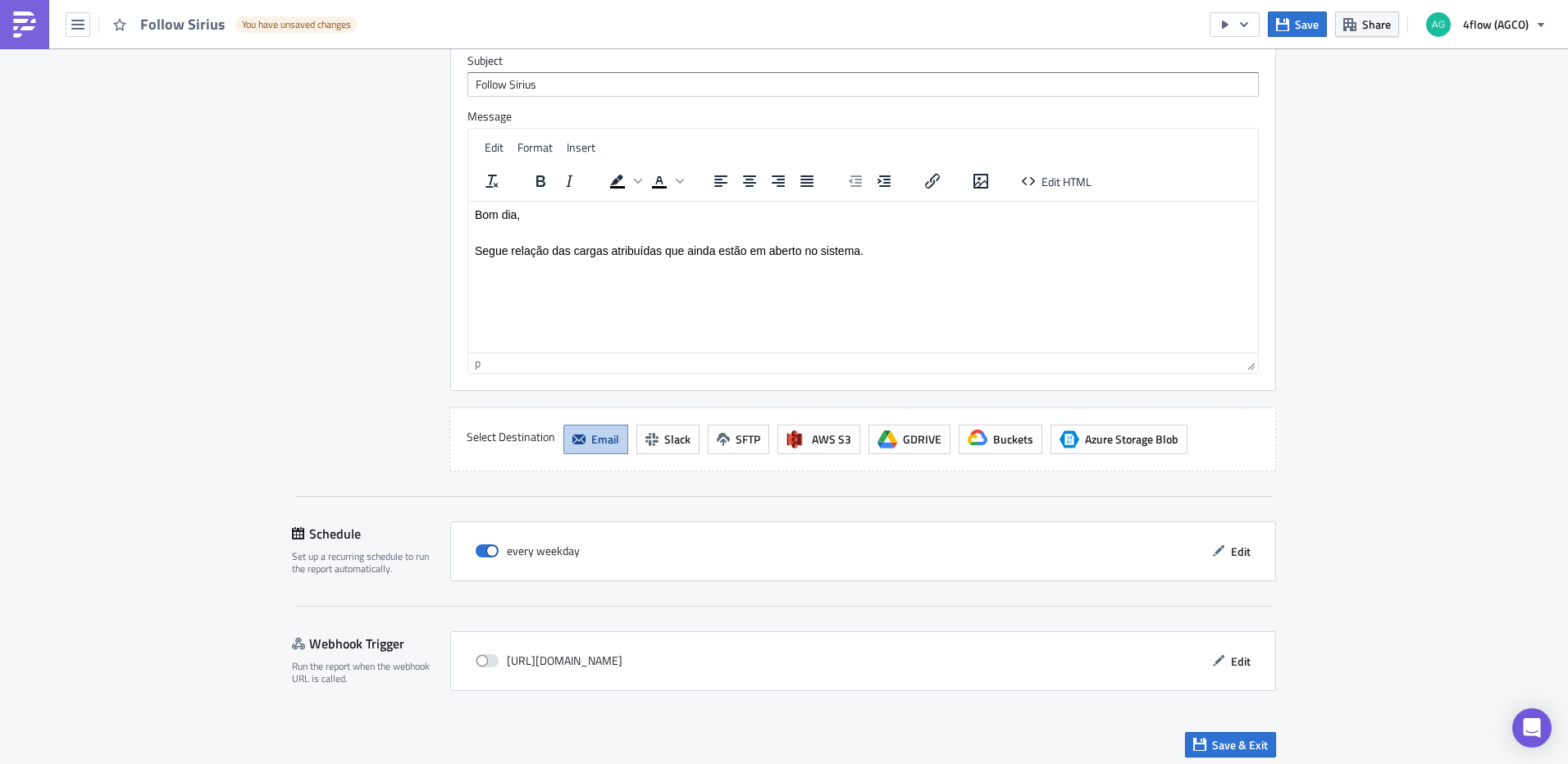
scroll to position [1312, 0]
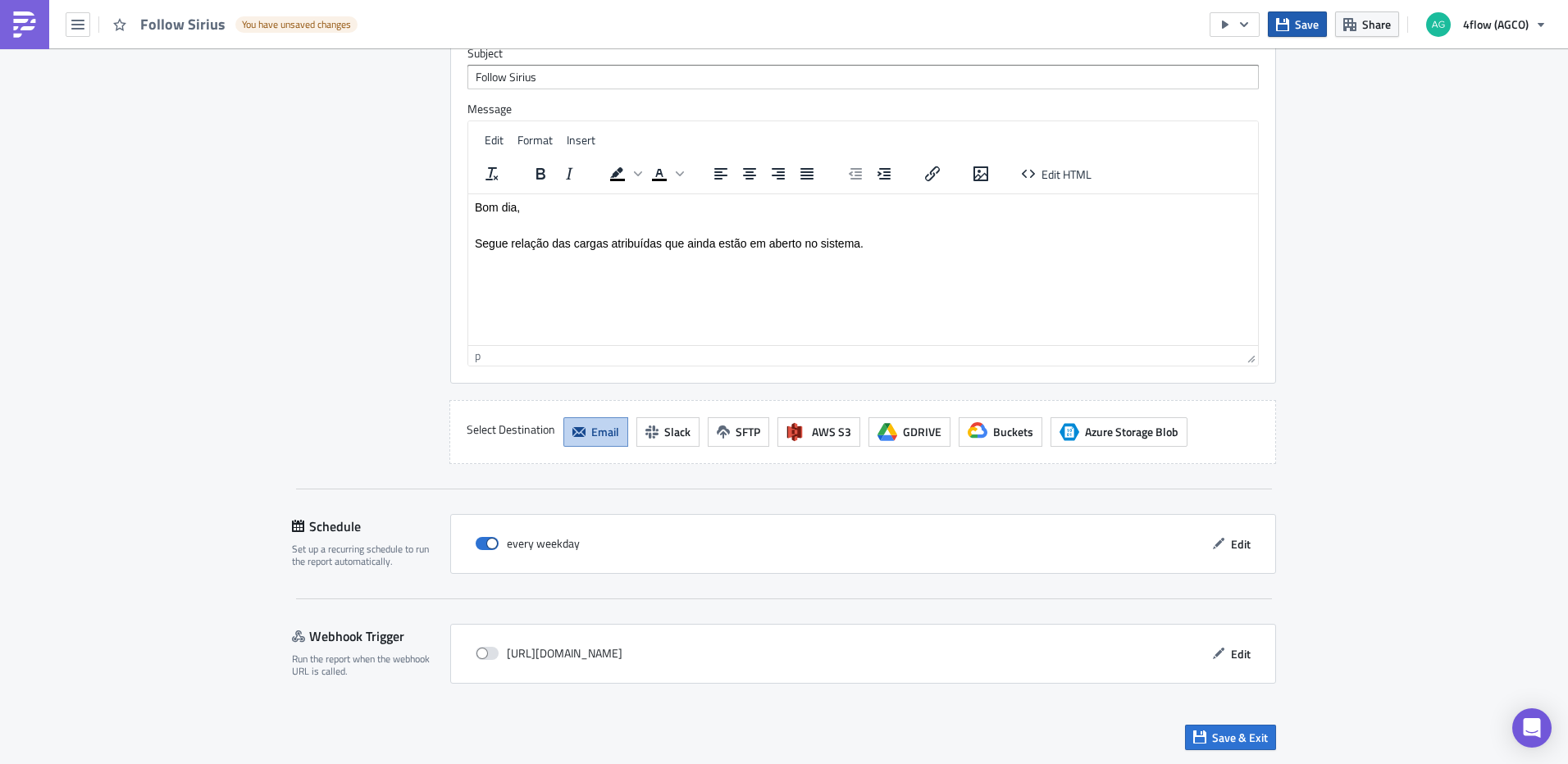
click at [1307, 32] on span "Save" at bounding box center [1306, 24] width 24 height 17
